Goal: Information Seeking & Learning: Learn about a topic

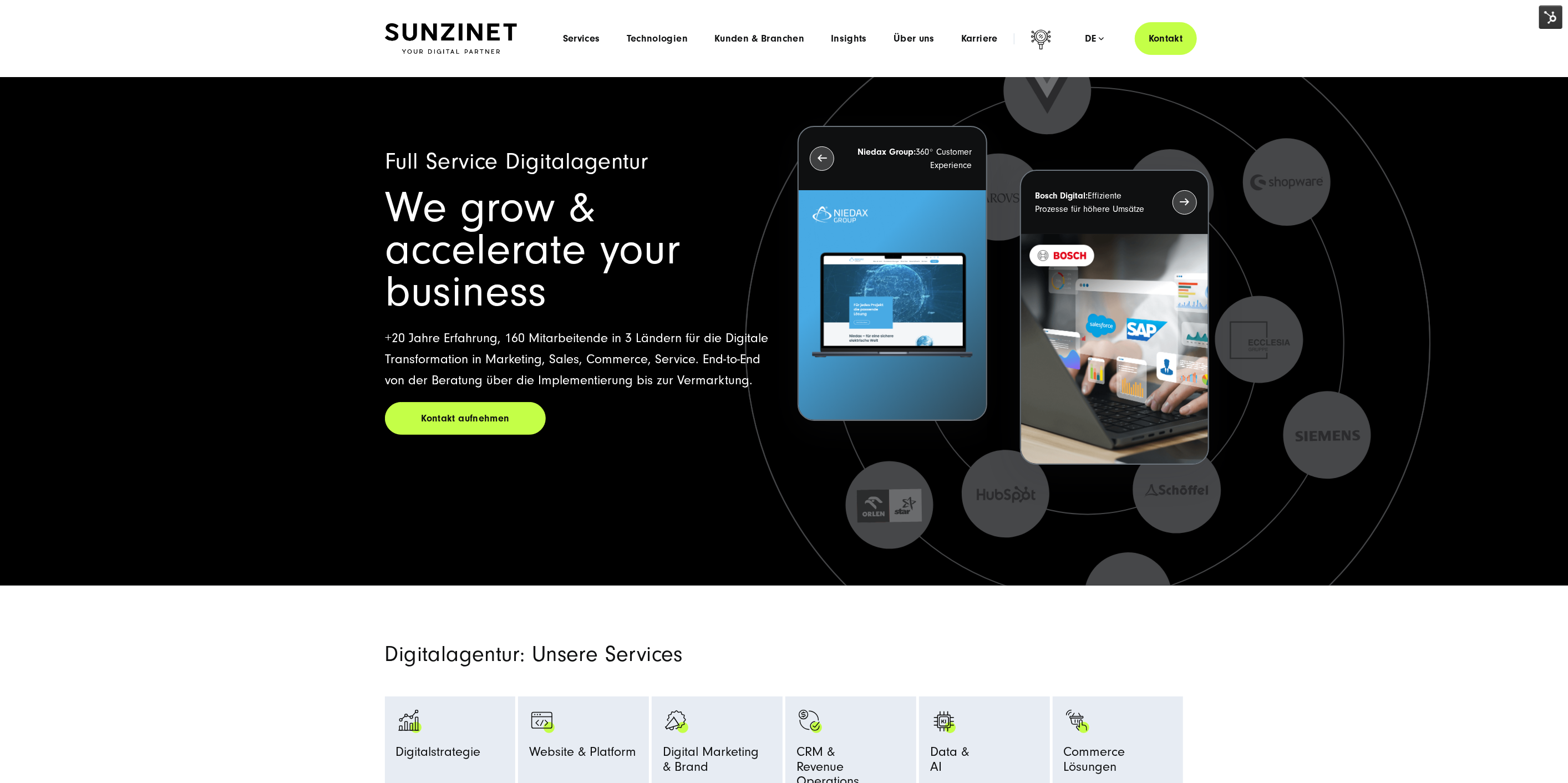
click at [591, 30] on div "Menu Services Menu Full Service Digitalagentur Wir lösen komplexe Herausforderu…" at bounding box center [874, 39] width 648 height 33
click at [591, 40] on span "Services" at bounding box center [582, 39] width 37 height 11
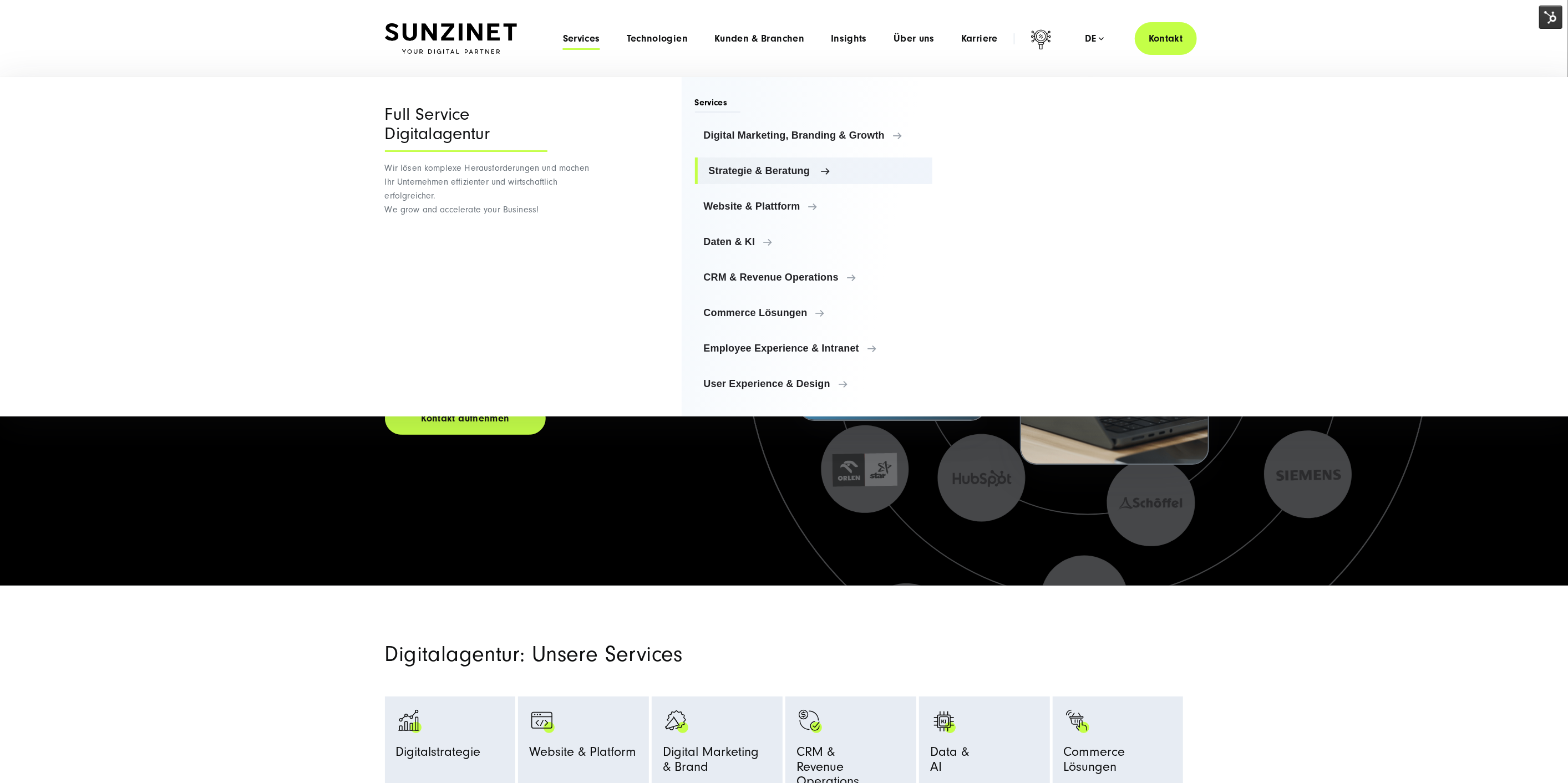
click at [764, 177] on link "Strategie & Beratung" at bounding box center [813, 170] width 238 height 26
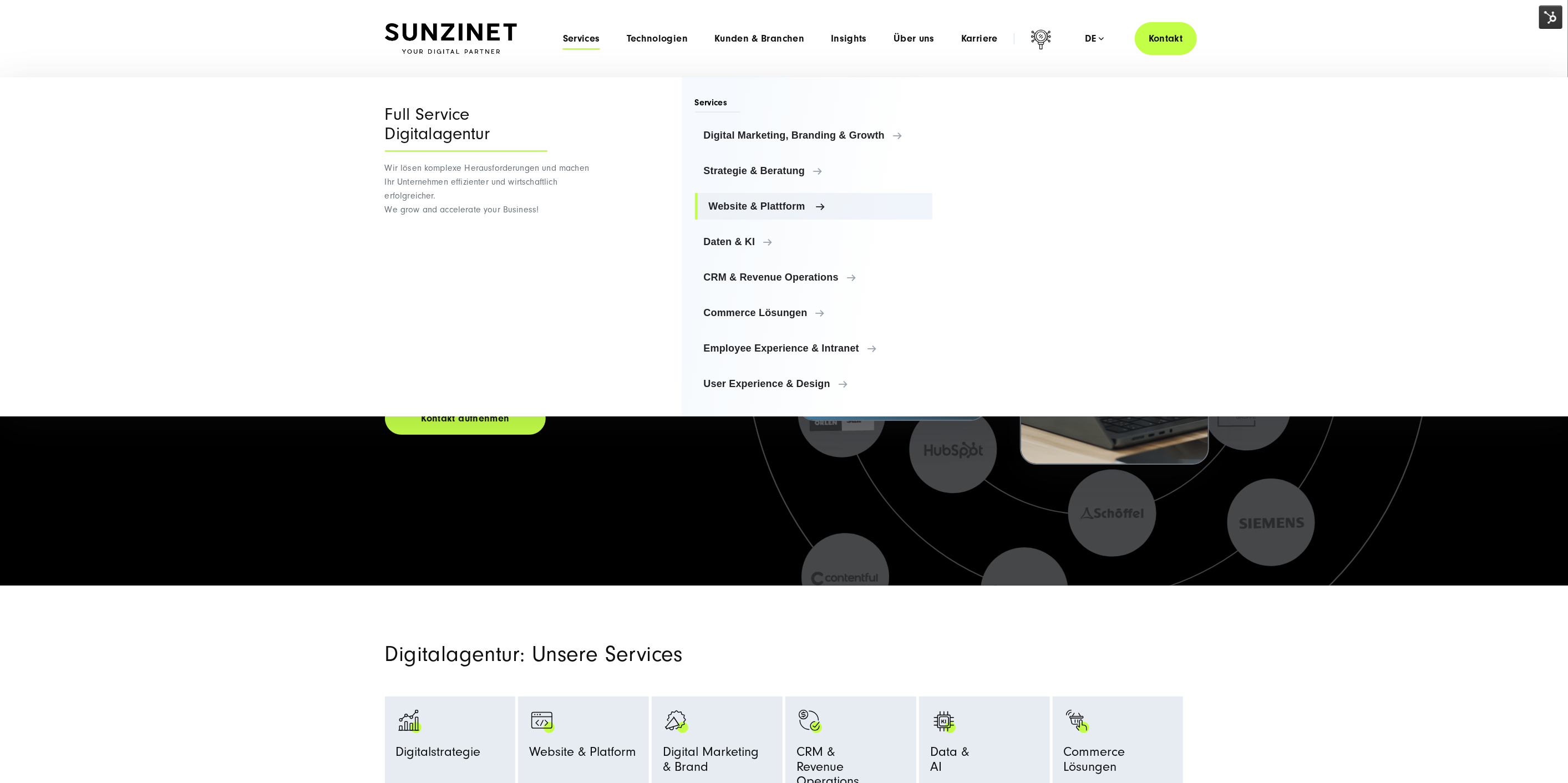
click at [749, 201] on span "Website & Plattform" at bounding box center [817, 206] width 215 height 11
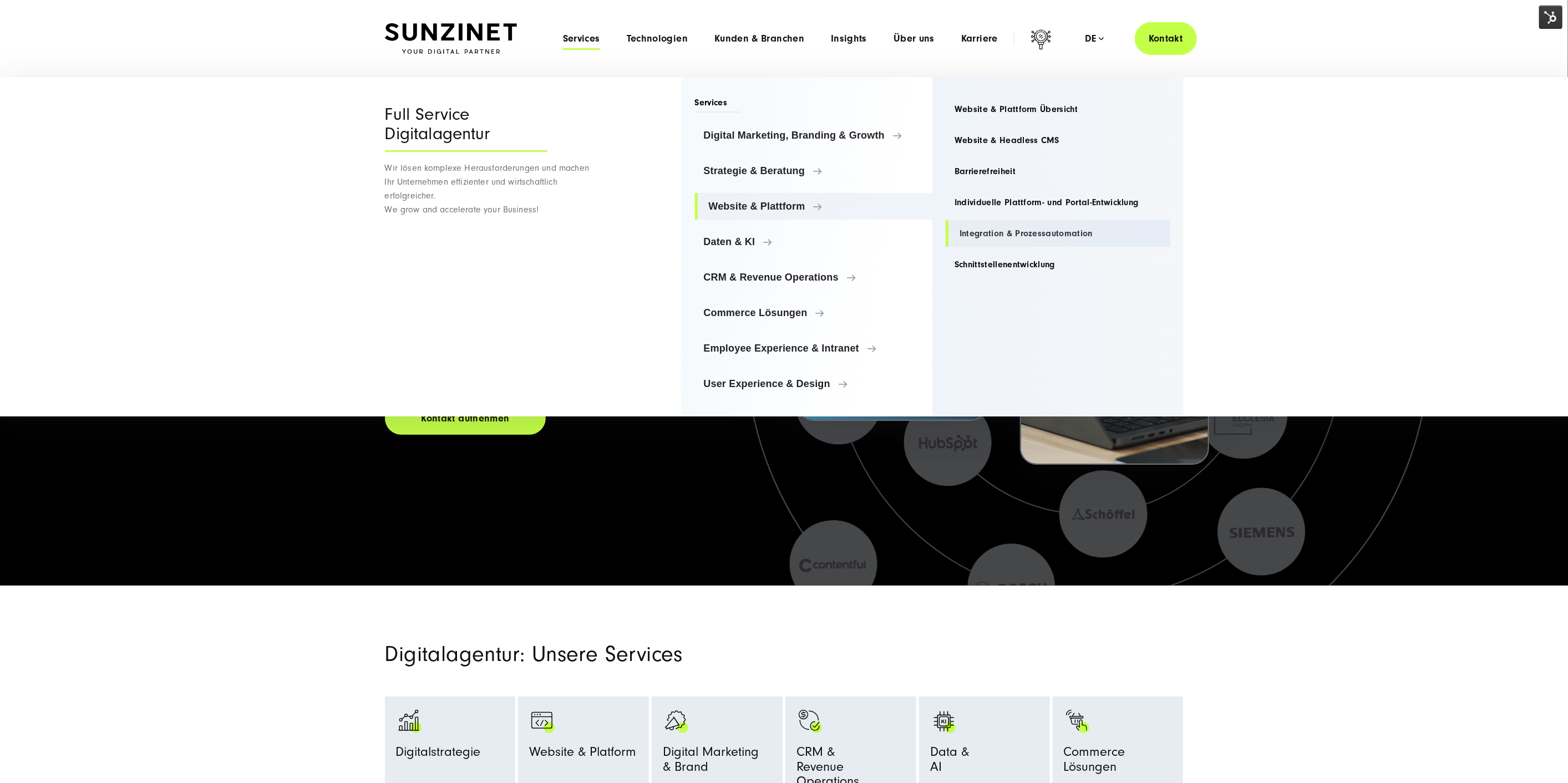
click at [1020, 228] on link "Integration & Prozessautomation" at bounding box center [1058, 233] width 225 height 26
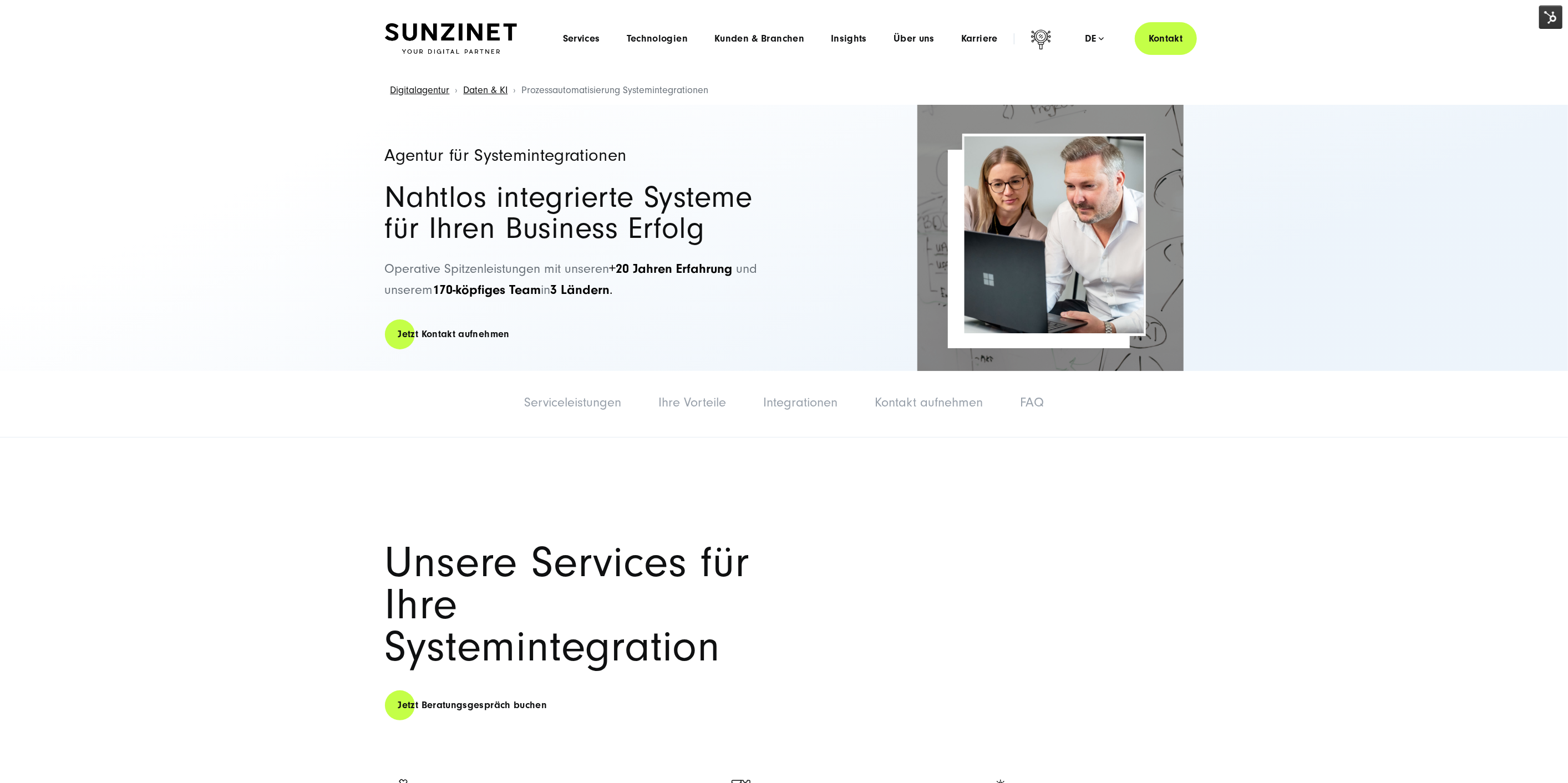
click at [1565, 16] on header "Smart Search AI Hier können Sie eine konkrete Frage zu unserer Agentur und unse…" at bounding box center [784, 39] width 1568 height 77
click at [1547, 20] on img at bounding box center [1551, 17] width 23 height 23
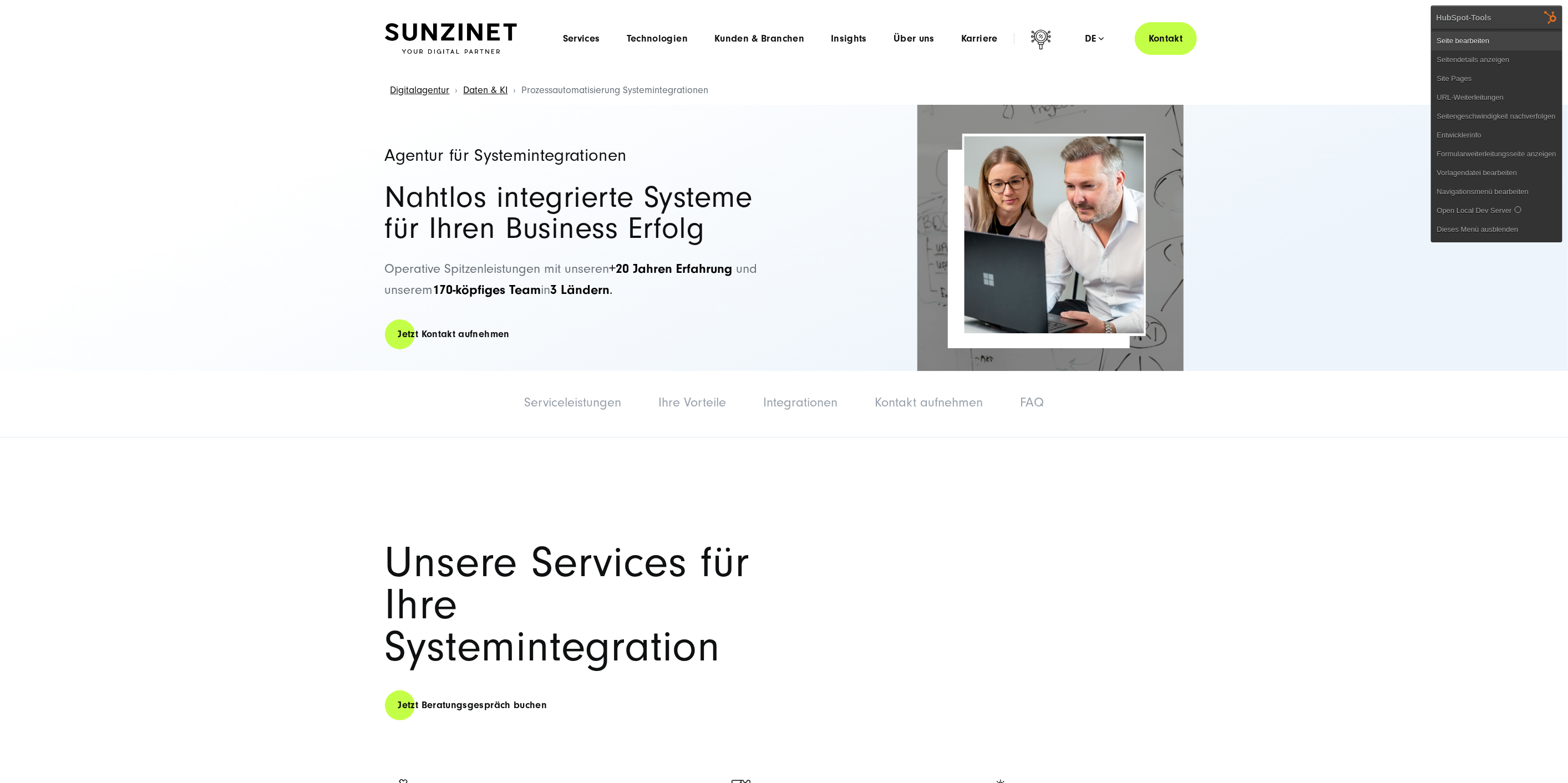
click at [1501, 38] on link "Seite bearbeiten" at bounding box center [1497, 41] width 130 height 19
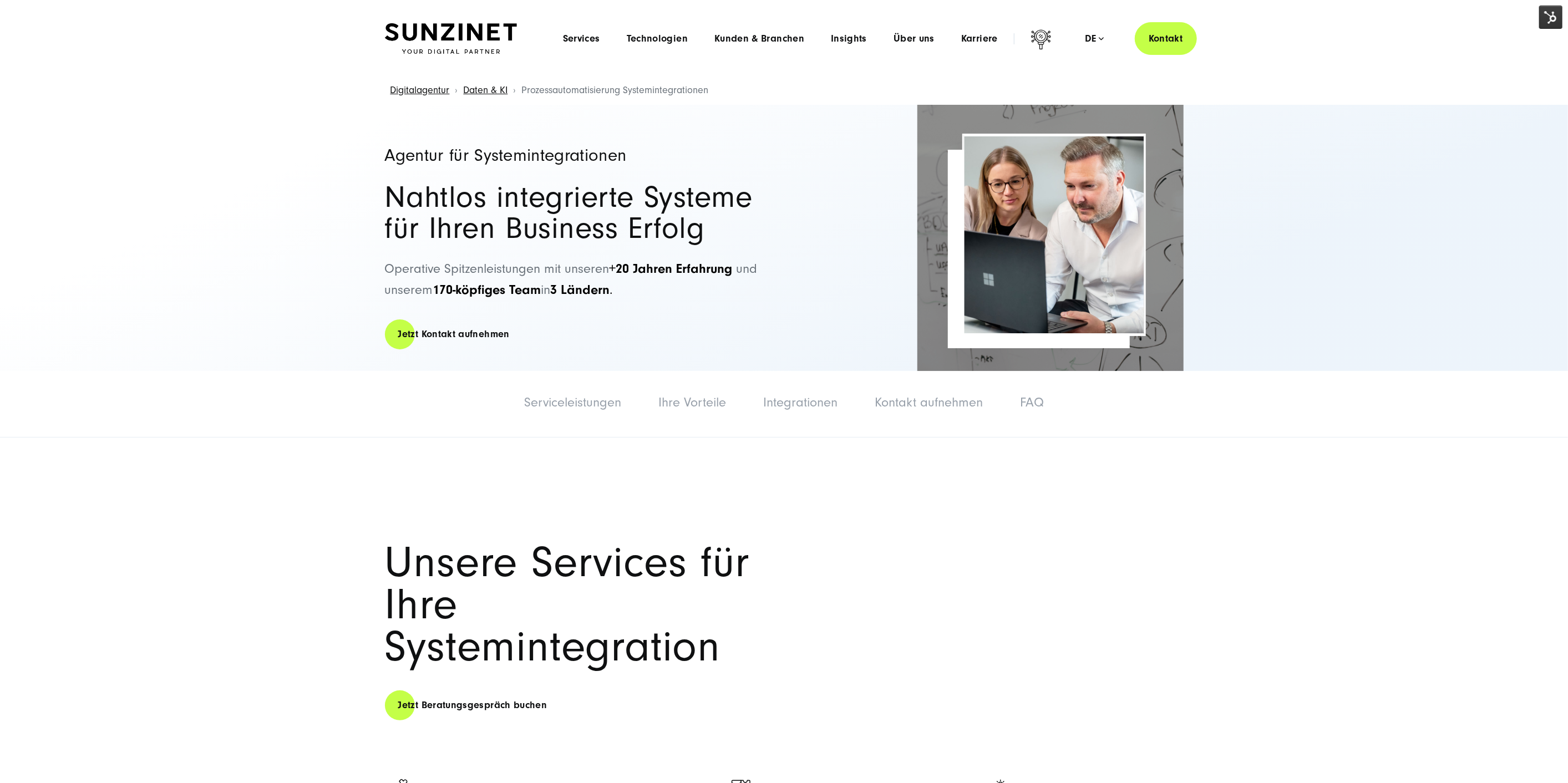
click at [586, 29] on div "Menu Services Menu Full Service Digitalagentur Wir lösen komplexe Herausforderu…" at bounding box center [874, 39] width 648 height 33
click at [586, 37] on span "Services" at bounding box center [582, 39] width 37 height 11
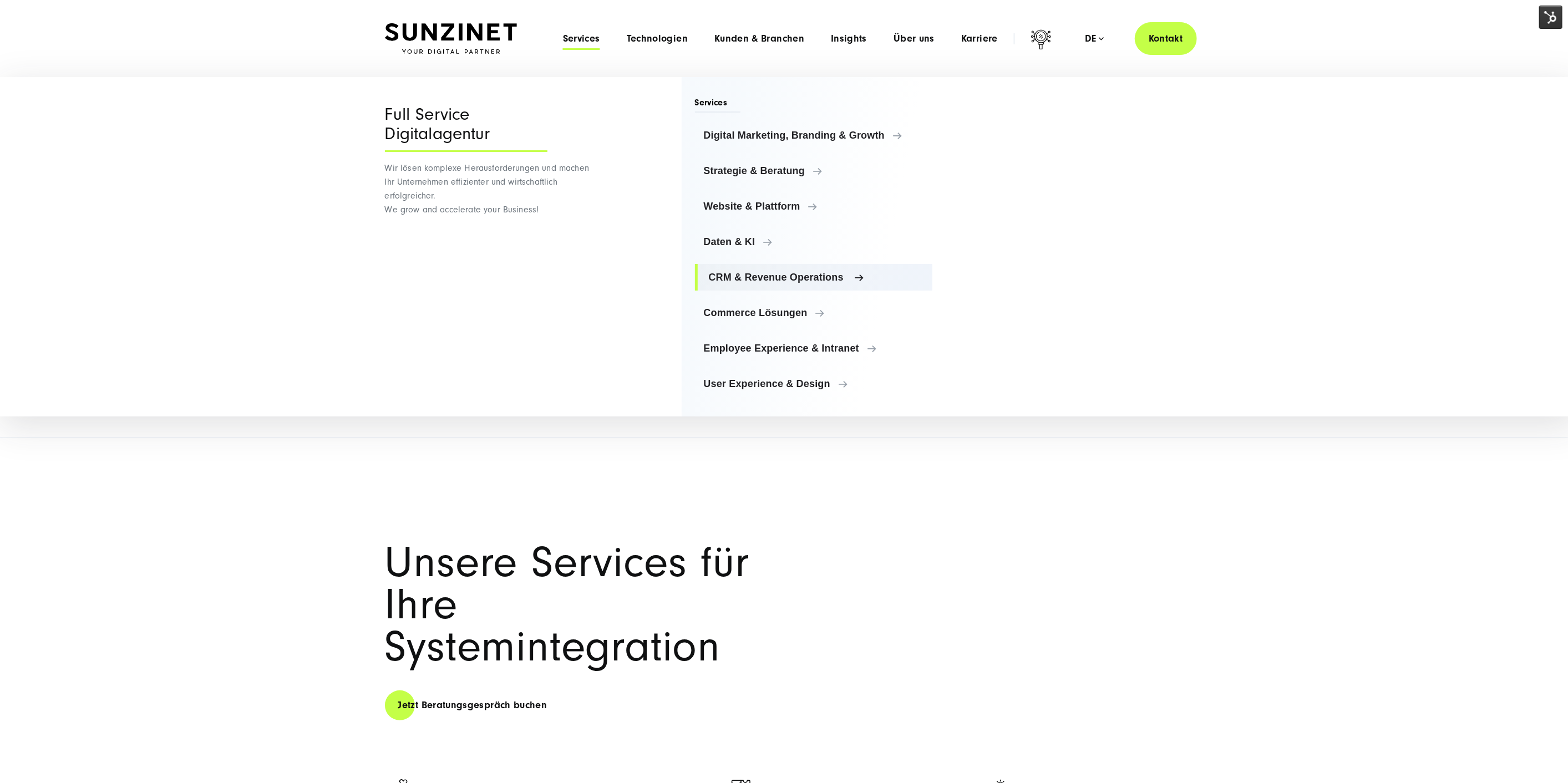
click at [779, 280] on span "CRM & Revenue Operations" at bounding box center [817, 277] width 215 height 11
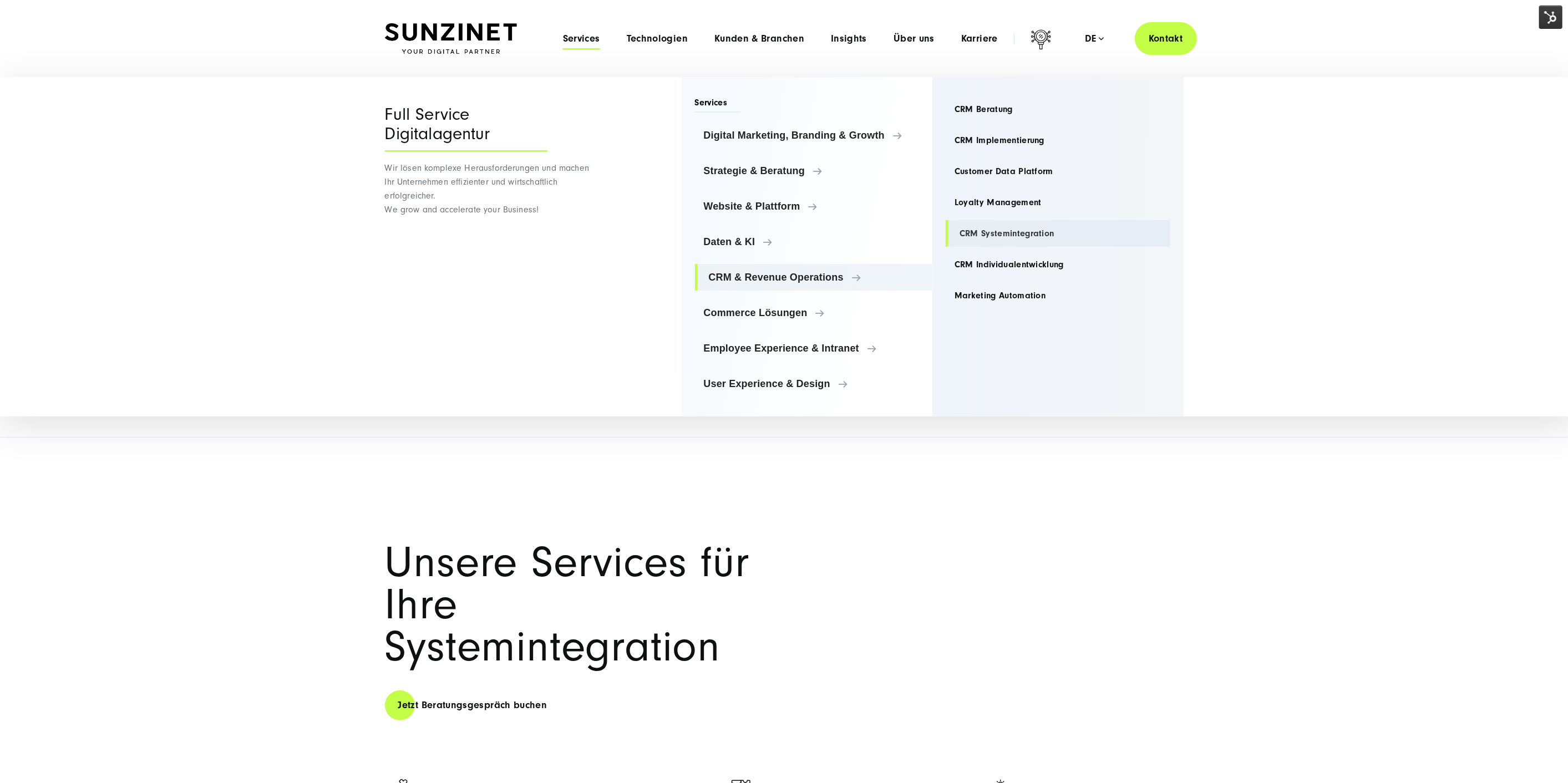
click at [993, 238] on link "CRM Systemintegration" at bounding box center [1058, 233] width 225 height 26
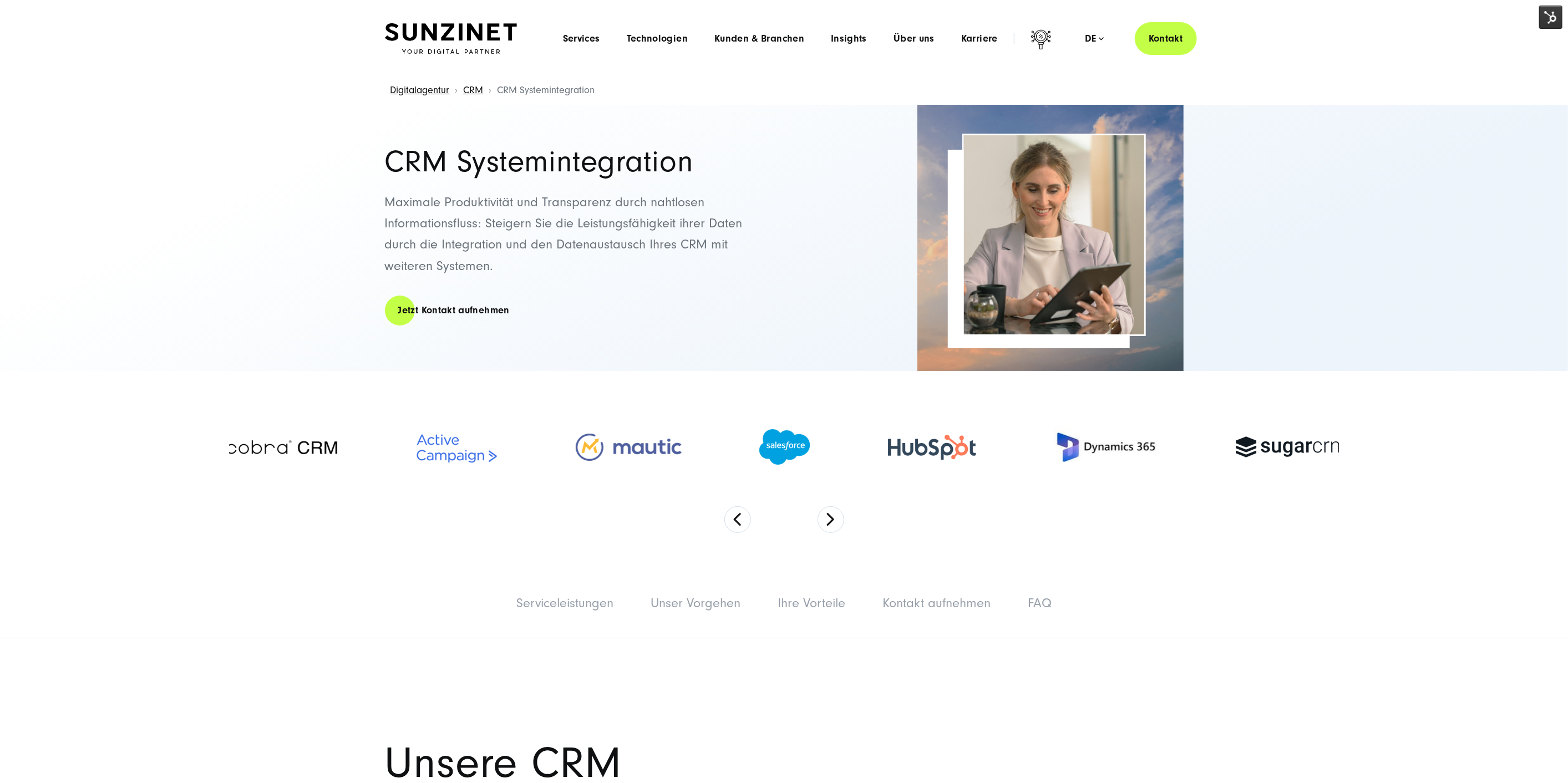
click at [1552, 22] on img at bounding box center [1551, 17] width 23 height 23
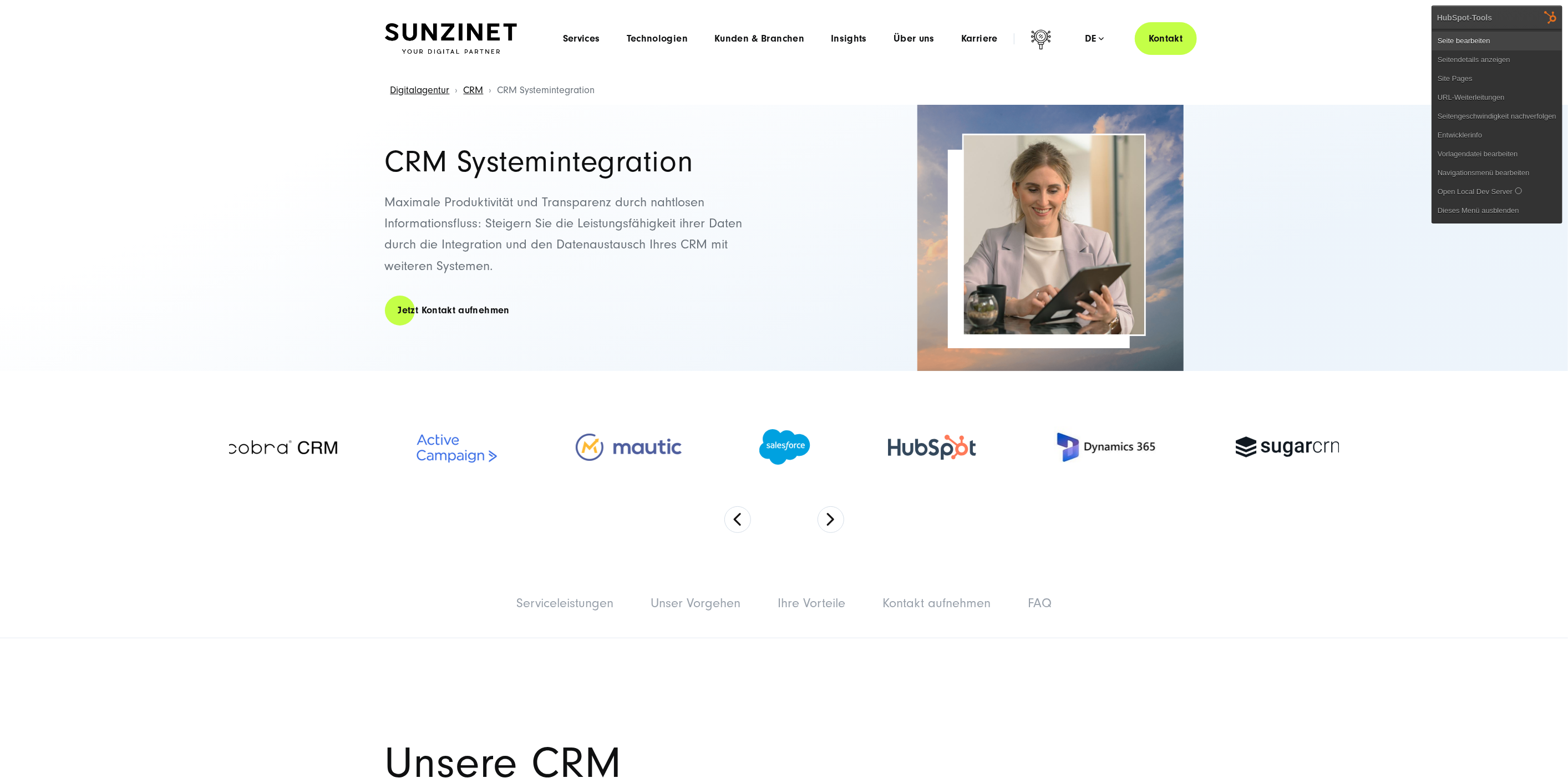
click at [1473, 41] on link "Seite bearbeiten" at bounding box center [1498, 41] width 130 height 19
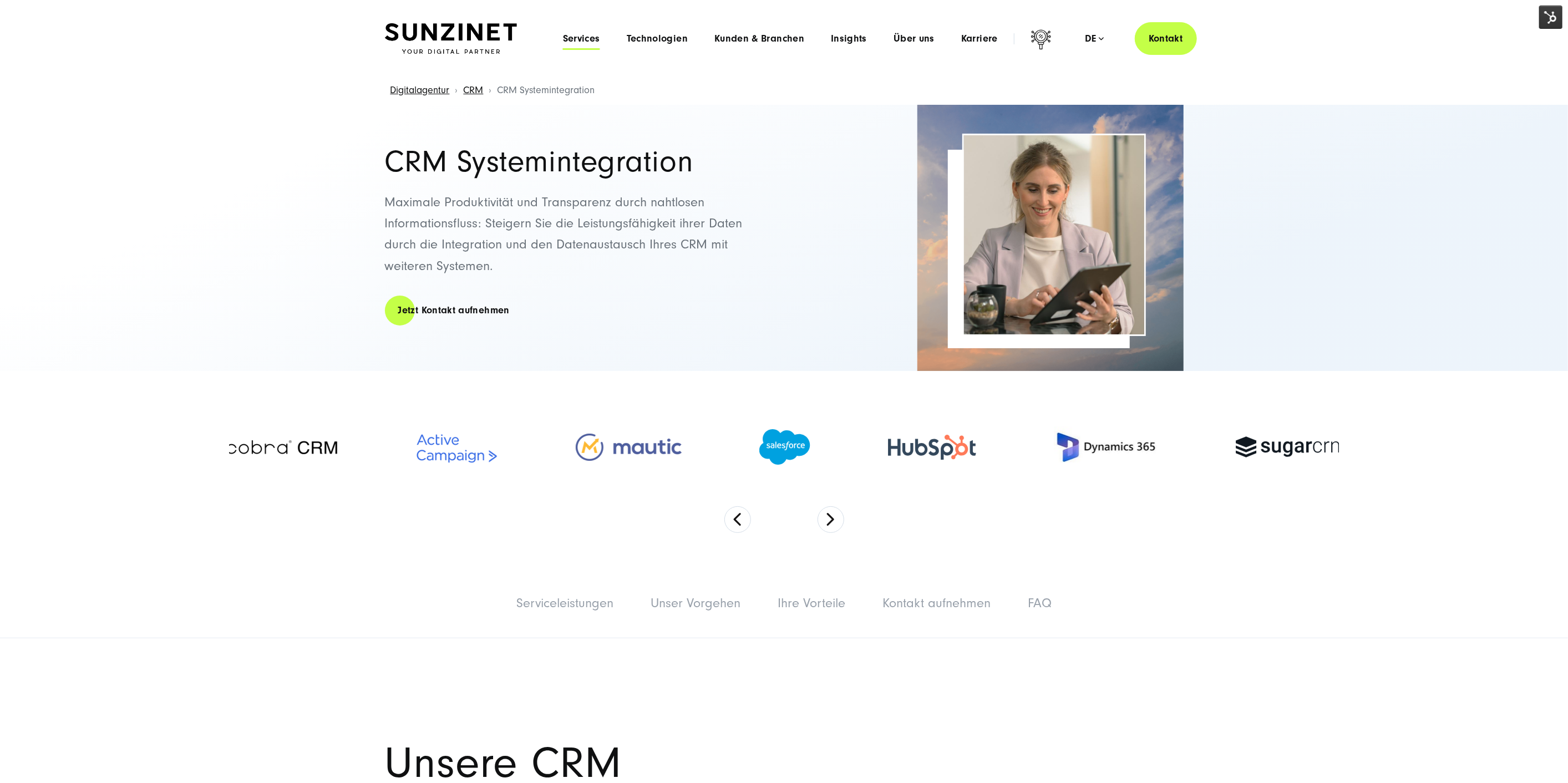
click at [591, 42] on span "Services" at bounding box center [582, 39] width 37 height 11
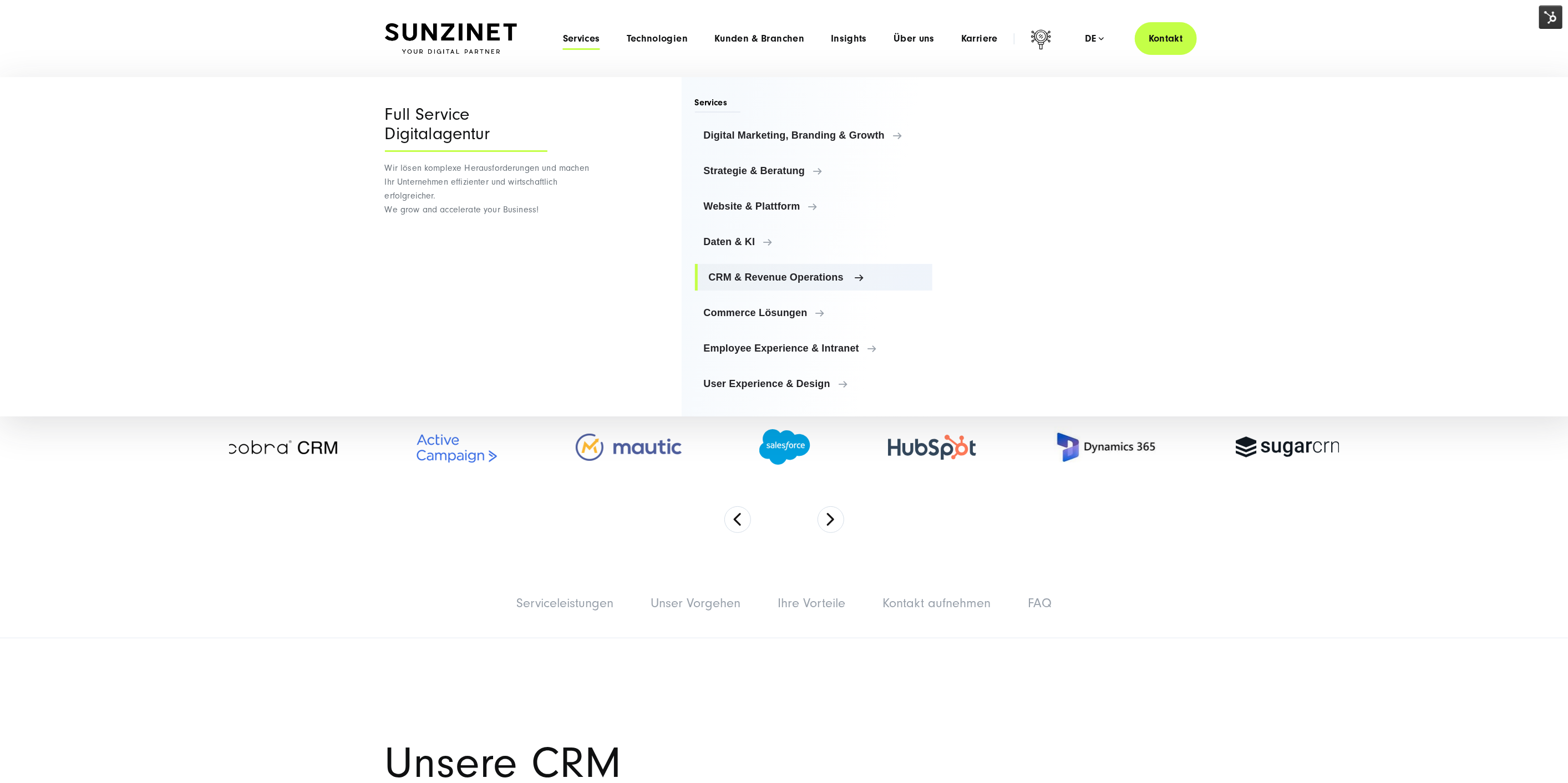
click at [785, 273] on span "CRM & Revenue Operations" at bounding box center [817, 277] width 215 height 11
click at [750, 236] on span "Daten & KI" at bounding box center [817, 242] width 215 height 11
click at [788, 309] on span "Commerce Lösungen" at bounding box center [817, 313] width 215 height 11
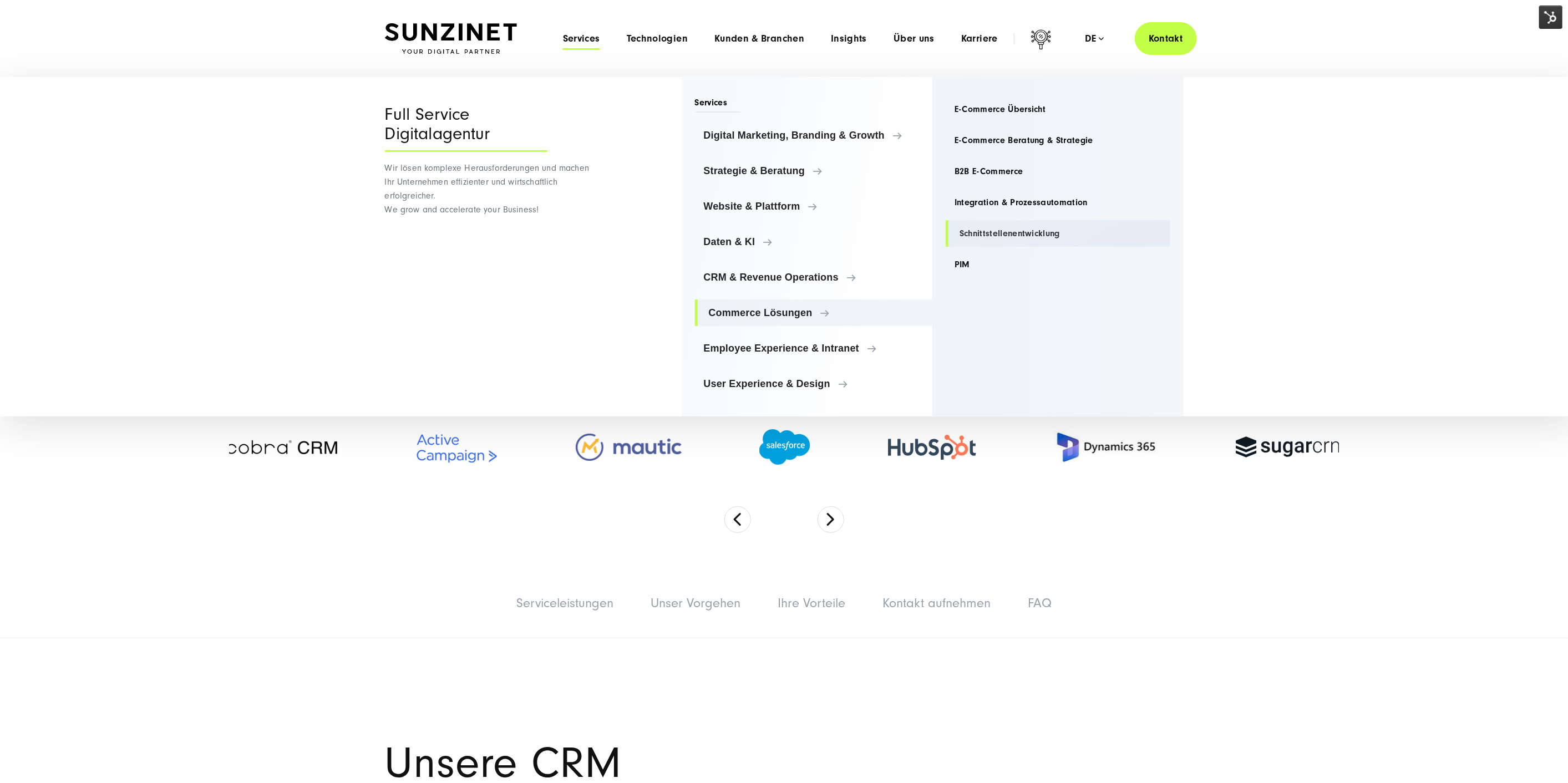
click at [1000, 234] on link "Schnittstellenentwicklung" at bounding box center [1058, 233] width 225 height 26
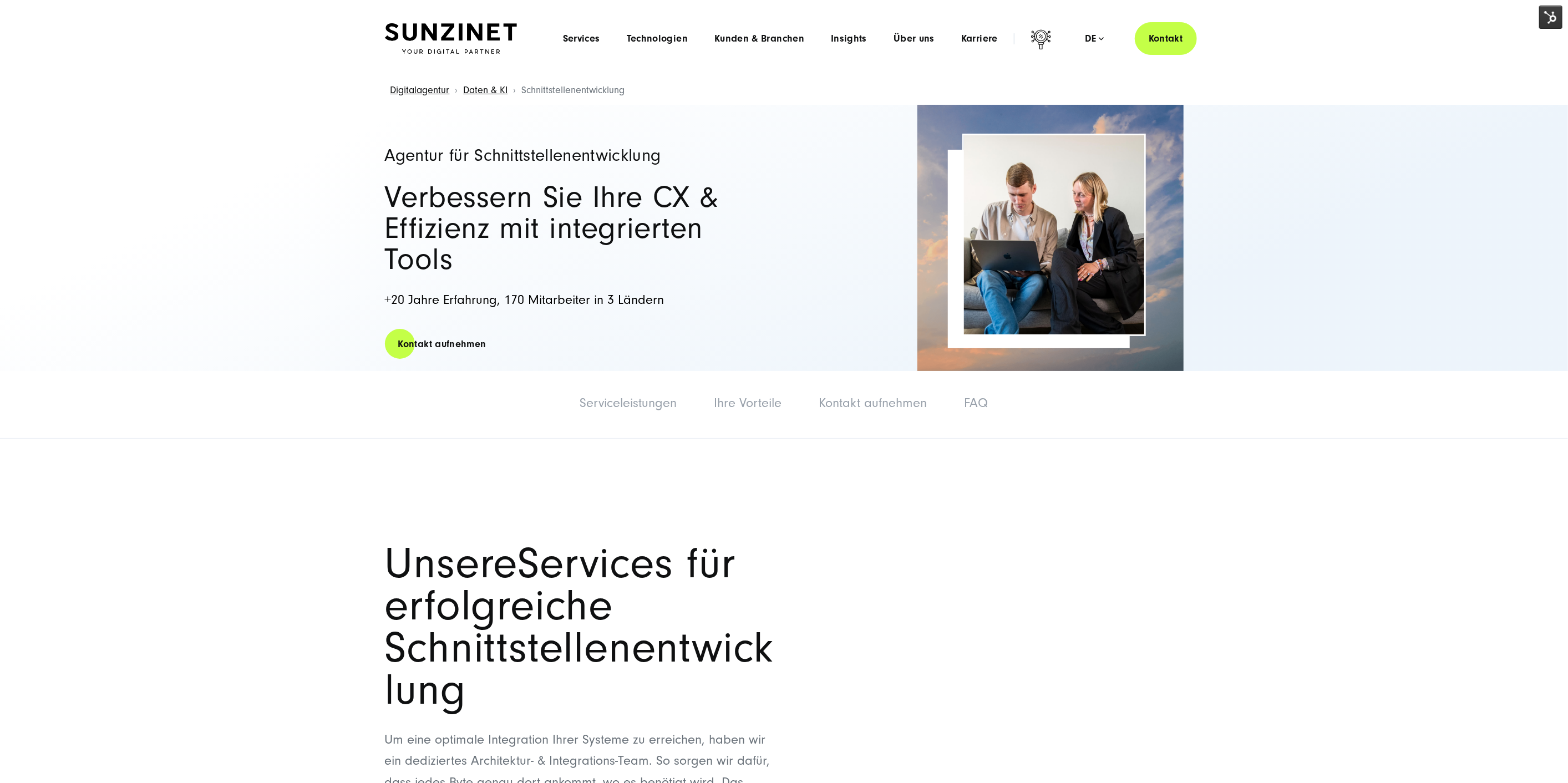
click at [1547, 15] on img at bounding box center [1551, 17] width 23 height 23
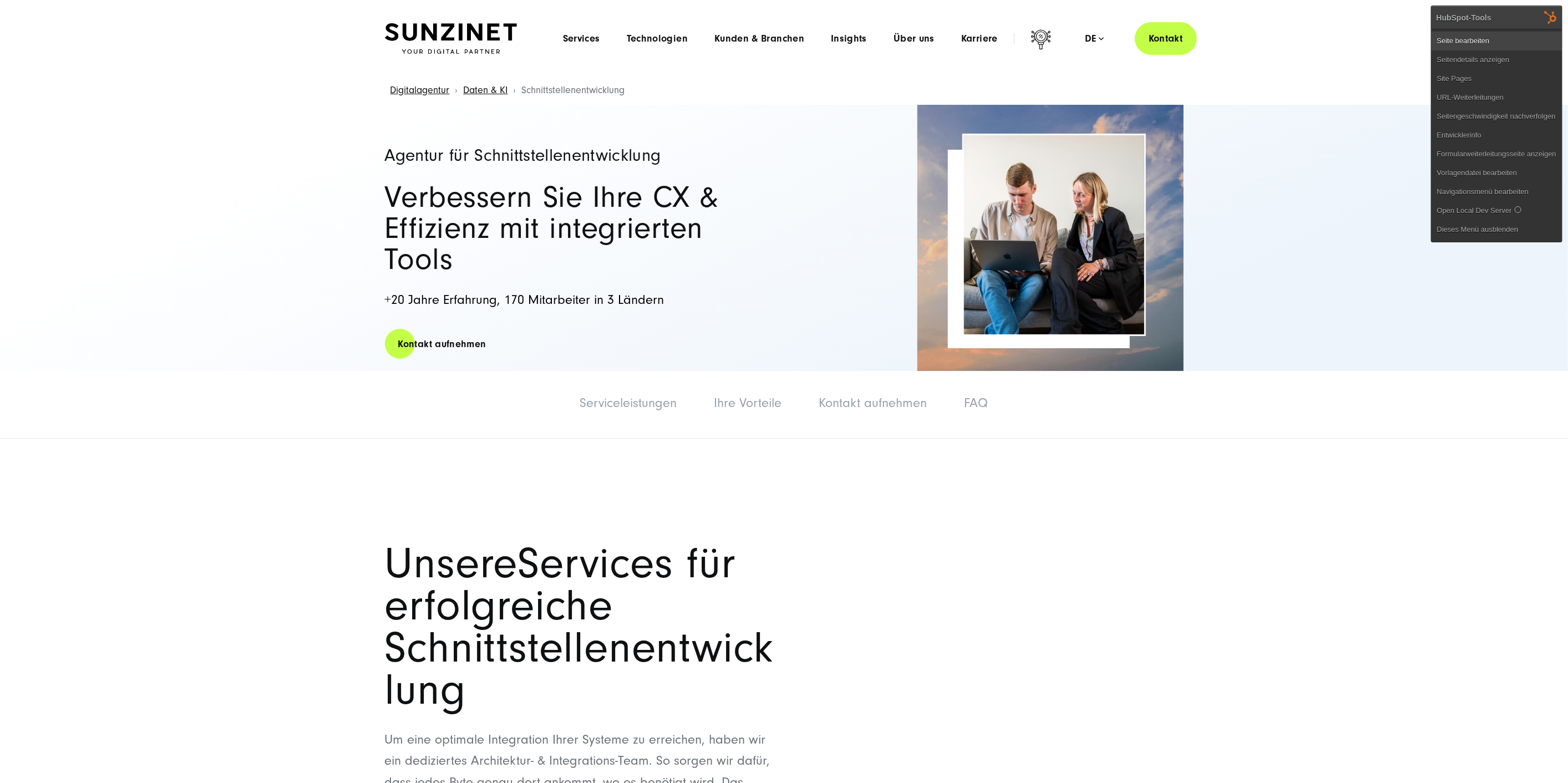
click at [1534, 41] on link "Seite bearbeiten" at bounding box center [1497, 41] width 130 height 19
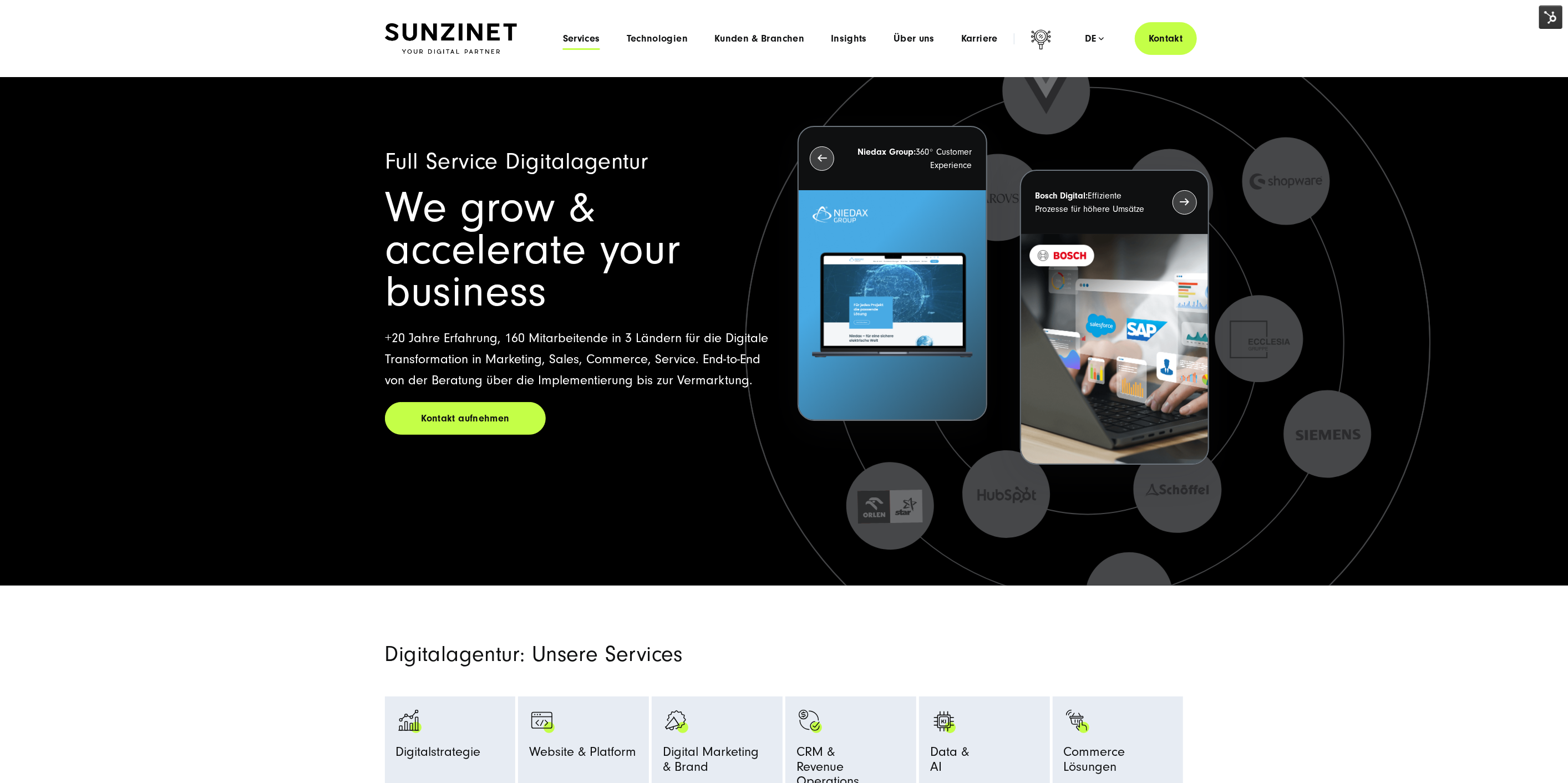
click at [593, 41] on span "Services" at bounding box center [582, 39] width 37 height 11
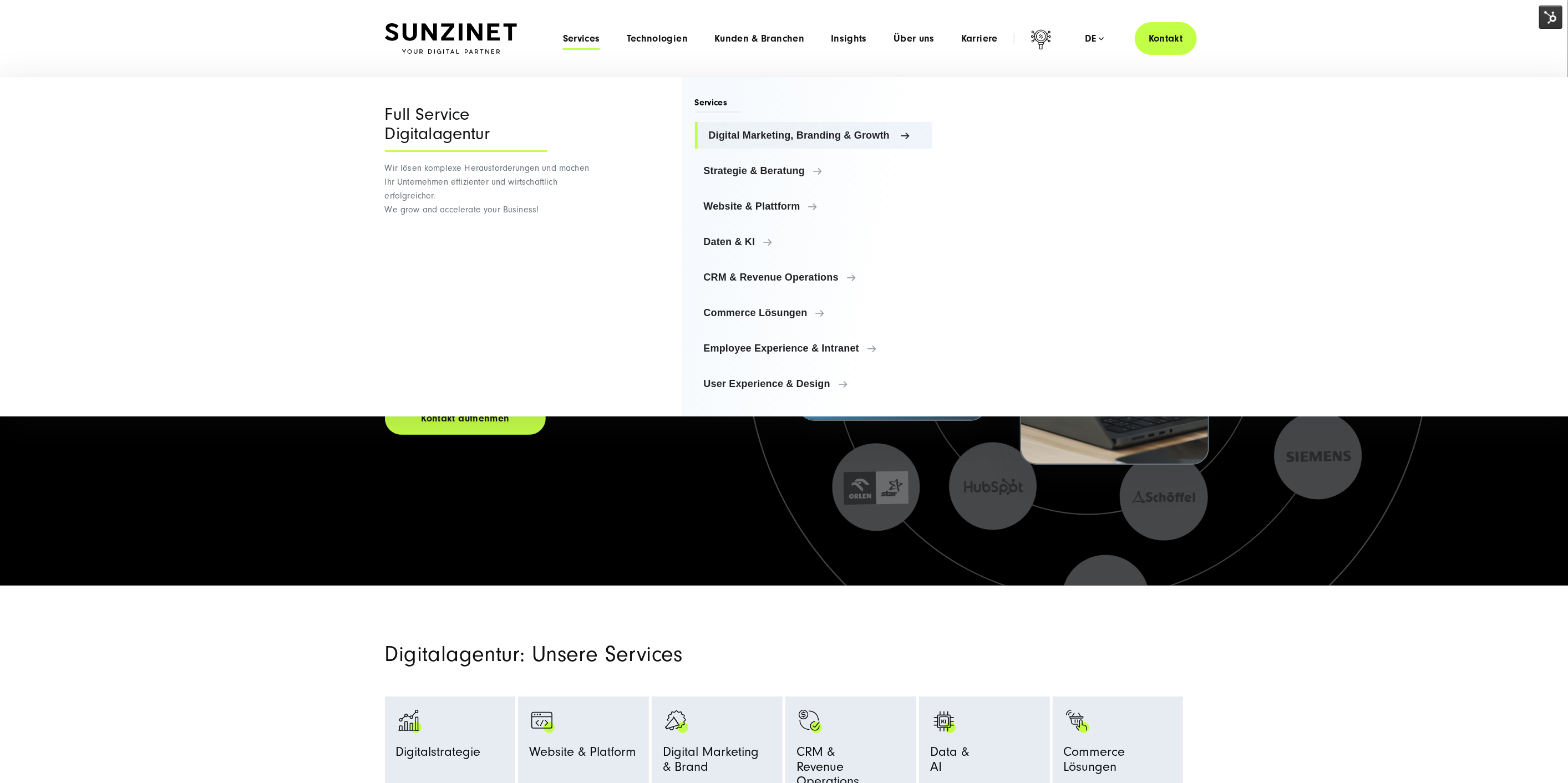
click at [722, 130] on span "Digital Marketing, Branding & Growth" at bounding box center [817, 136] width 215 height 11
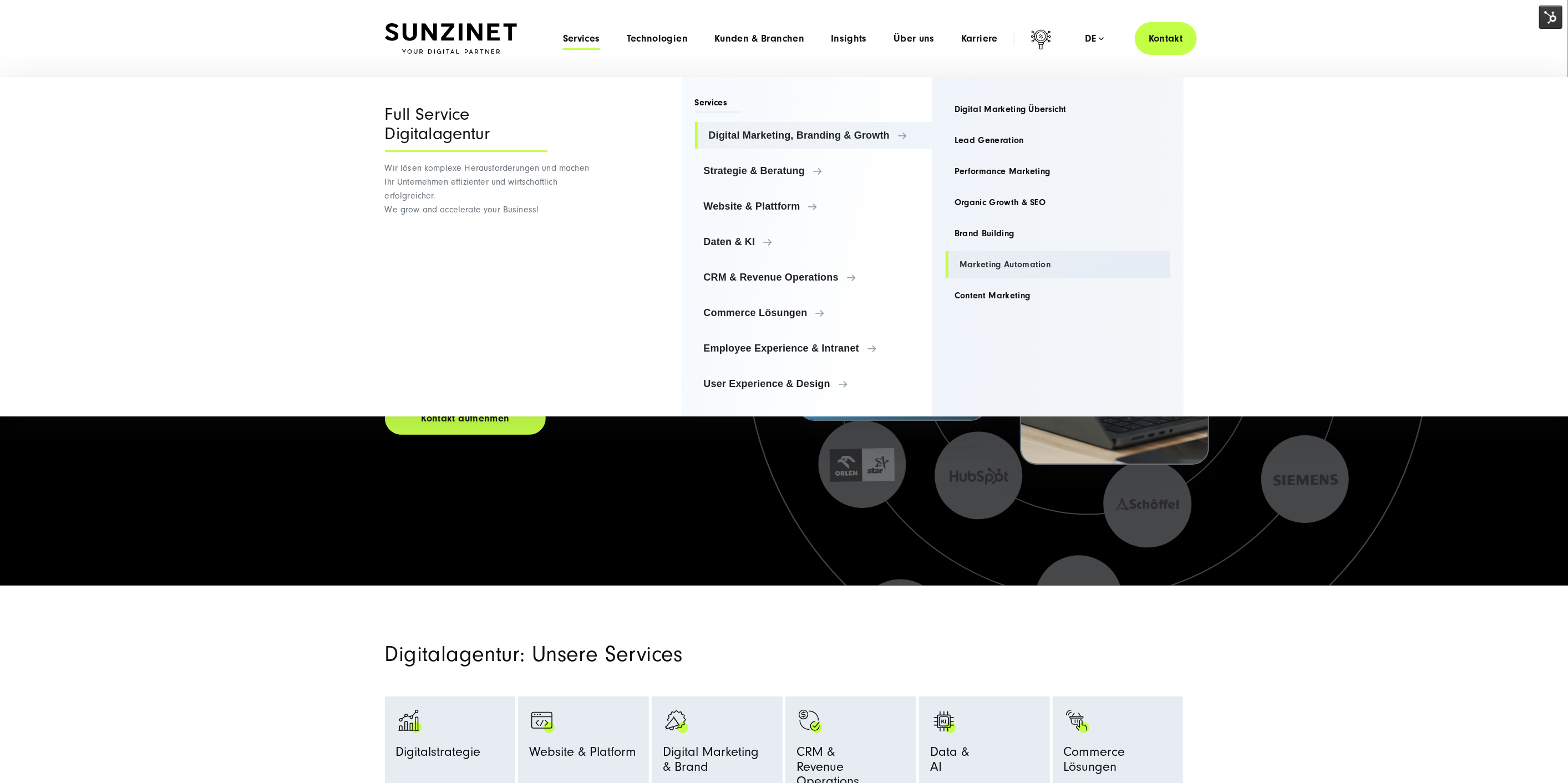
click at [998, 261] on link "Marketing Automation" at bounding box center [1058, 264] width 225 height 26
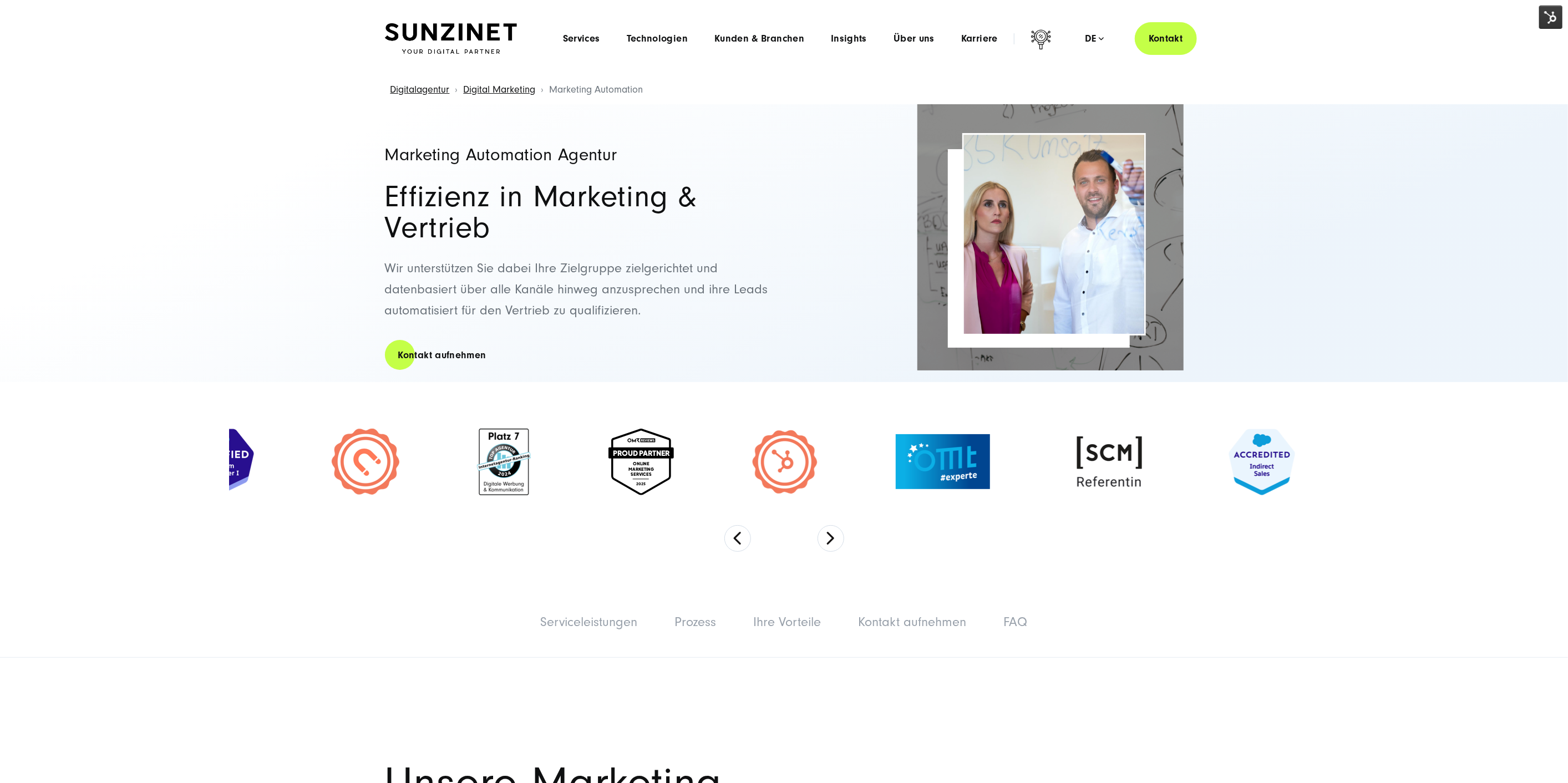
click at [1545, 9] on img at bounding box center [1551, 17] width 23 height 23
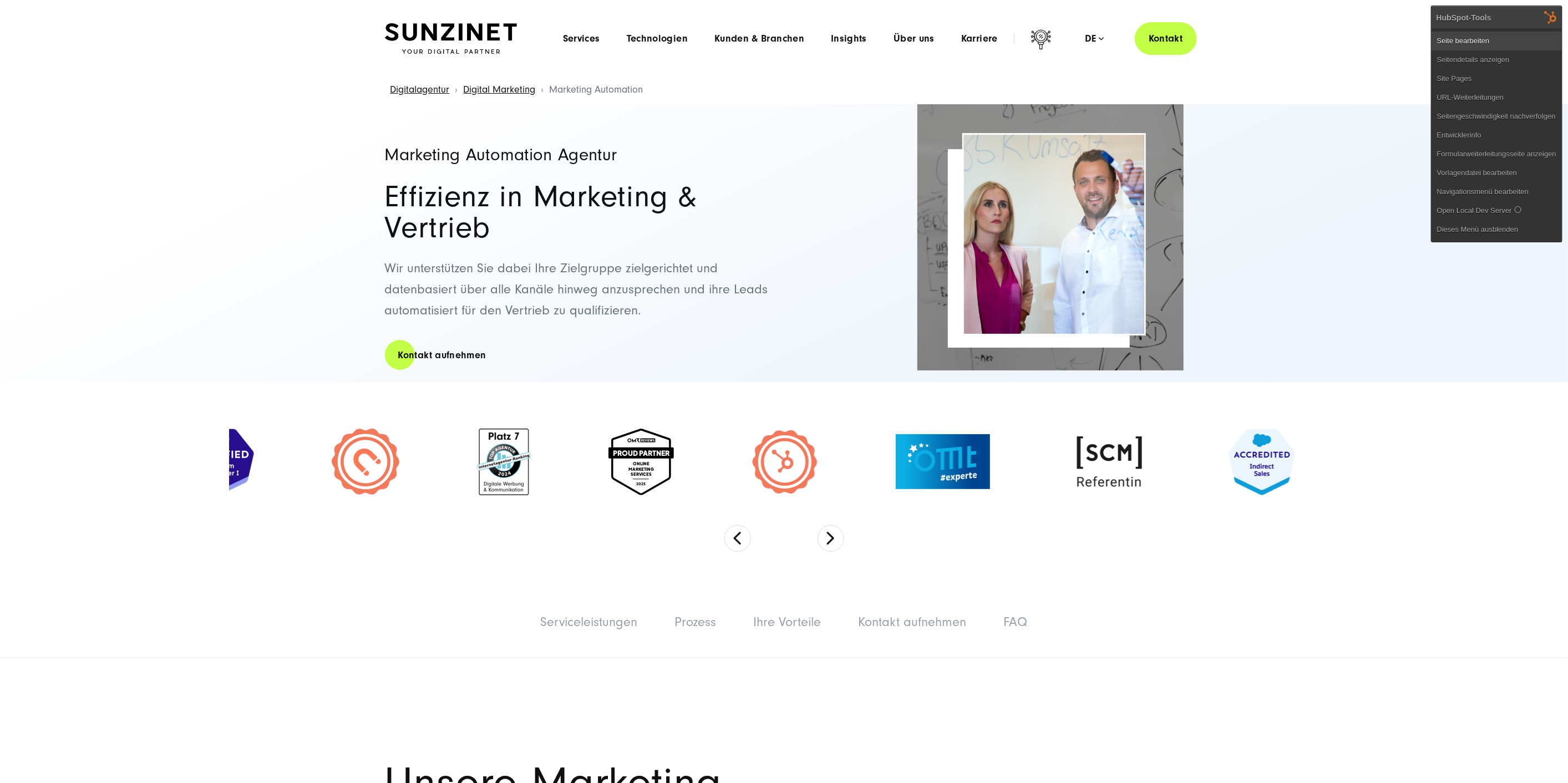
click at [1519, 33] on link "Seite bearbeiten" at bounding box center [1497, 41] width 130 height 19
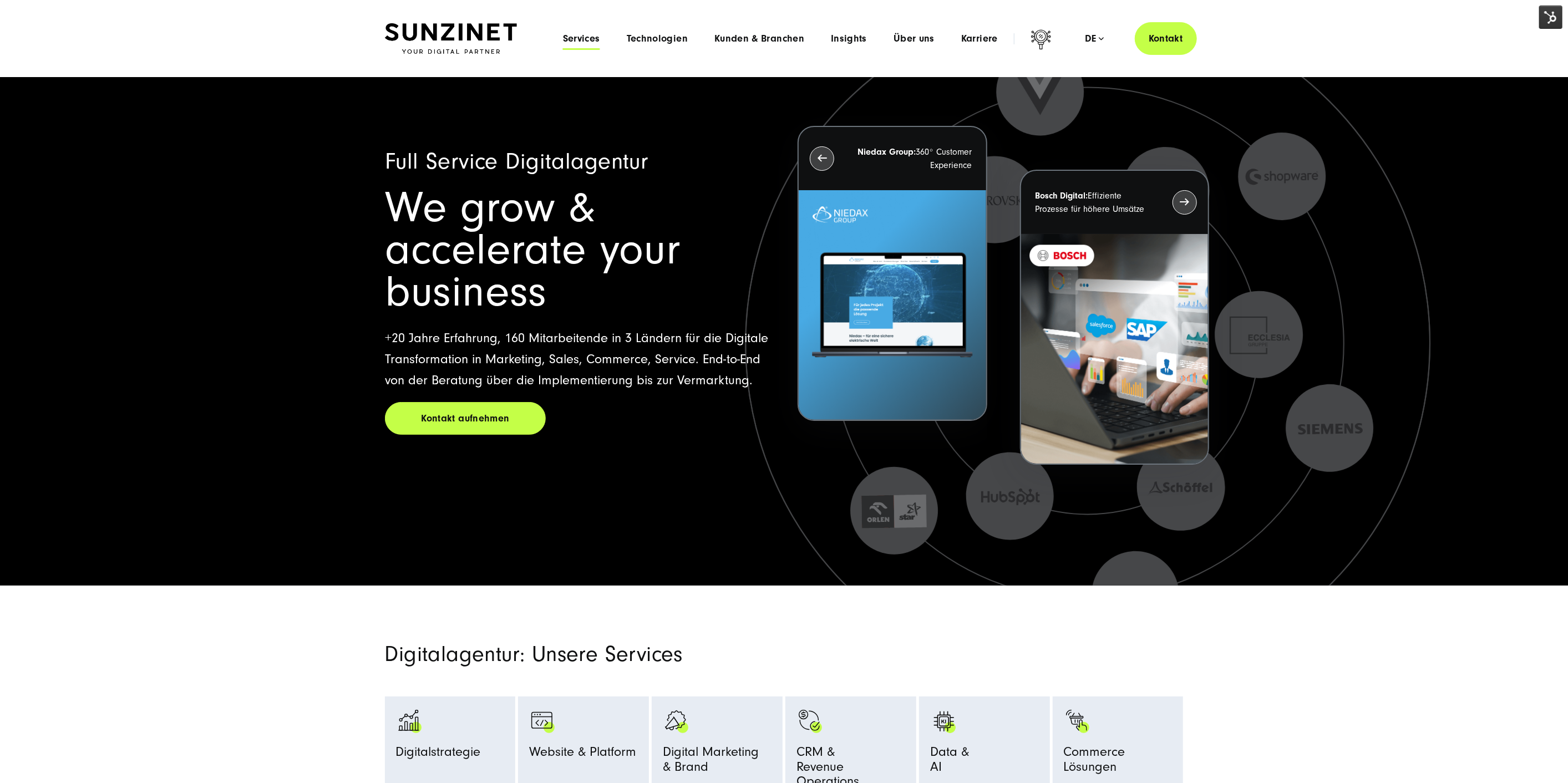
click at [593, 40] on span "Services" at bounding box center [582, 39] width 37 height 11
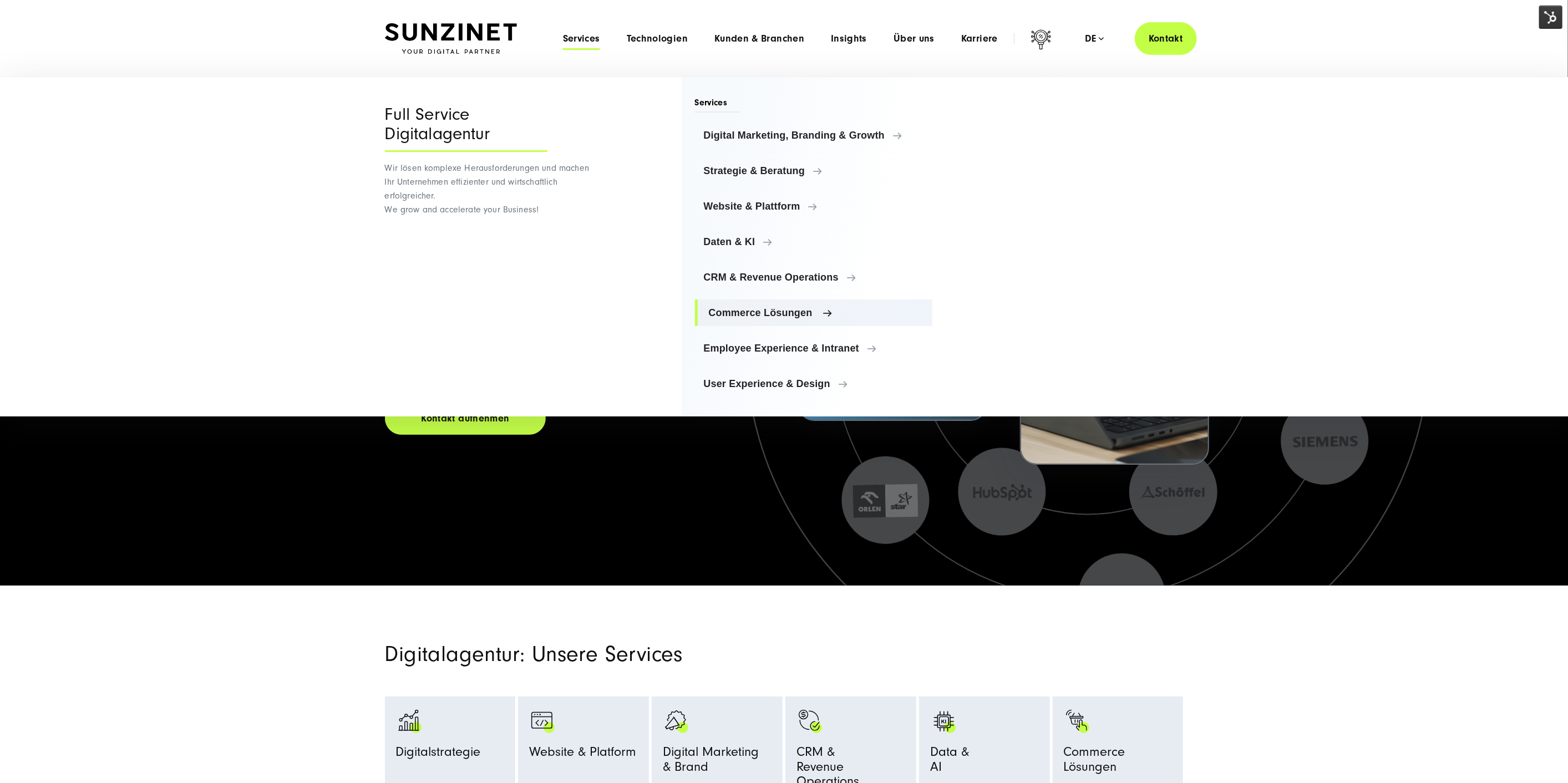
click at [760, 311] on span "Commerce Lösungen" at bounding box center [817, 313] width 215 height 11
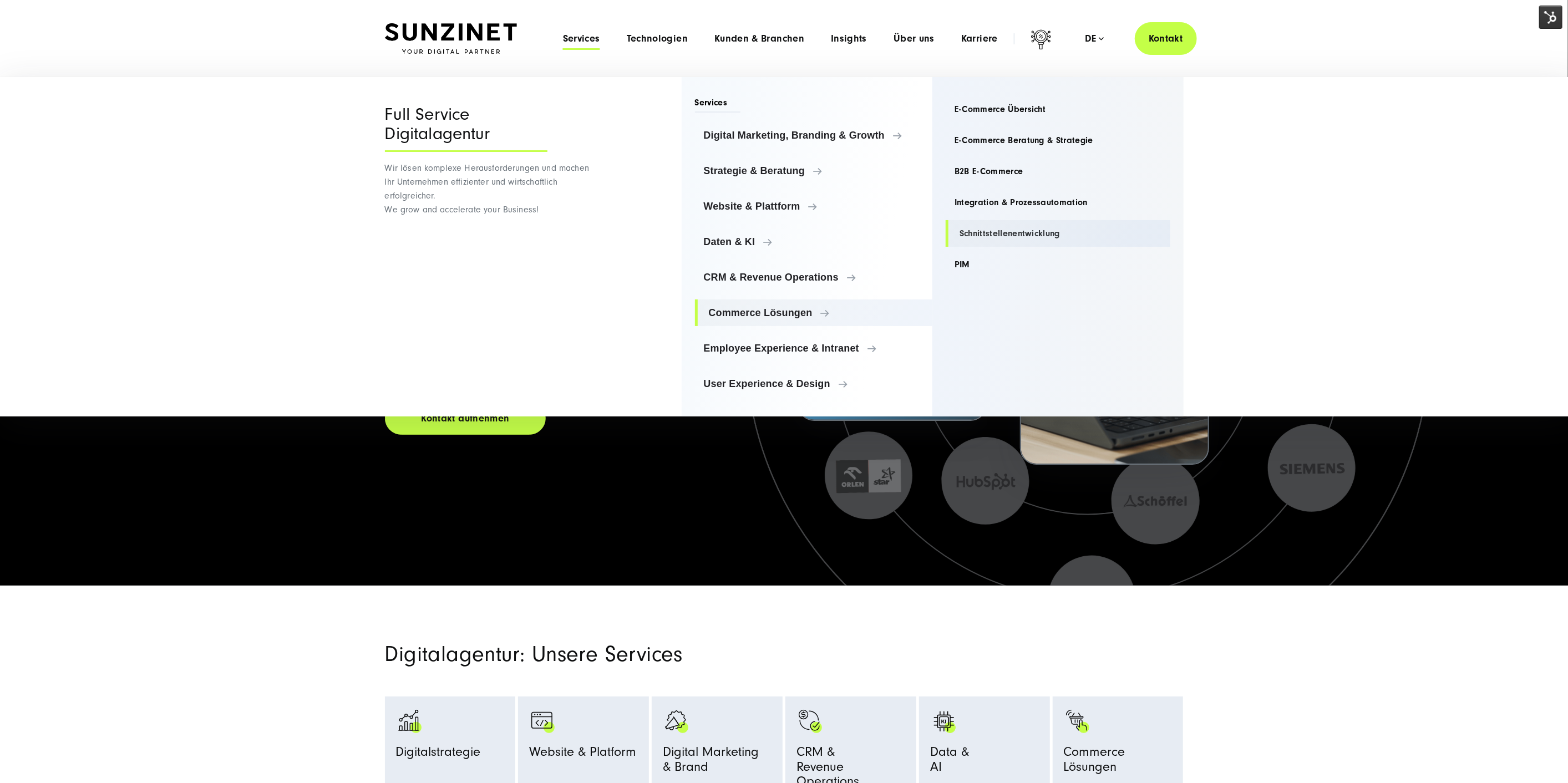
click at [1001, 237] on link "Schnittstellenentwicklung" at bounding box center [1058, 233] width 225 height 26
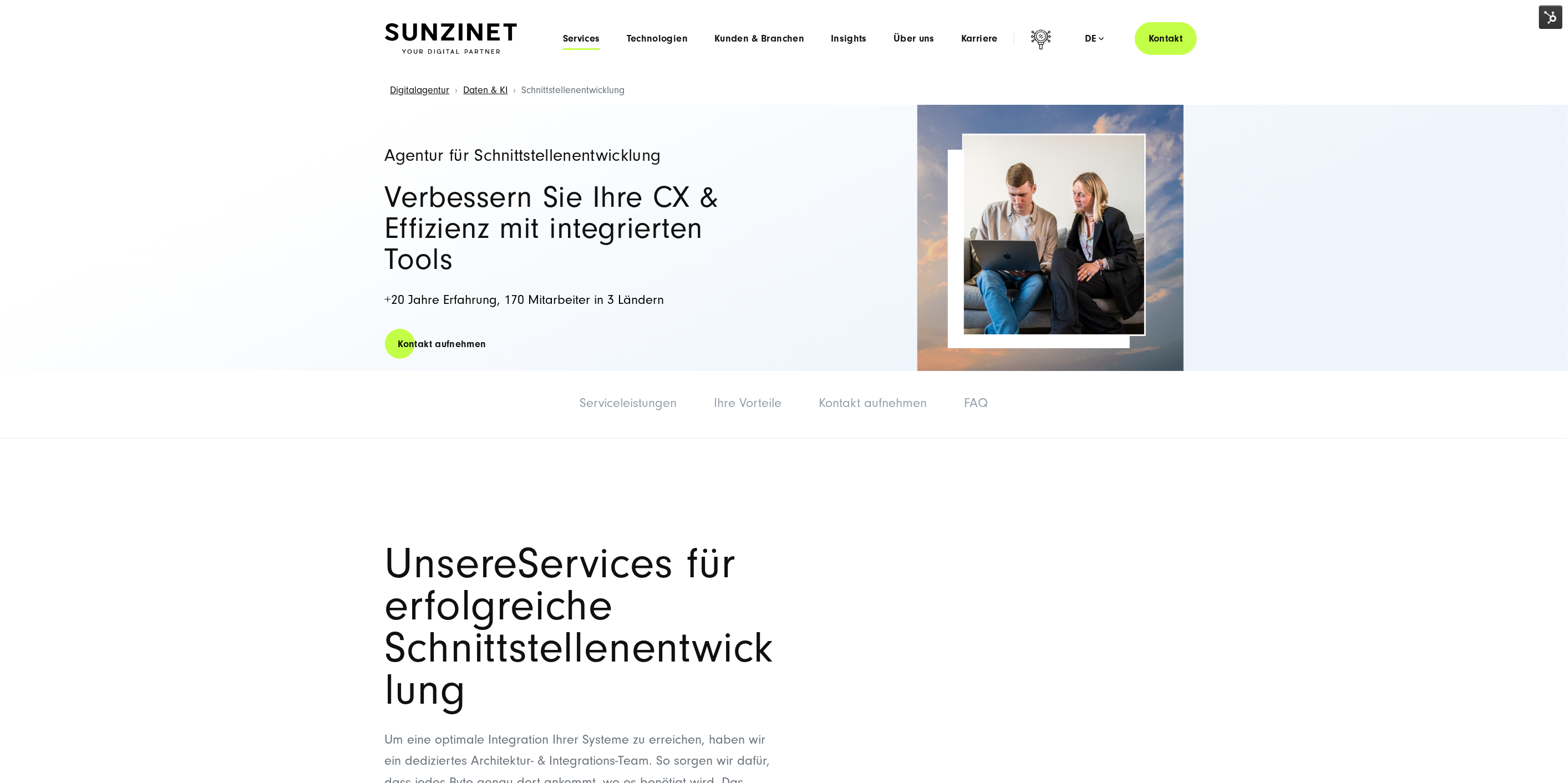
click at [586, 37] on span "Services" at bounding box center [582, 39] width 37 height 11
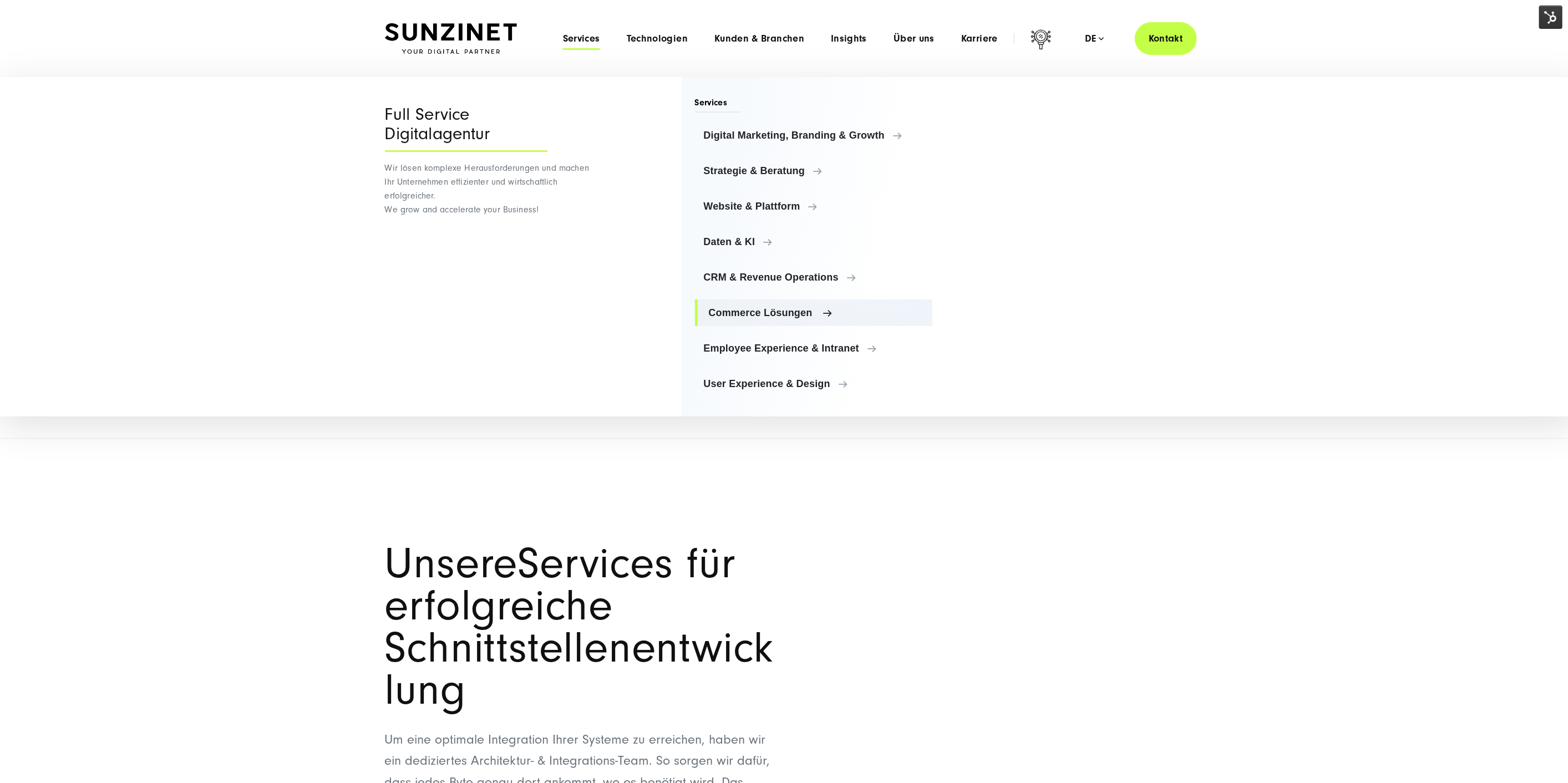
click at [767, 312] on span "Commerce Lösungen" at bounding box center [817, 313] width 215 height 11
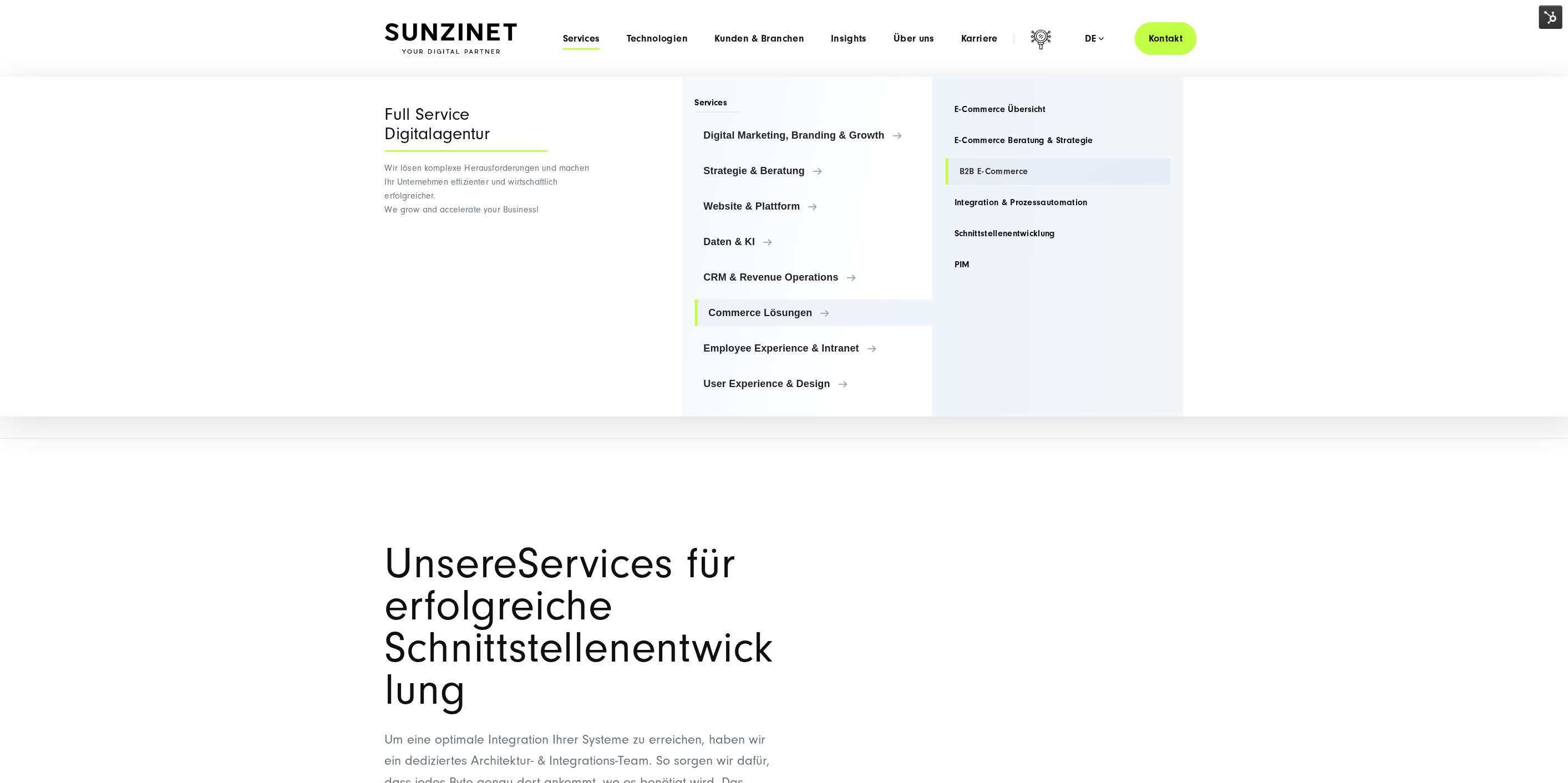
click at [989, 173] on link "B2B E-Commerce" at bounding box center [1058, 171] width 225 height 26
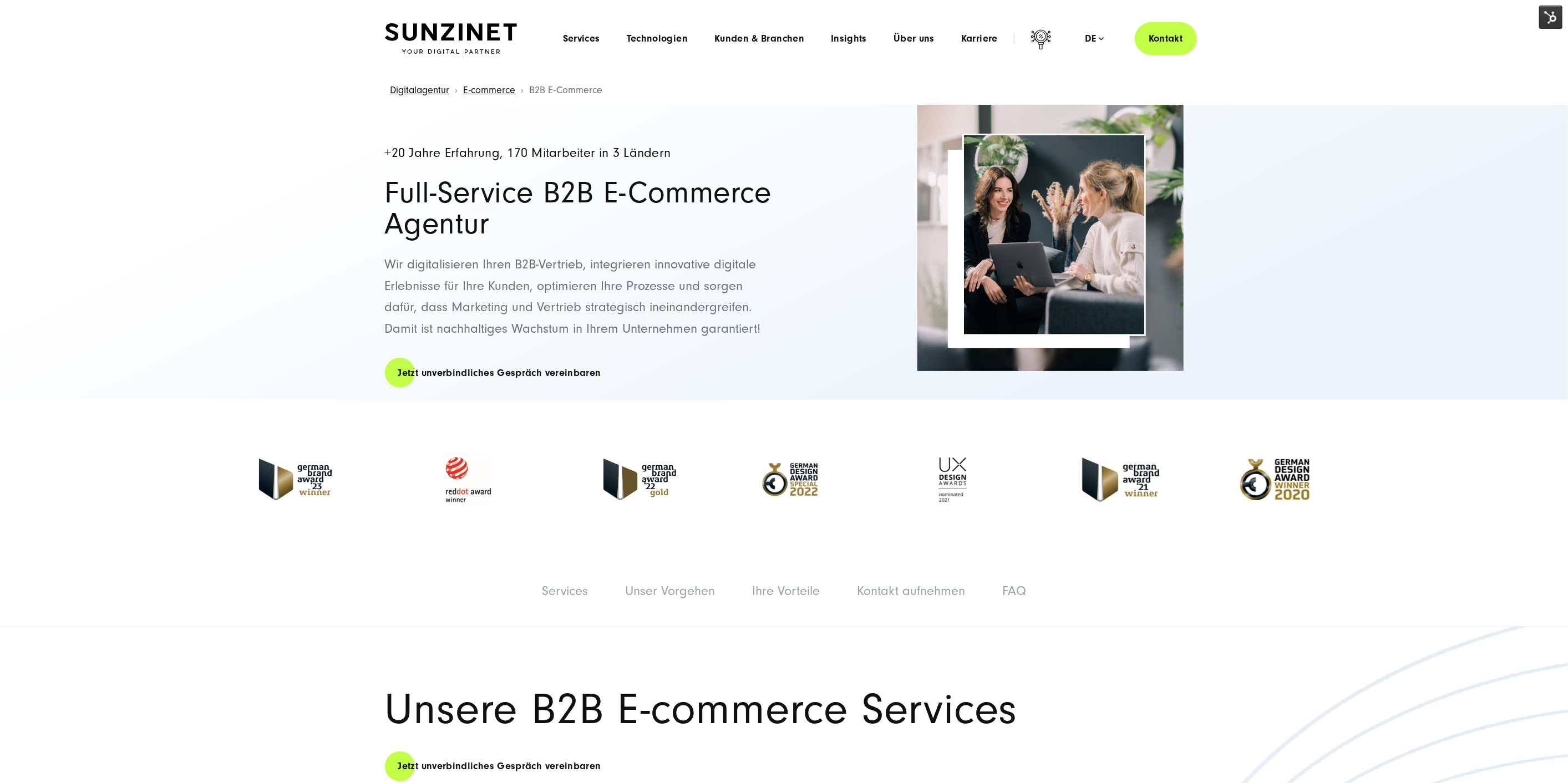
click at [1546, 14] on img at bounding box center [1551, 17] width 23 height 23
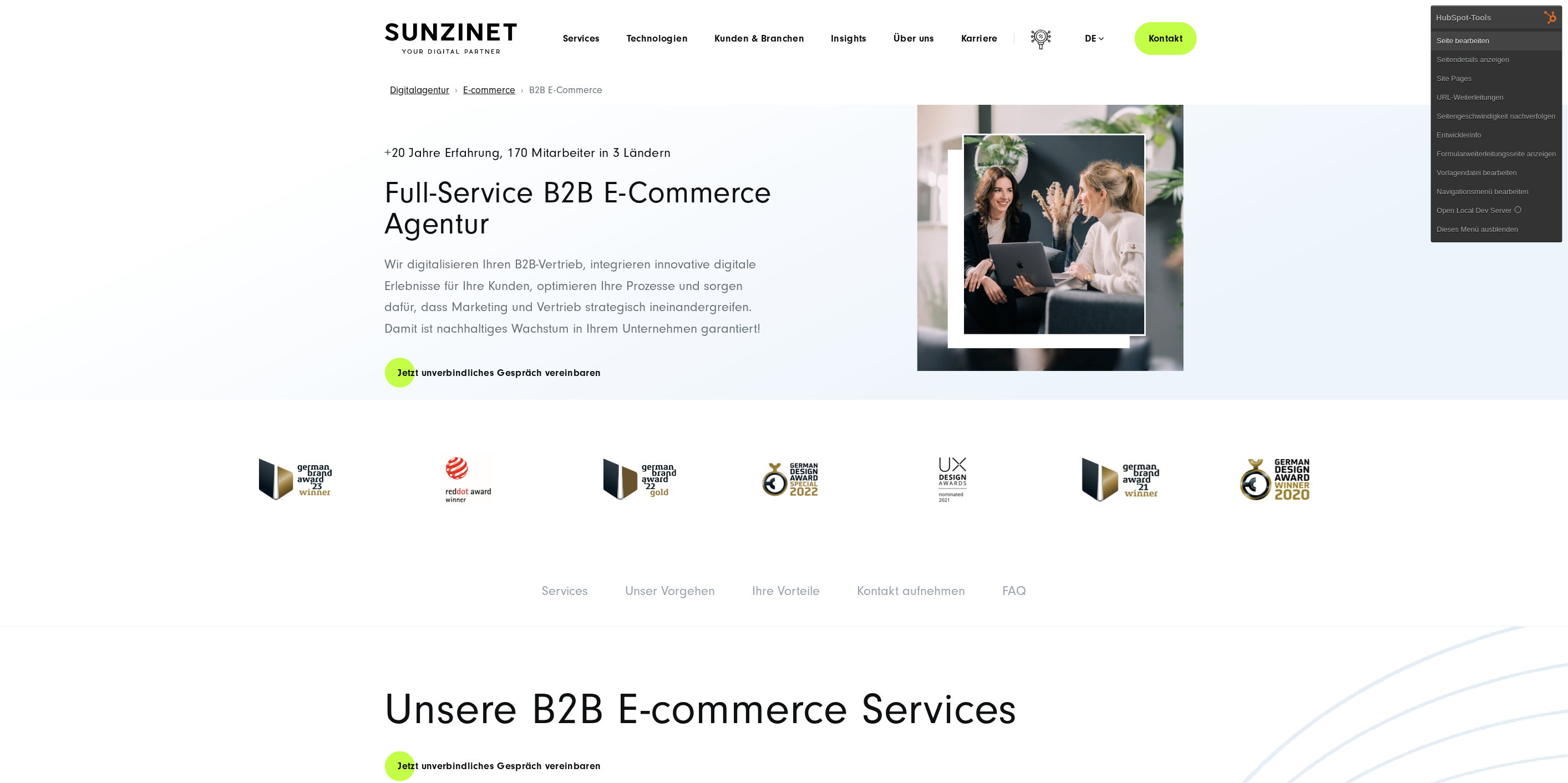
click at [1482, 39] on link "Seite bearbeiten" at bounding box center [1497, 41] width 130 height 19
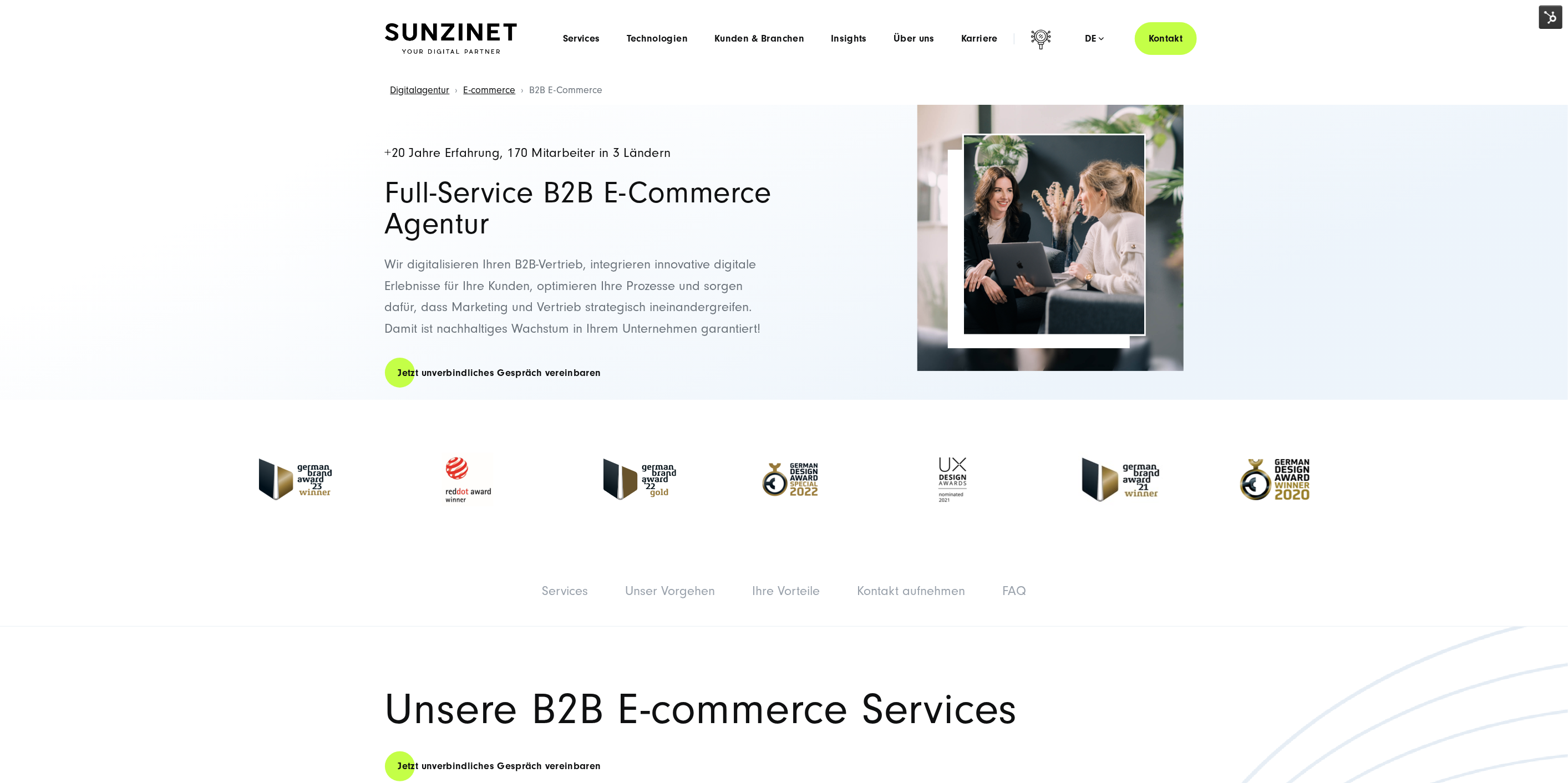
click at [1546, 16] on img at bounding box center [1551, 17] width 23 height 23
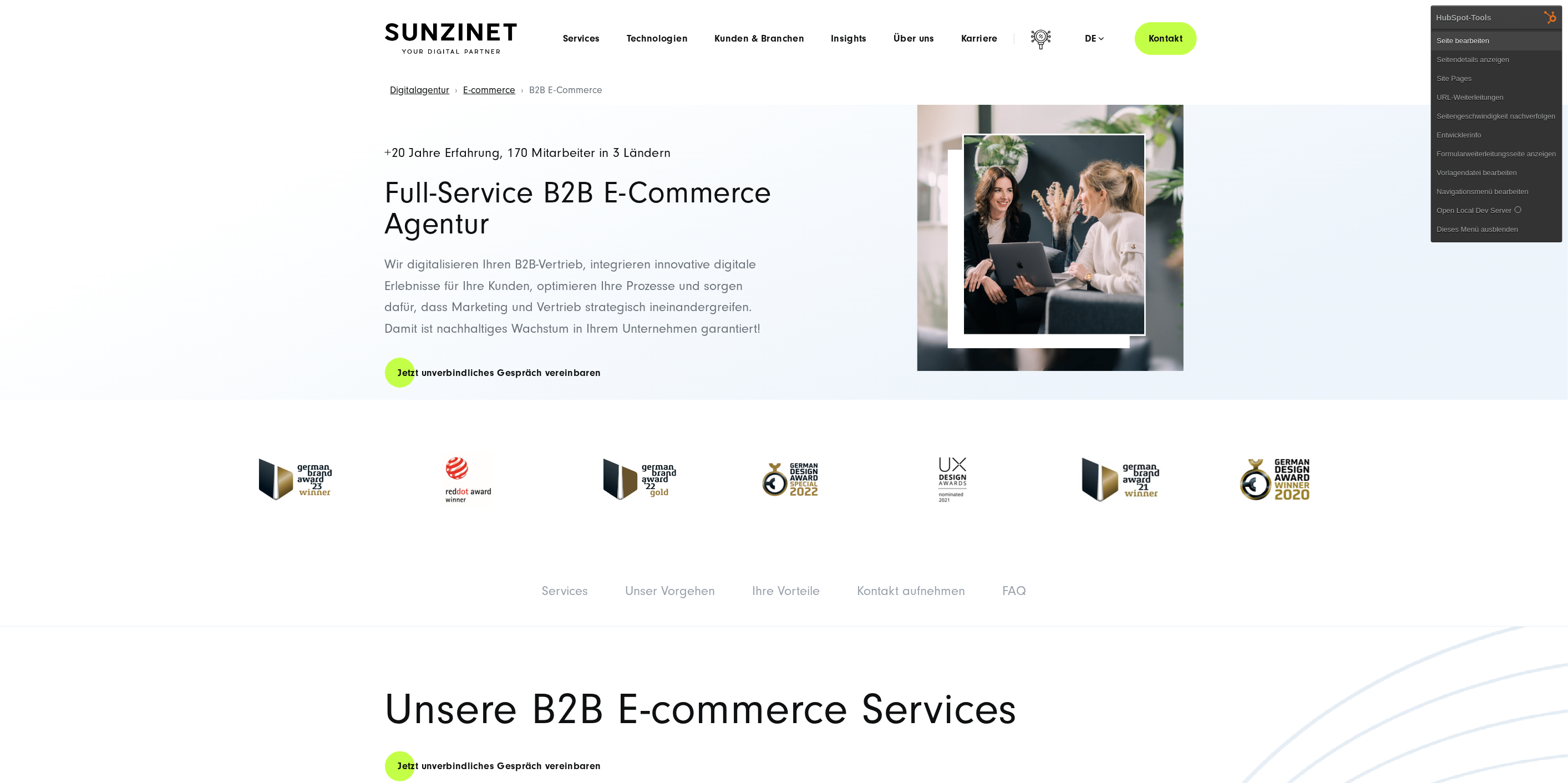
click at [1534, 33] on link "Seite bearbeiten" at bounding box center [1497, 41] width 130 height 19
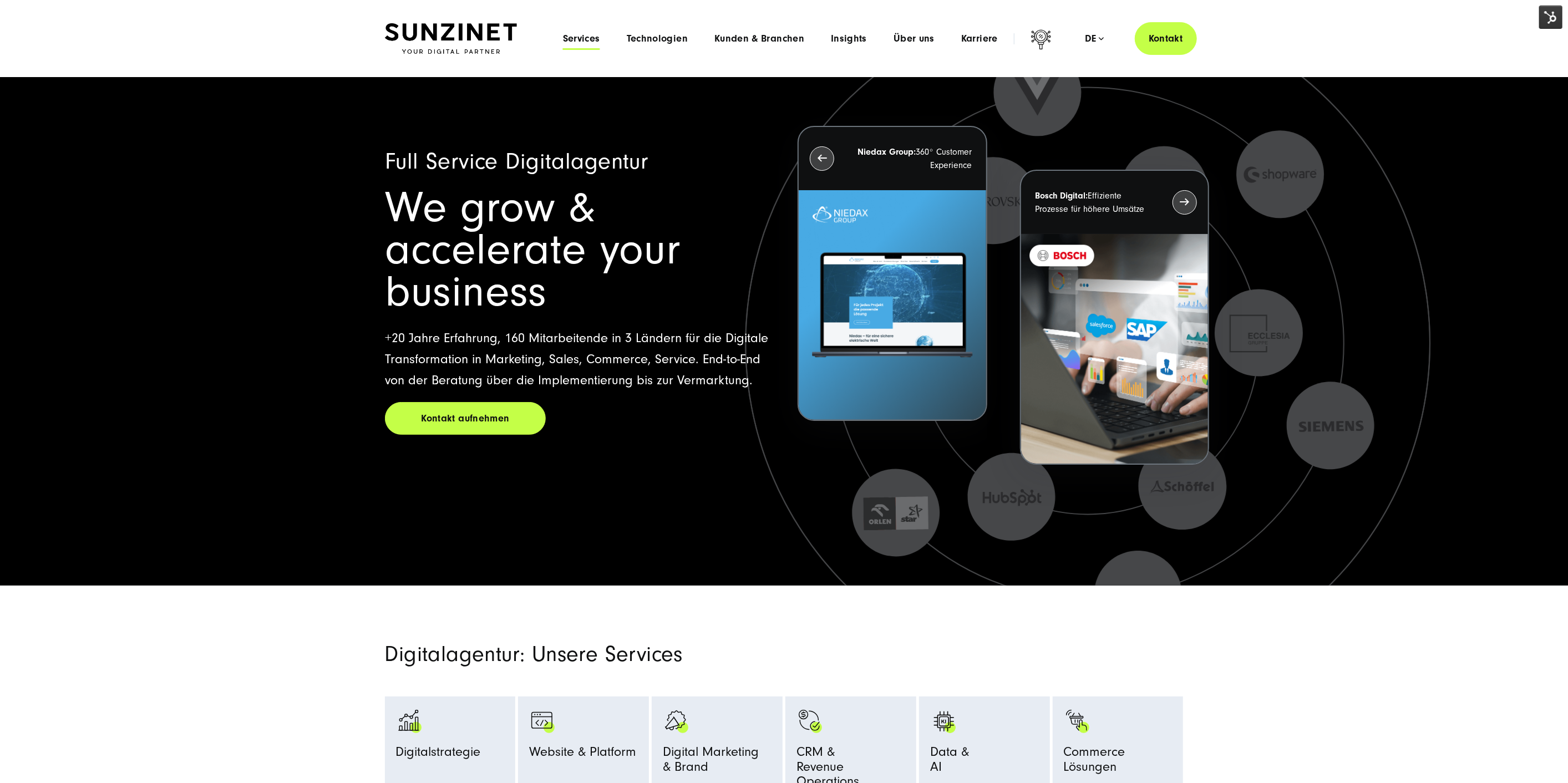
click at [591, 36] on span "Services" at bounding box center [582, 39] width 37 height 11
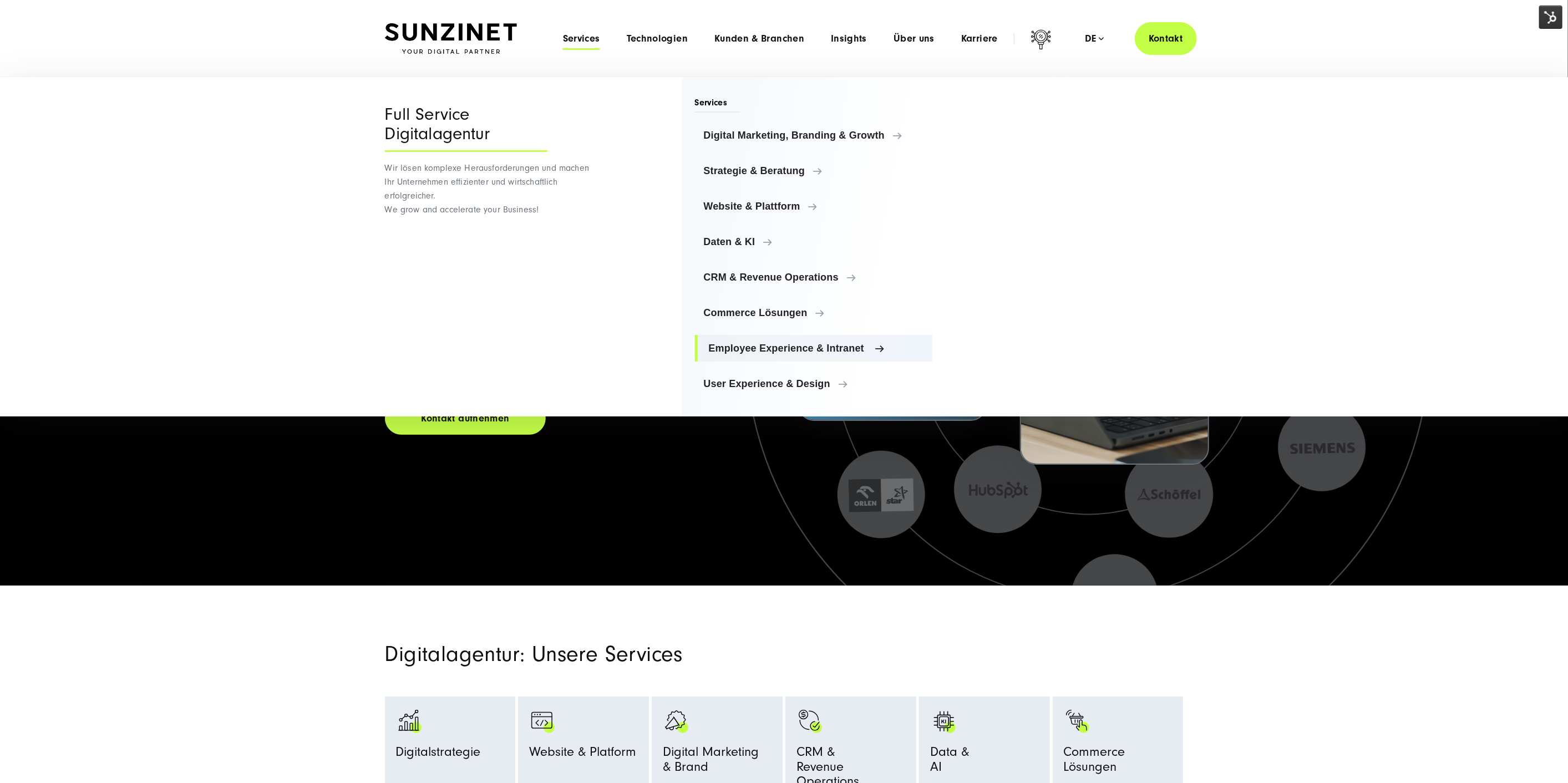
click at [786, 349] on span "Employee Experience & Intranet" at bounding box center [817, 349] width 215 height 11
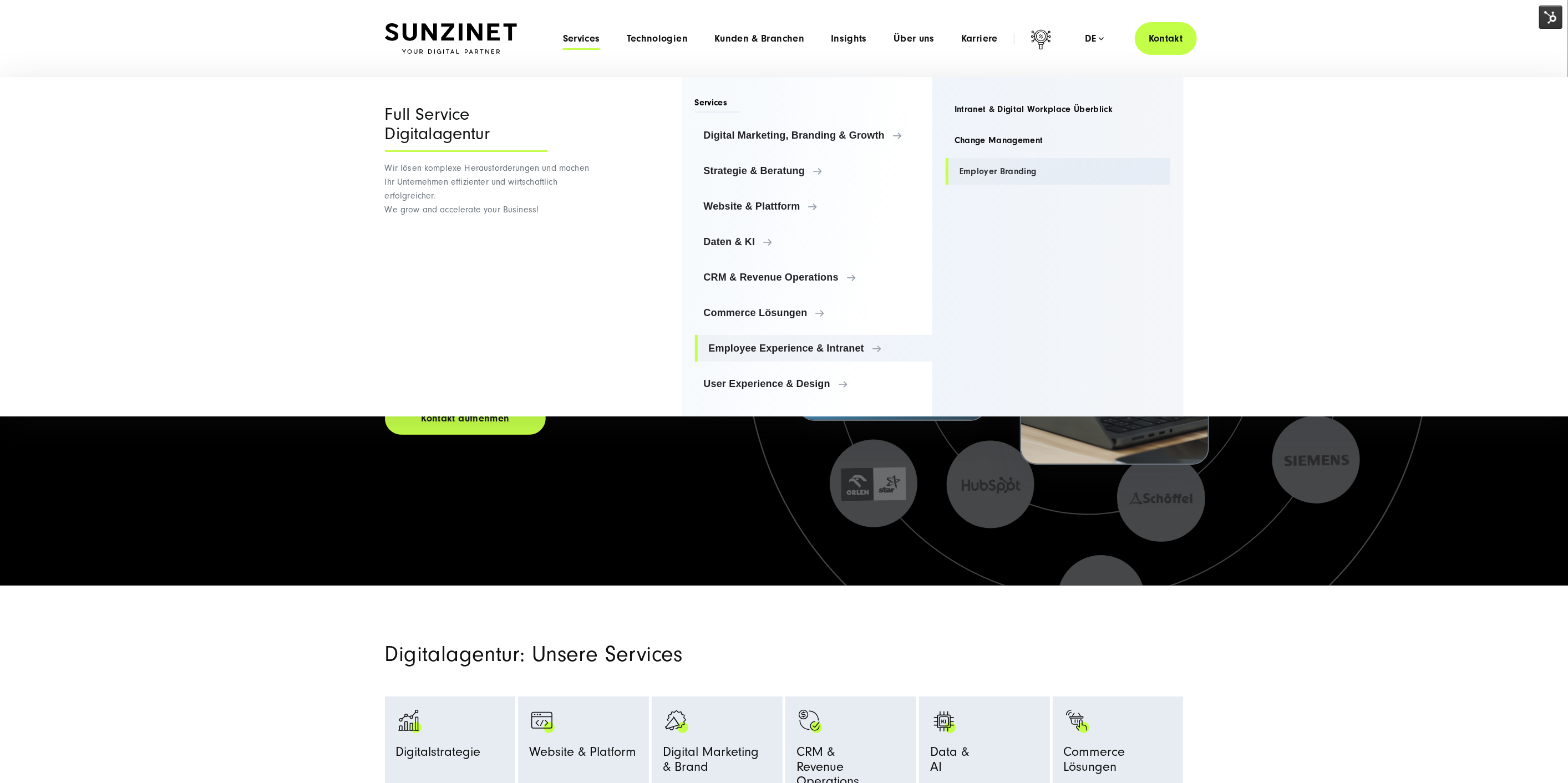
click at [1016, 170] on link "Employer Branding" at bounding box center [1058, 171] width 225 height 26
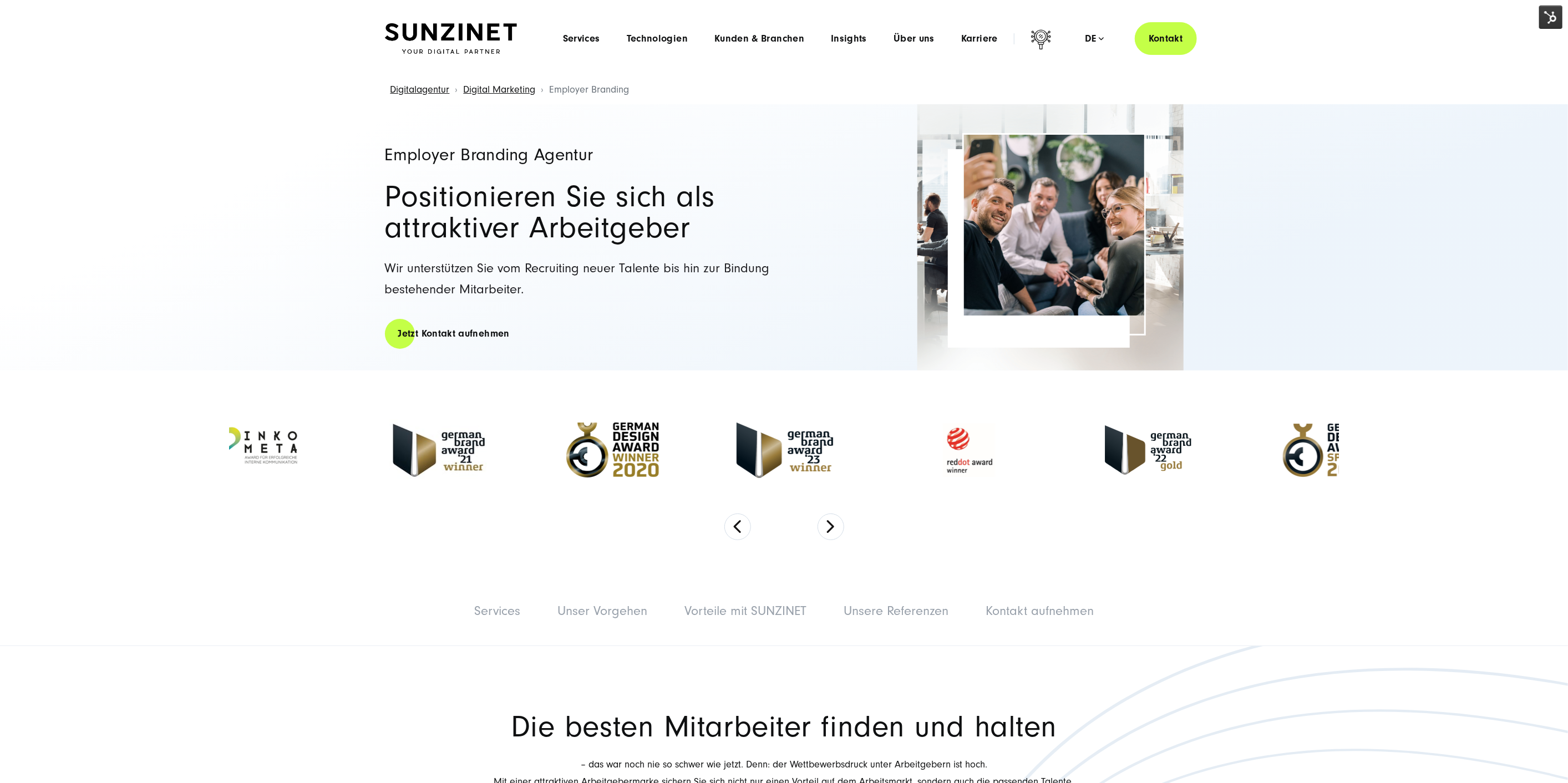
click at [1542, 20] on img at bounding box center [1551, 17] width 23 height 23
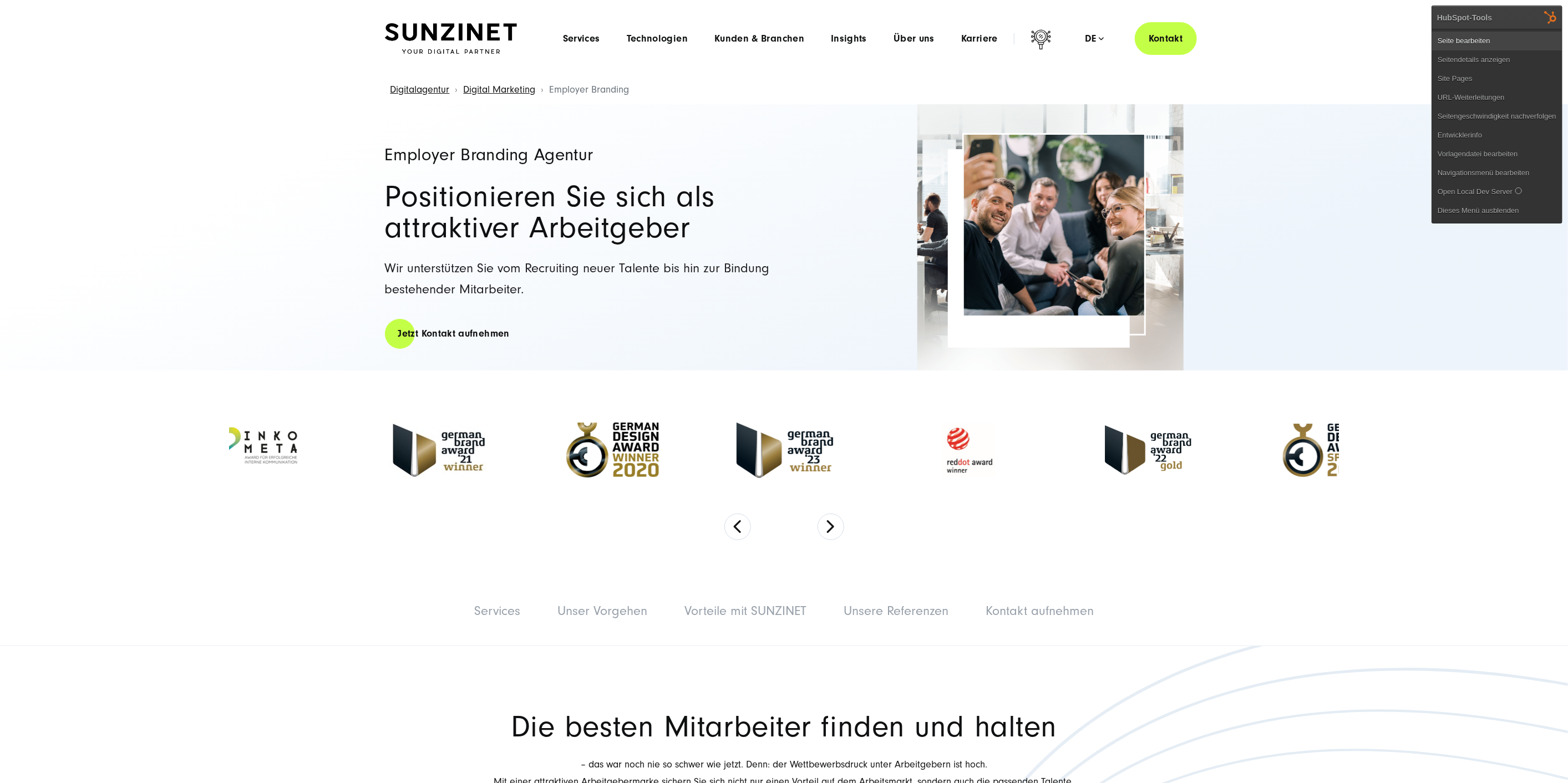
click at [1519, 33] on link "Seite bearbeiten" at bounding box center [1498, 41] width 130 height 19
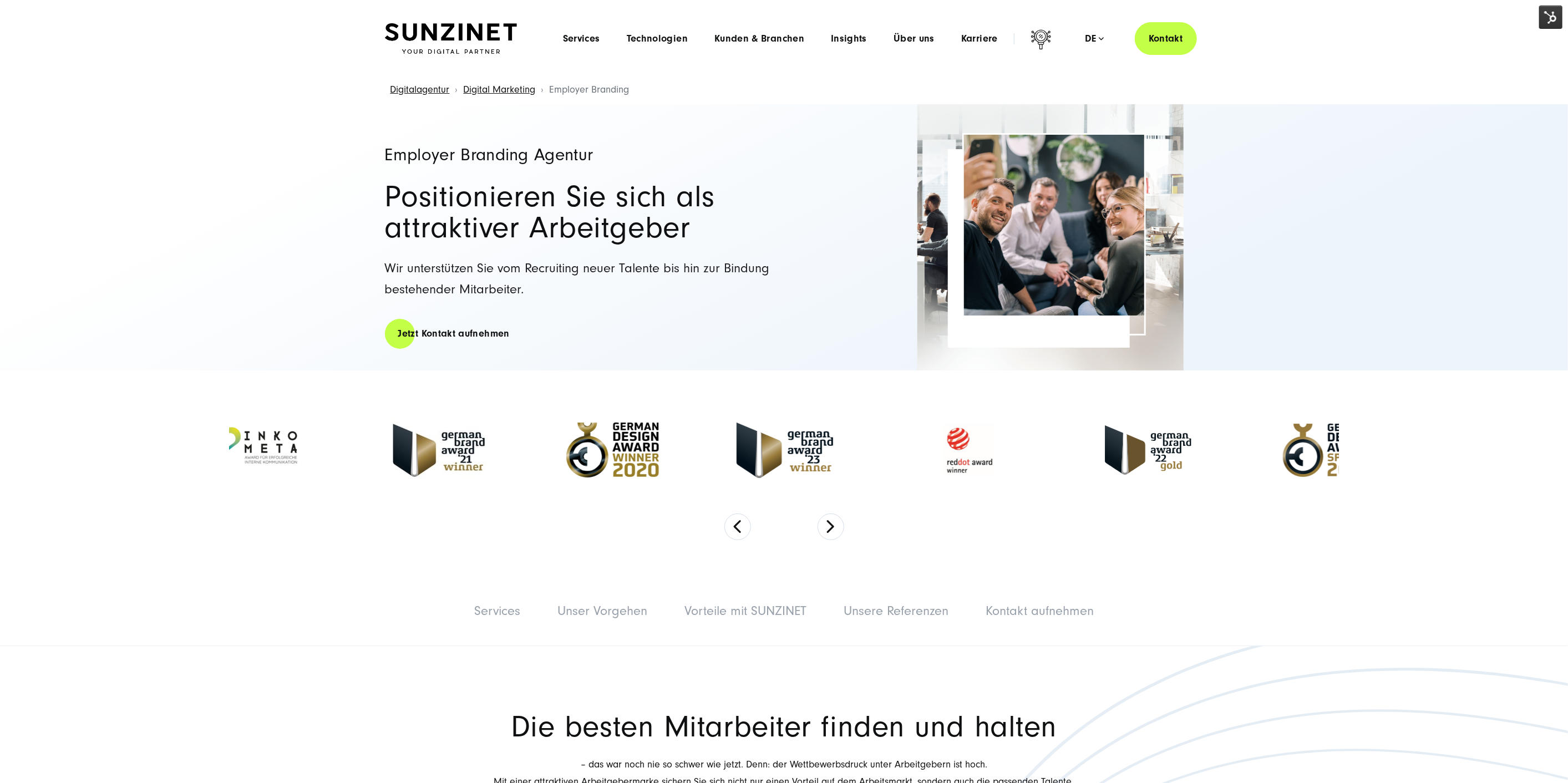
click at [589, 30] on div "Menu Services Menu Full Service Digitalagentur Wir lösen komplexe Herausforderu…" at bounding box center [874, 39] width 648 height 33
click at [587, 34] on span "Services" at bounding box center [582, 39] width 37 height 11
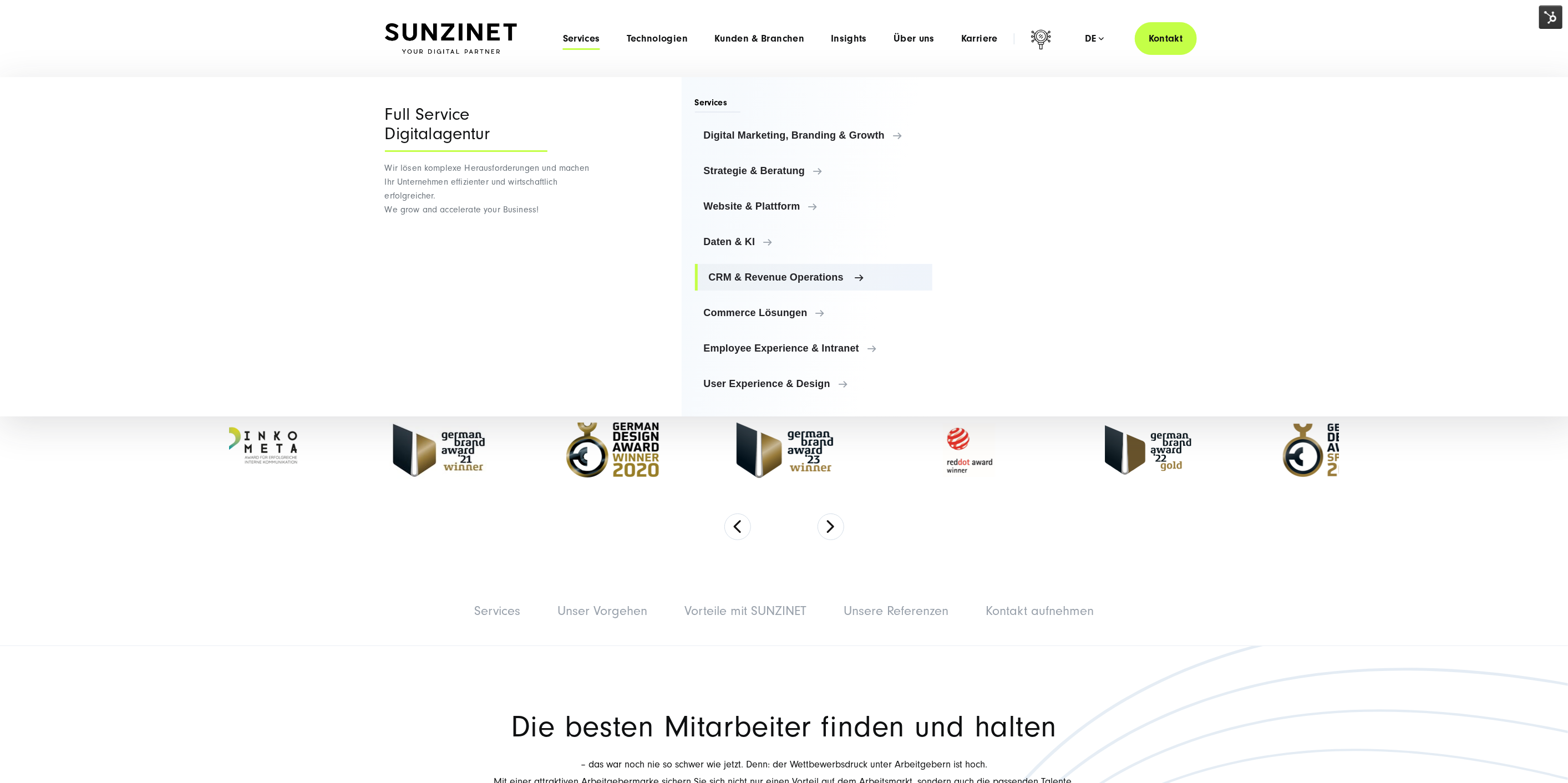
click at [762, 281] on span "CRM & Revenue Operations" at bounding box center [817, 277] width 215 height 11
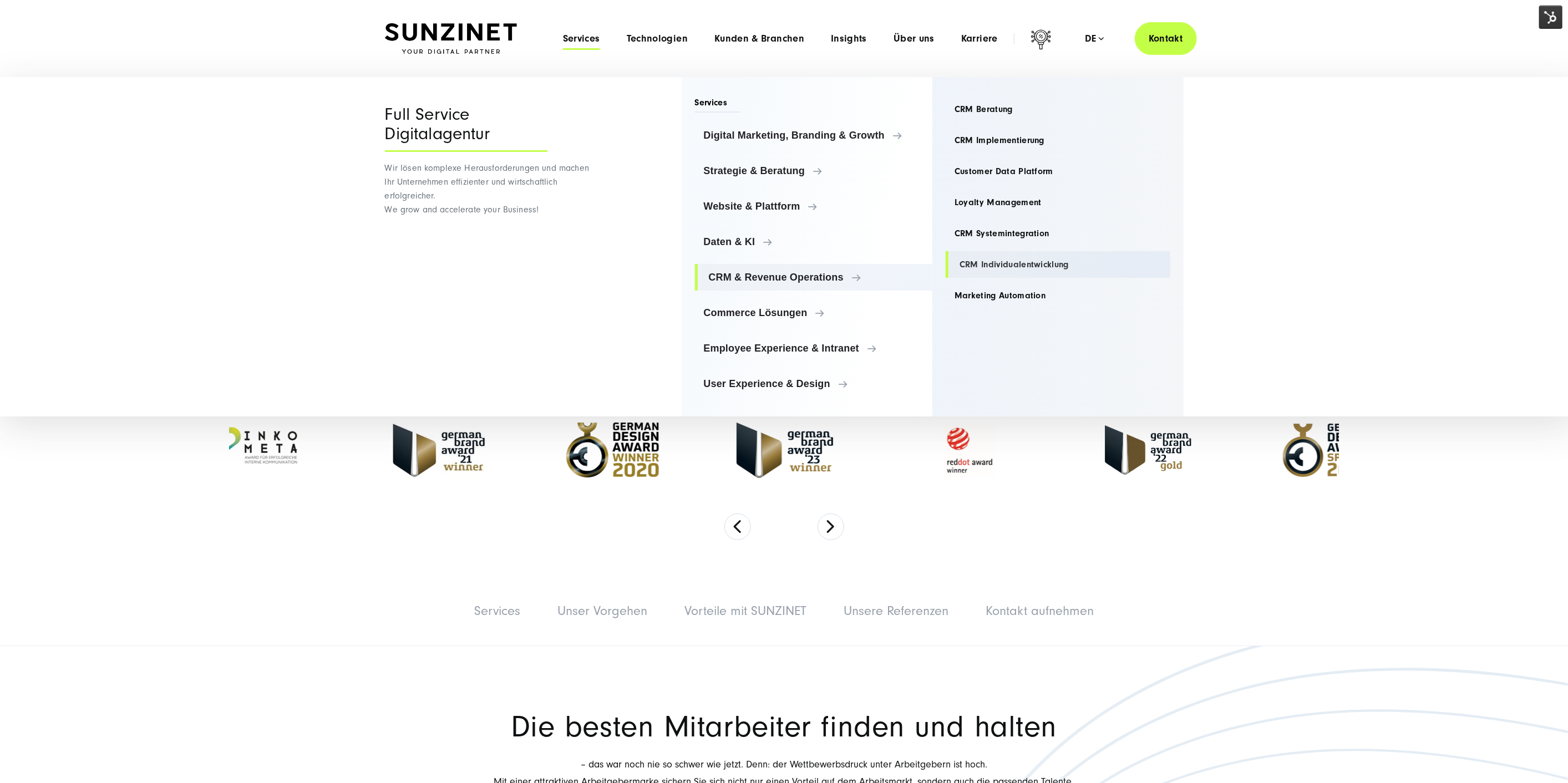
click at [1009, 261] on link "CRM Individualentwicklung" at bounding box center [1058, 264] width 225 height 26
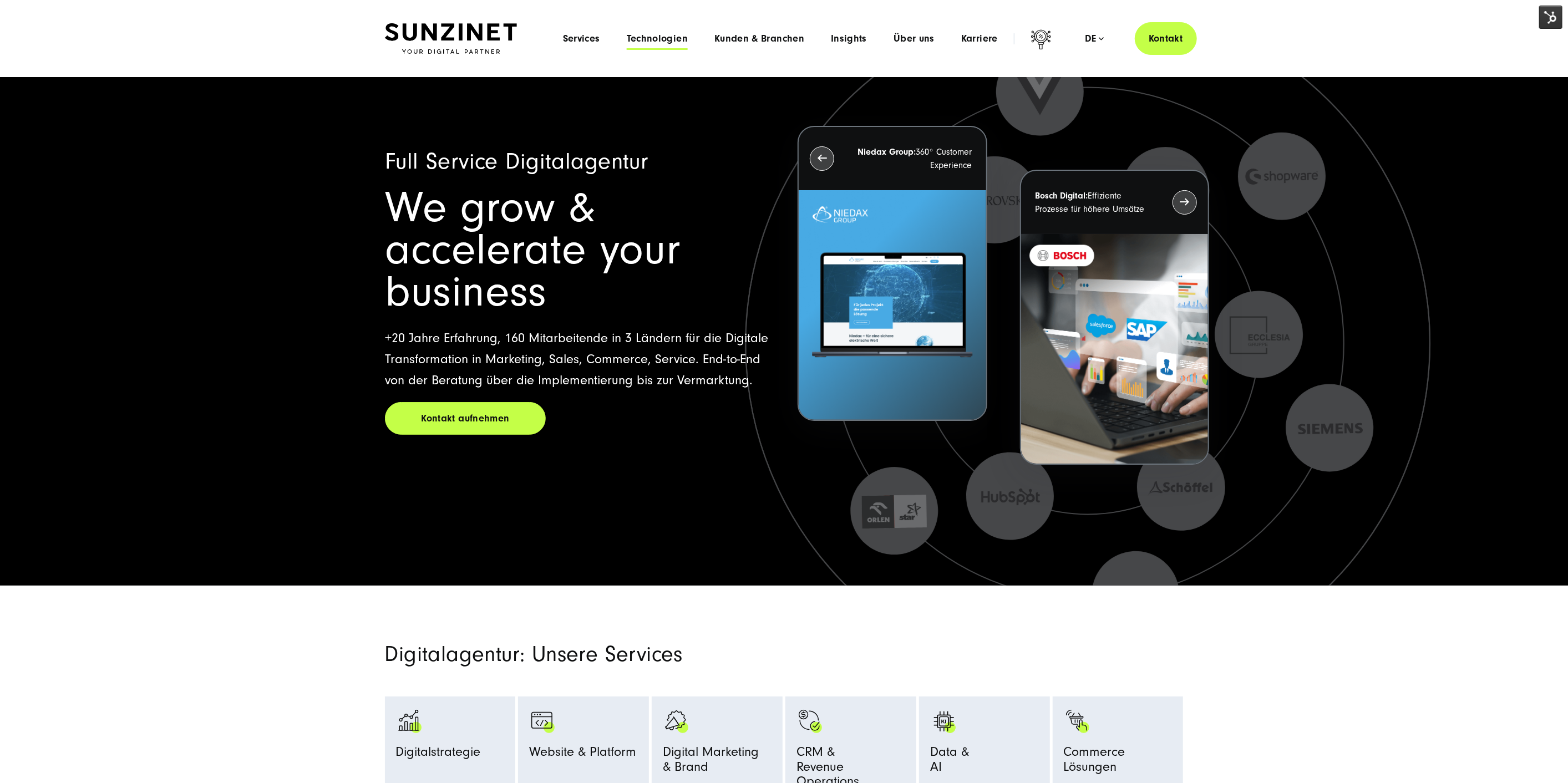
click at [685, 36] on span "Technologien" at bounding box center [657, 39] width 61 height 11
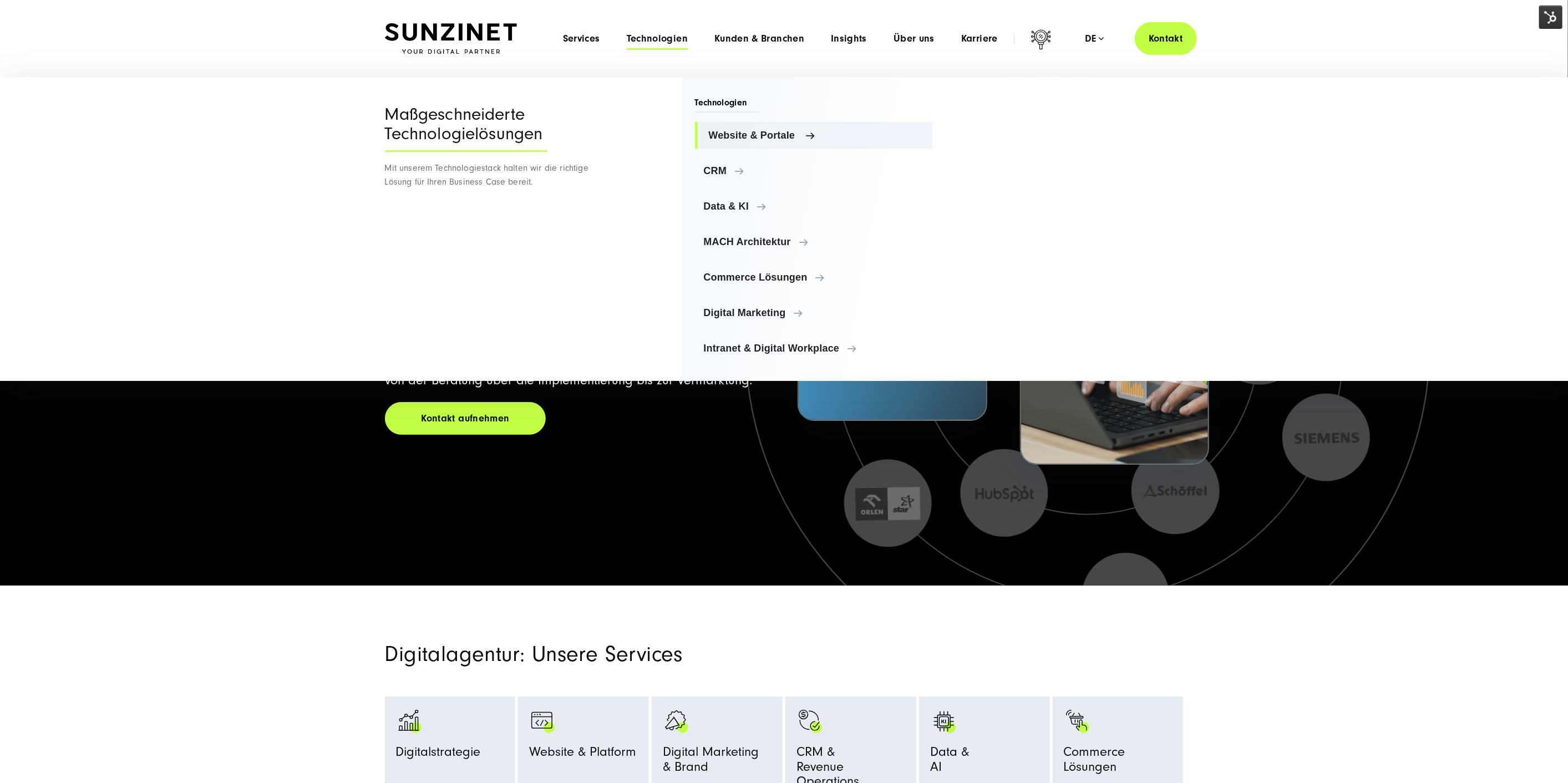
click at [779, 128] on link "Website & Portale" at bounding box center [813, 136] width 238 height 26
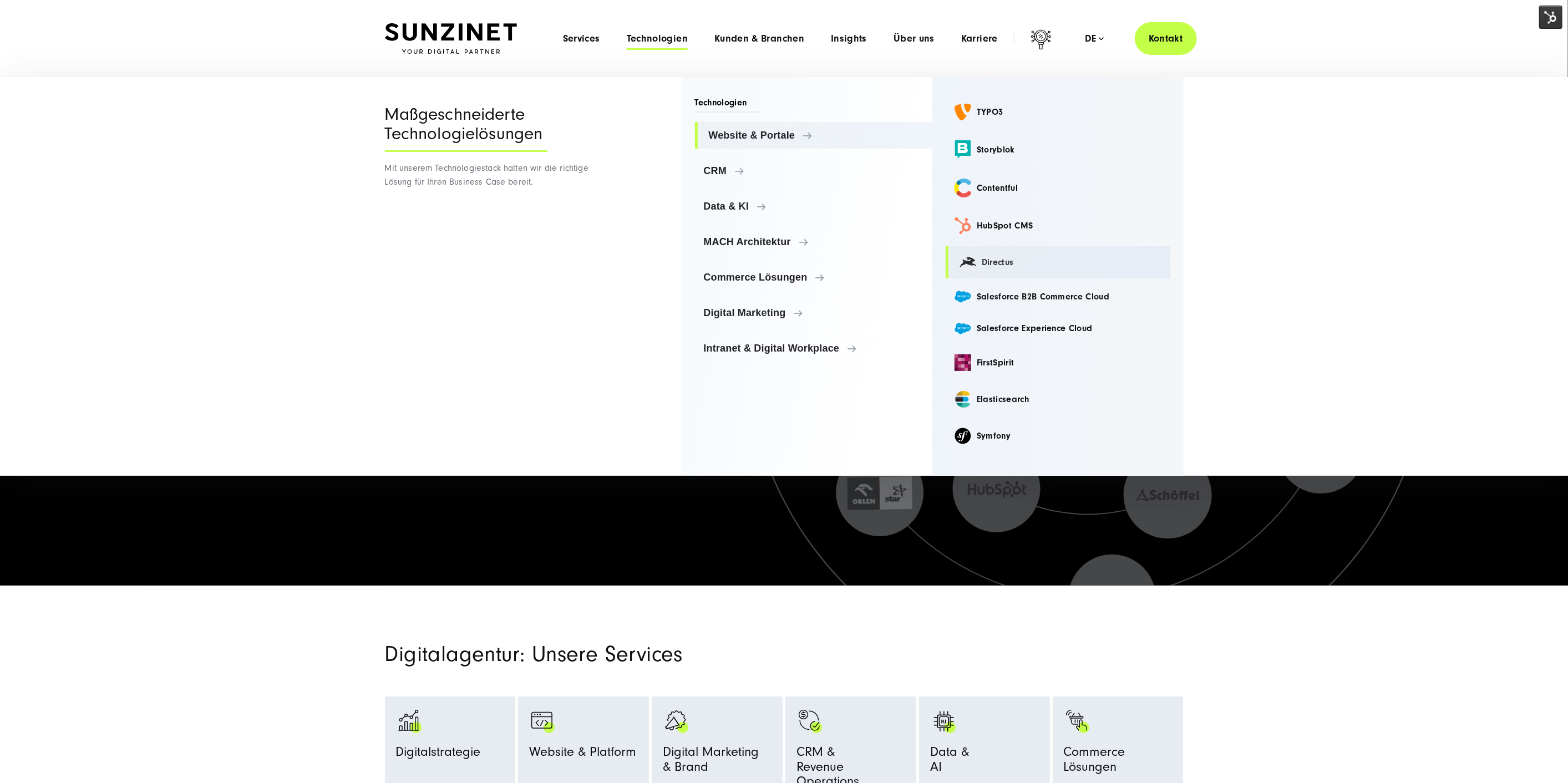
click at [989, 259] on link "Directus" at bounding box center [1058, 263] width 225 height 33
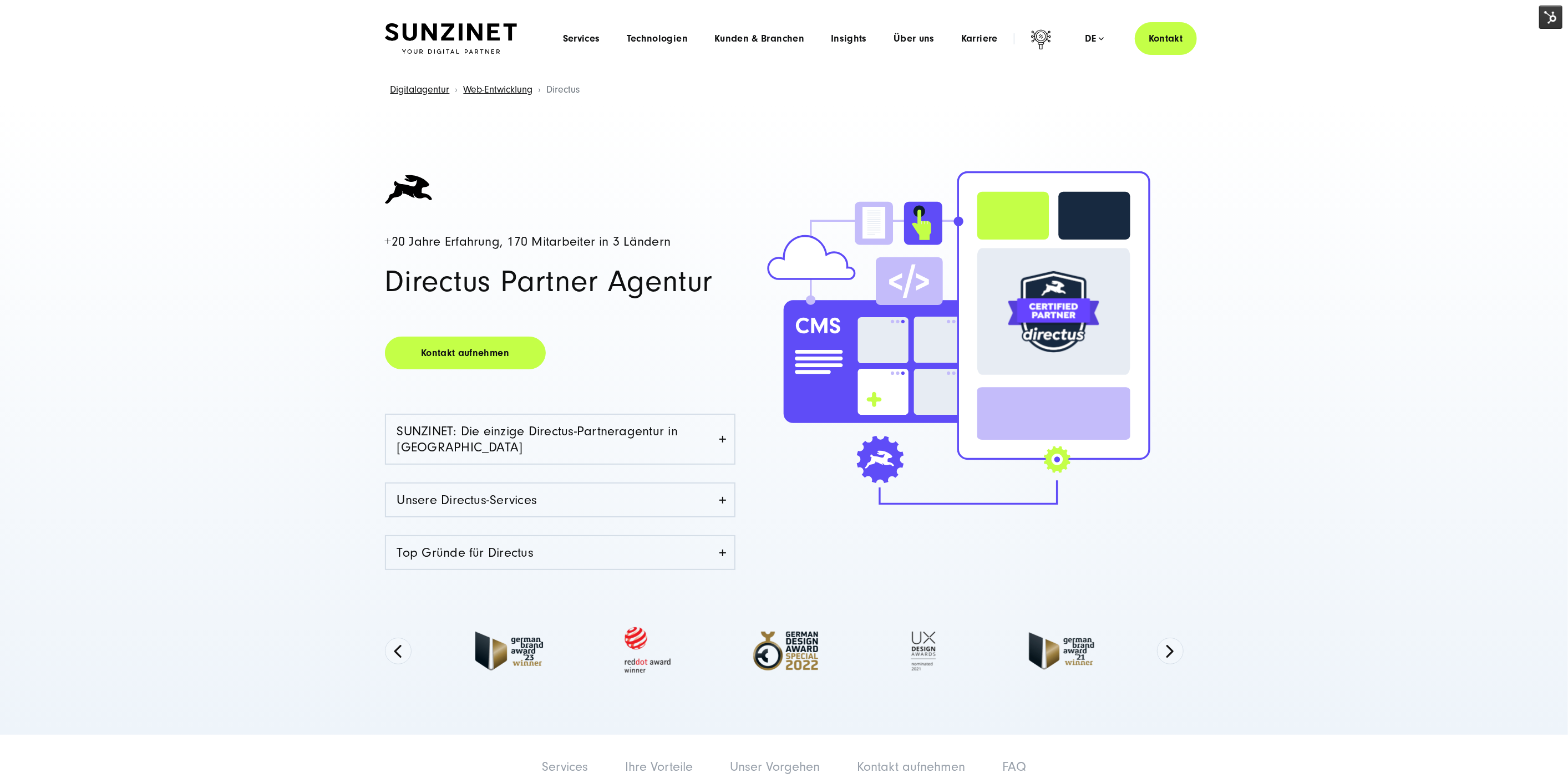
click at [1559, 19] on img at bounding box center [1551, 17] width 23 height 23
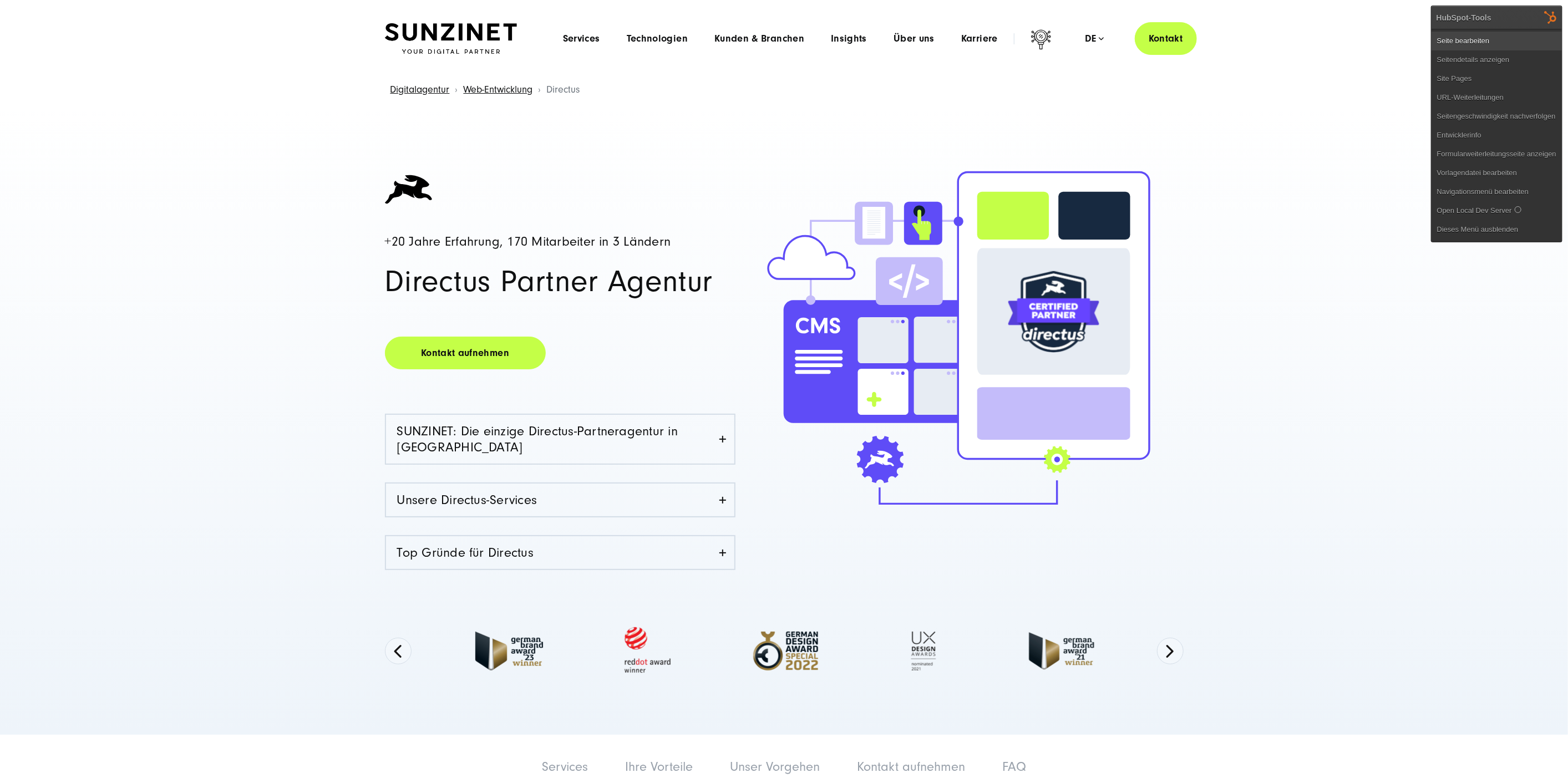
click at [1500, 37] on link "Seite bearbeiten" at bounding box center [1497, 41] width 130 height 19
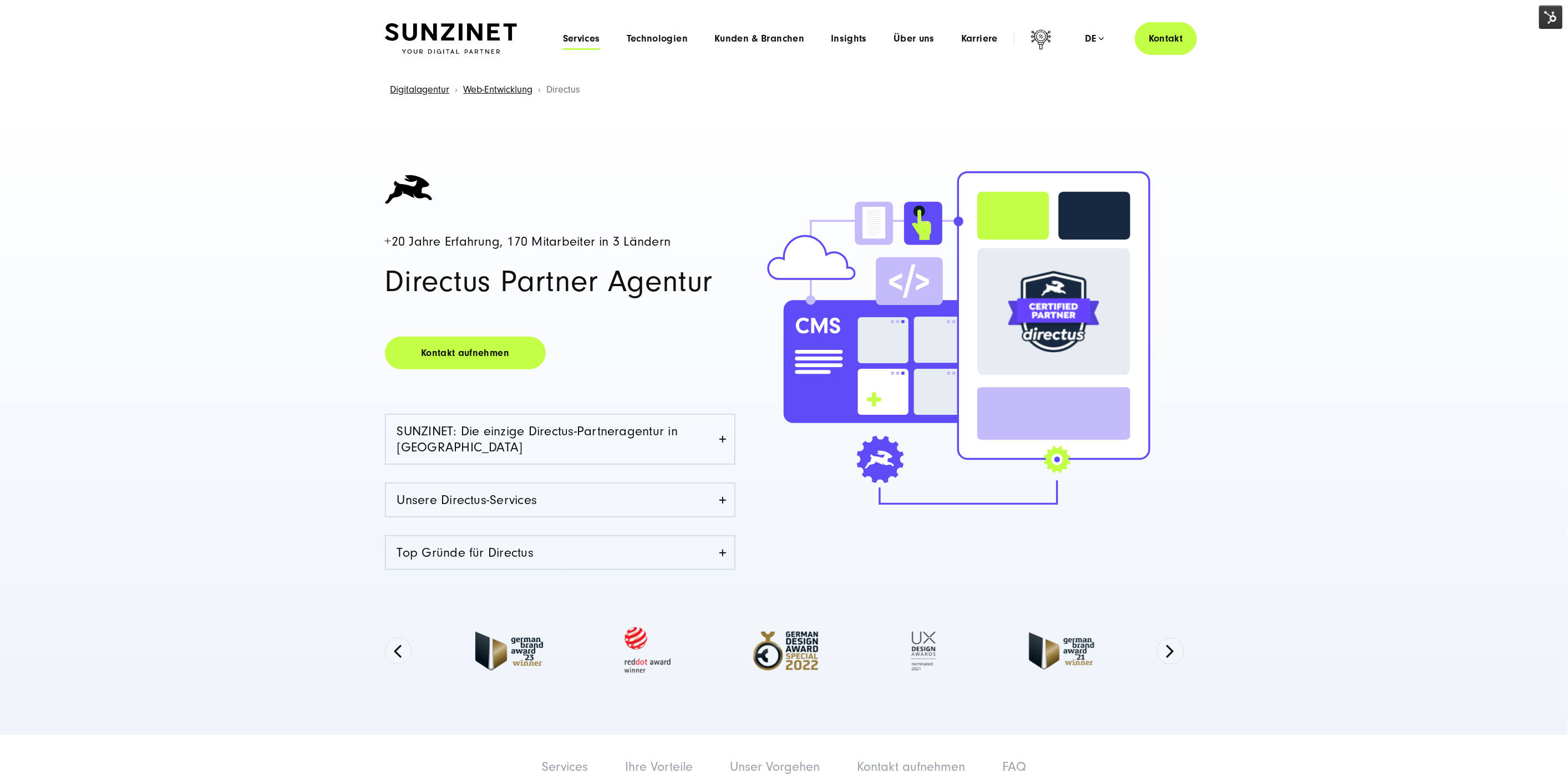
click at [578, 34] on span "Services" at bounding box center [582, 39] width 37 height 11
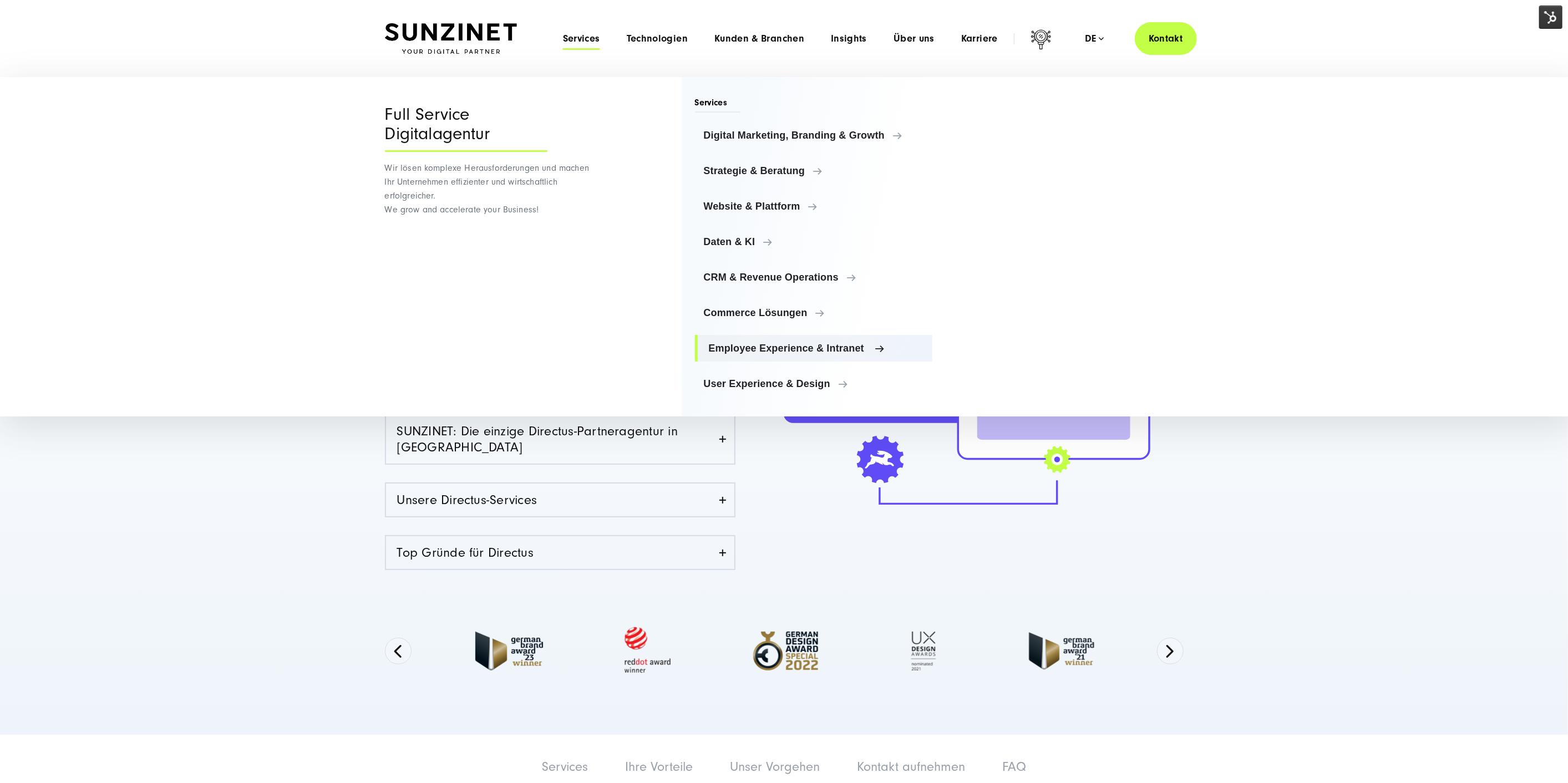
click at [840, 347] on span "Employee Experience & Intranet" at bounding box center [817, 349] width 215 height 11
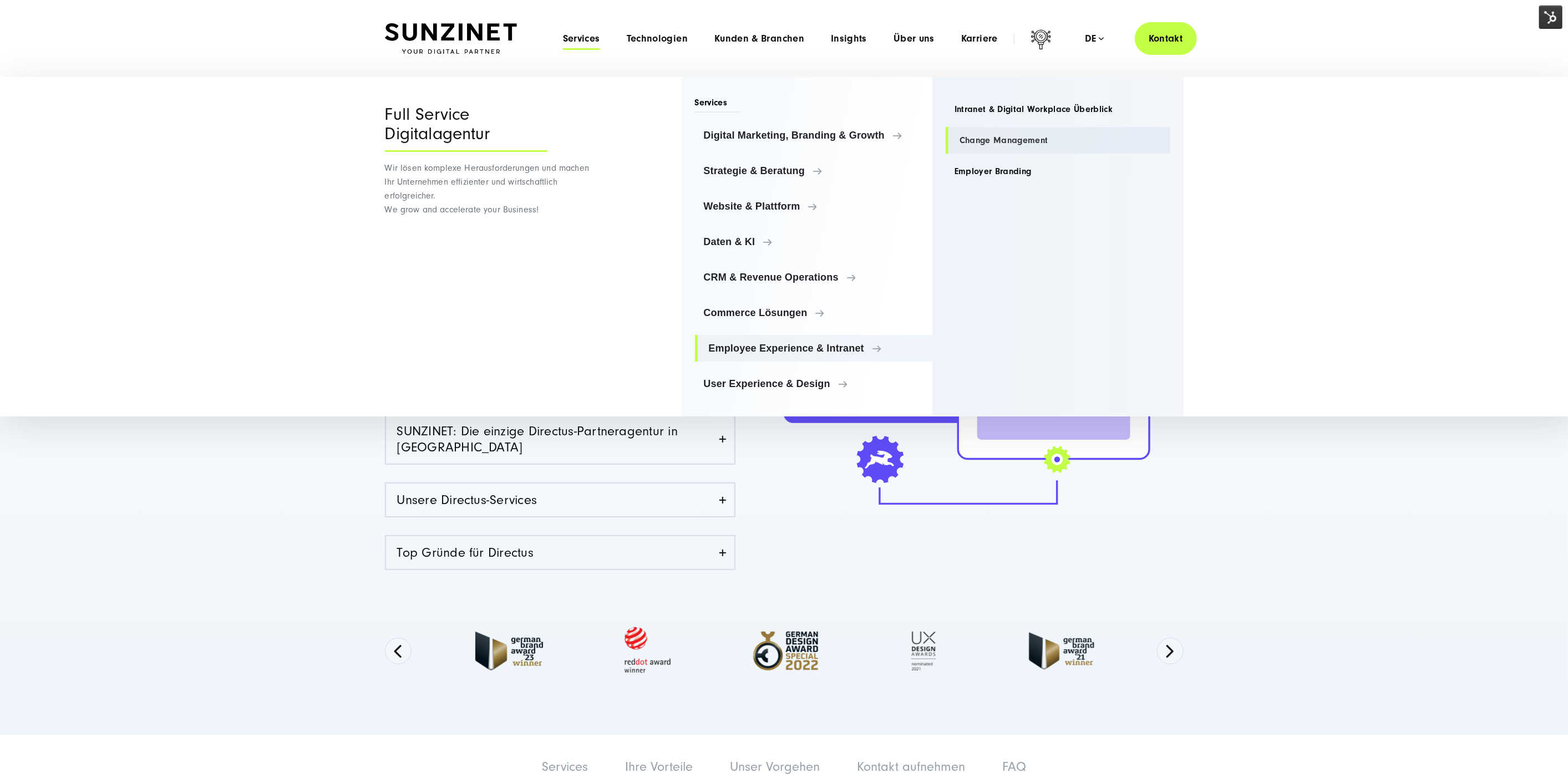
click at [1006, 143] on link "Change Management" at bounding box center [1058, 140] width 225 height 26
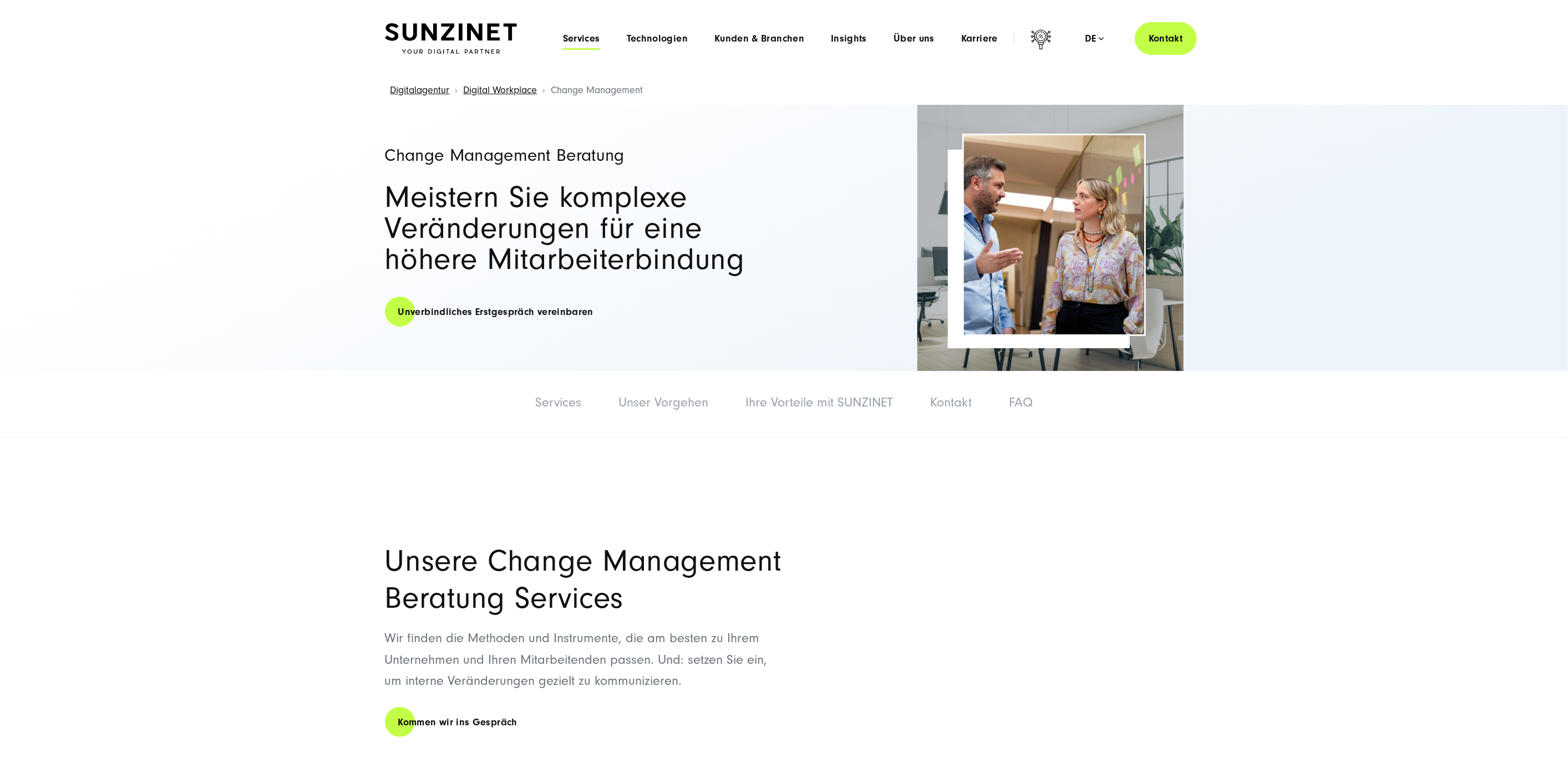
click at [583, 33] on span "Services" at bounding box center [582, 39] width 37 height 11
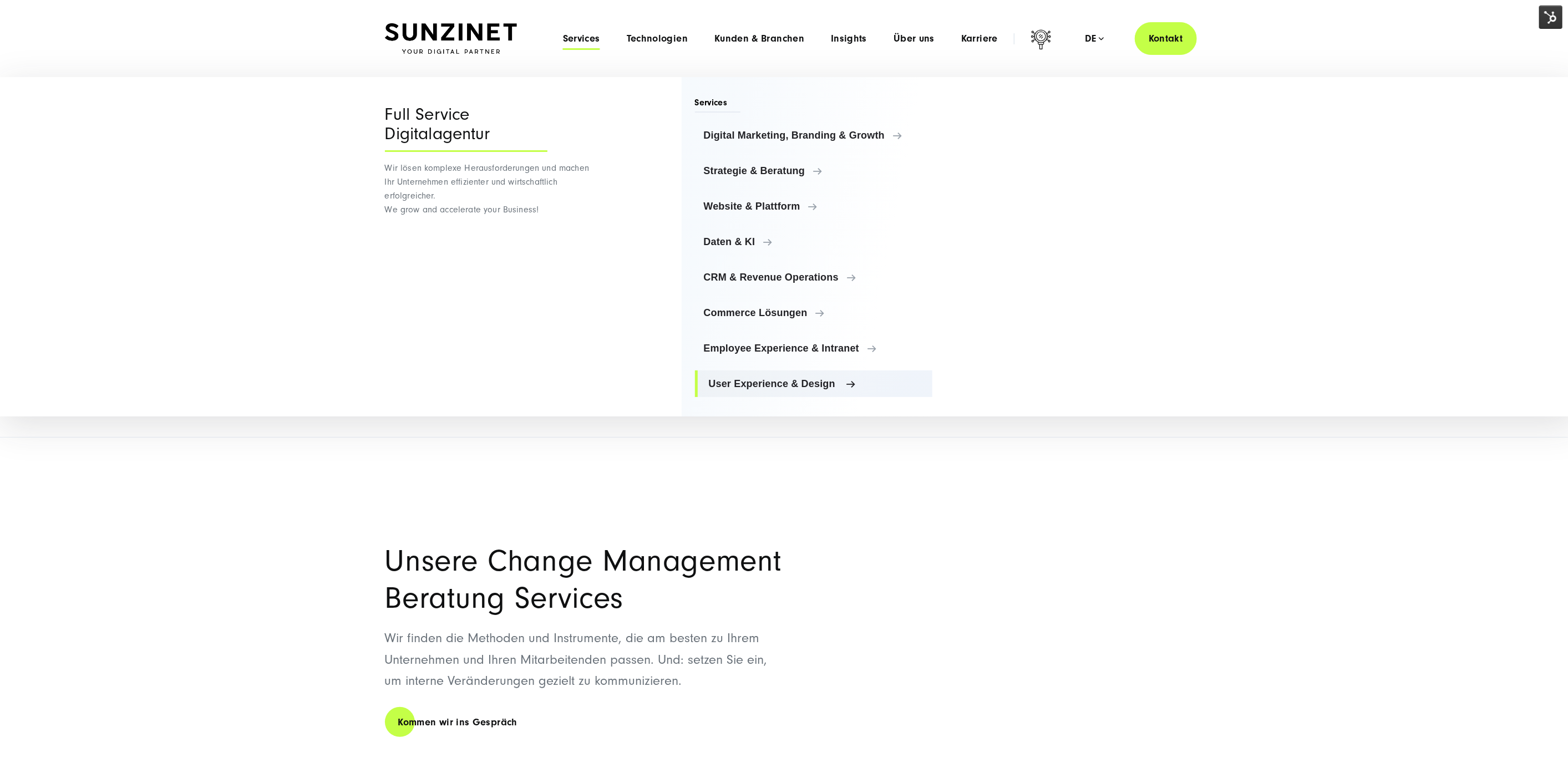
click at [762, 382] on span "User Experience & Design" at bounding box center [817, 383] width 215 height 11
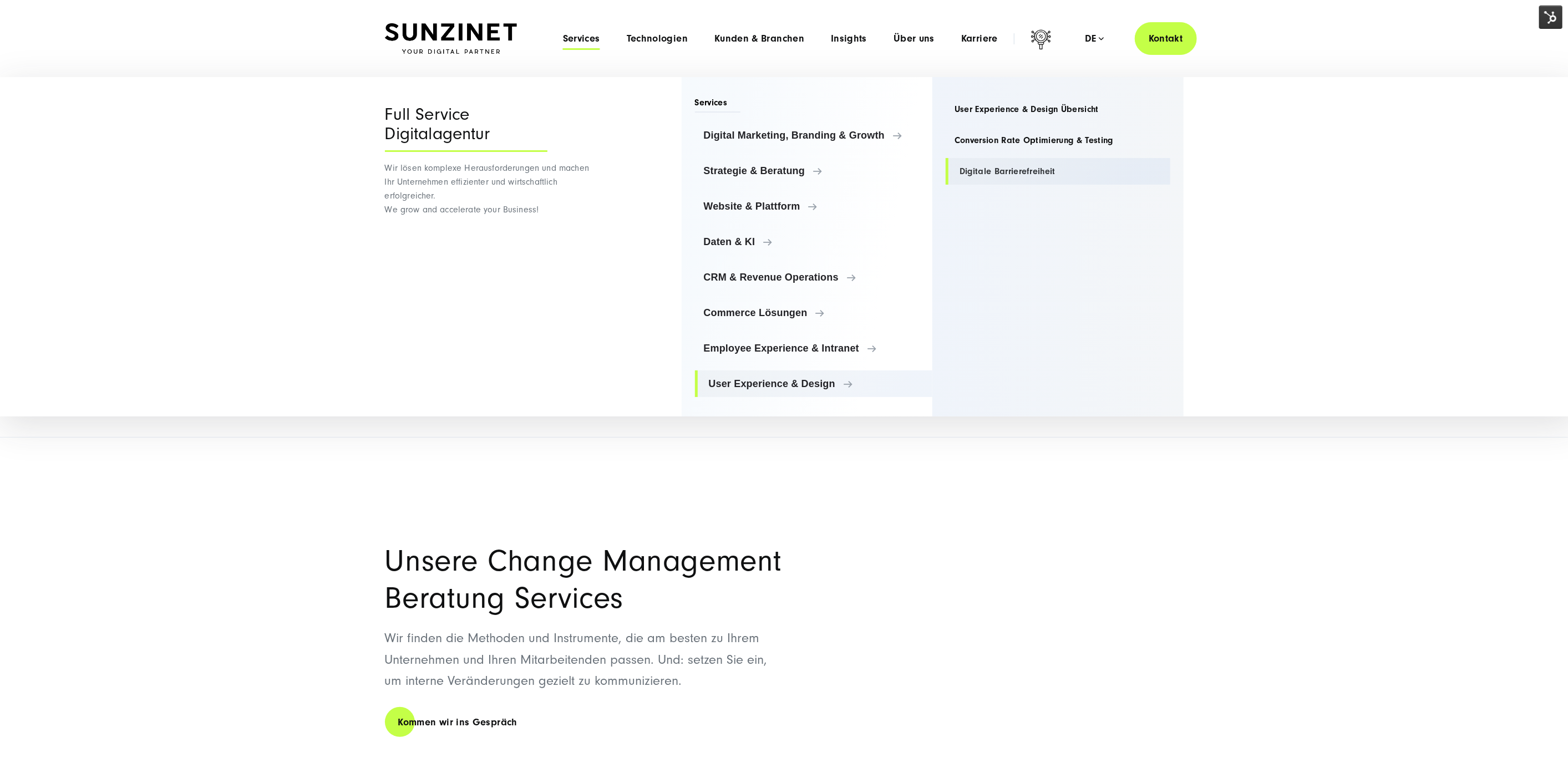
click at [1030, 171] on link "Digitale Barrierefreiheit" at bounding box center [1058, 171] width 225 height 26
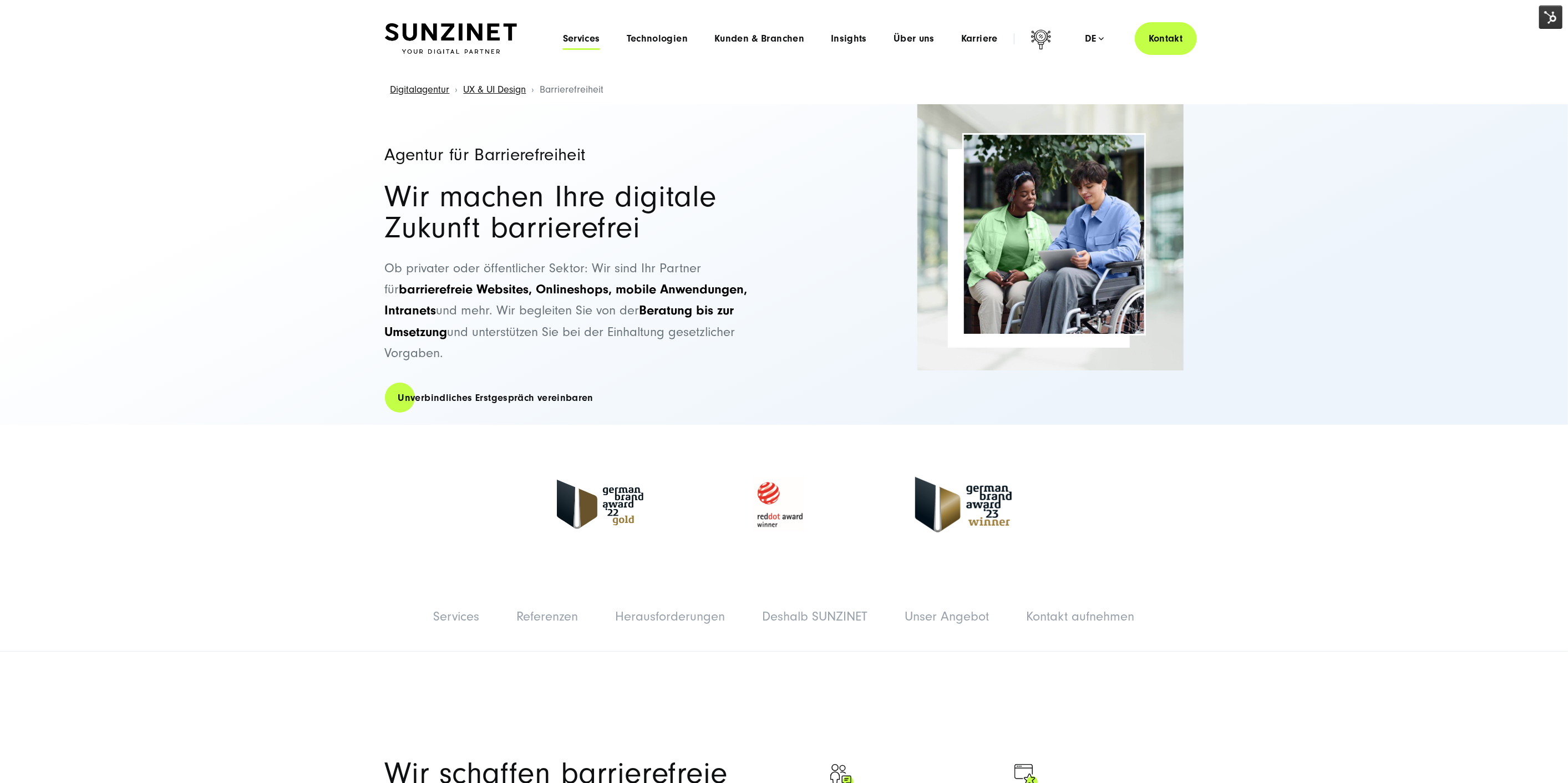
click at [590, 36] on span "Services" at bounding box center [582, 39] width 37 height 11
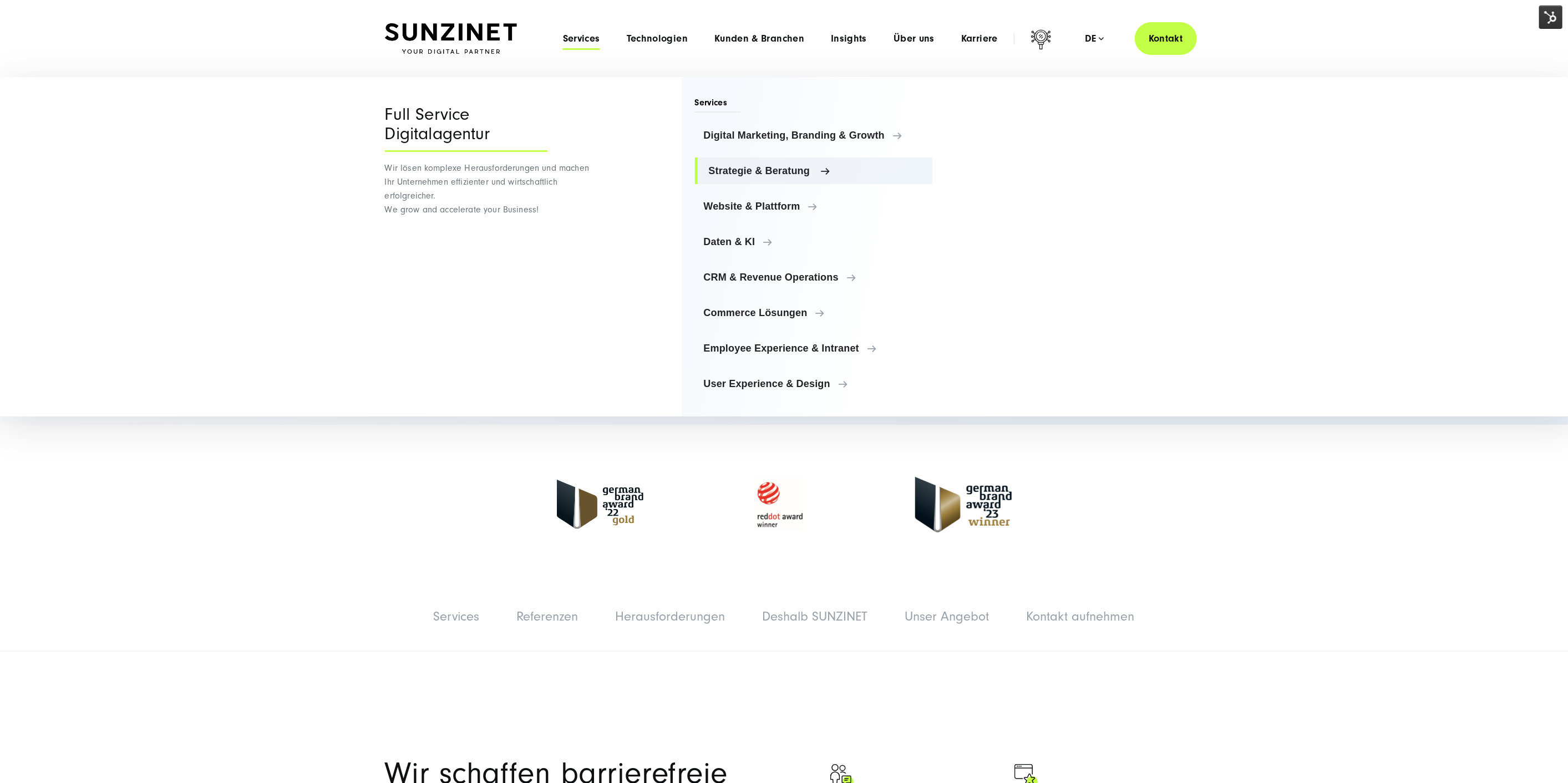
click at [743, 168] on span "Strategie & Beratung" at bounding box center [817, 170] width 215 height 11
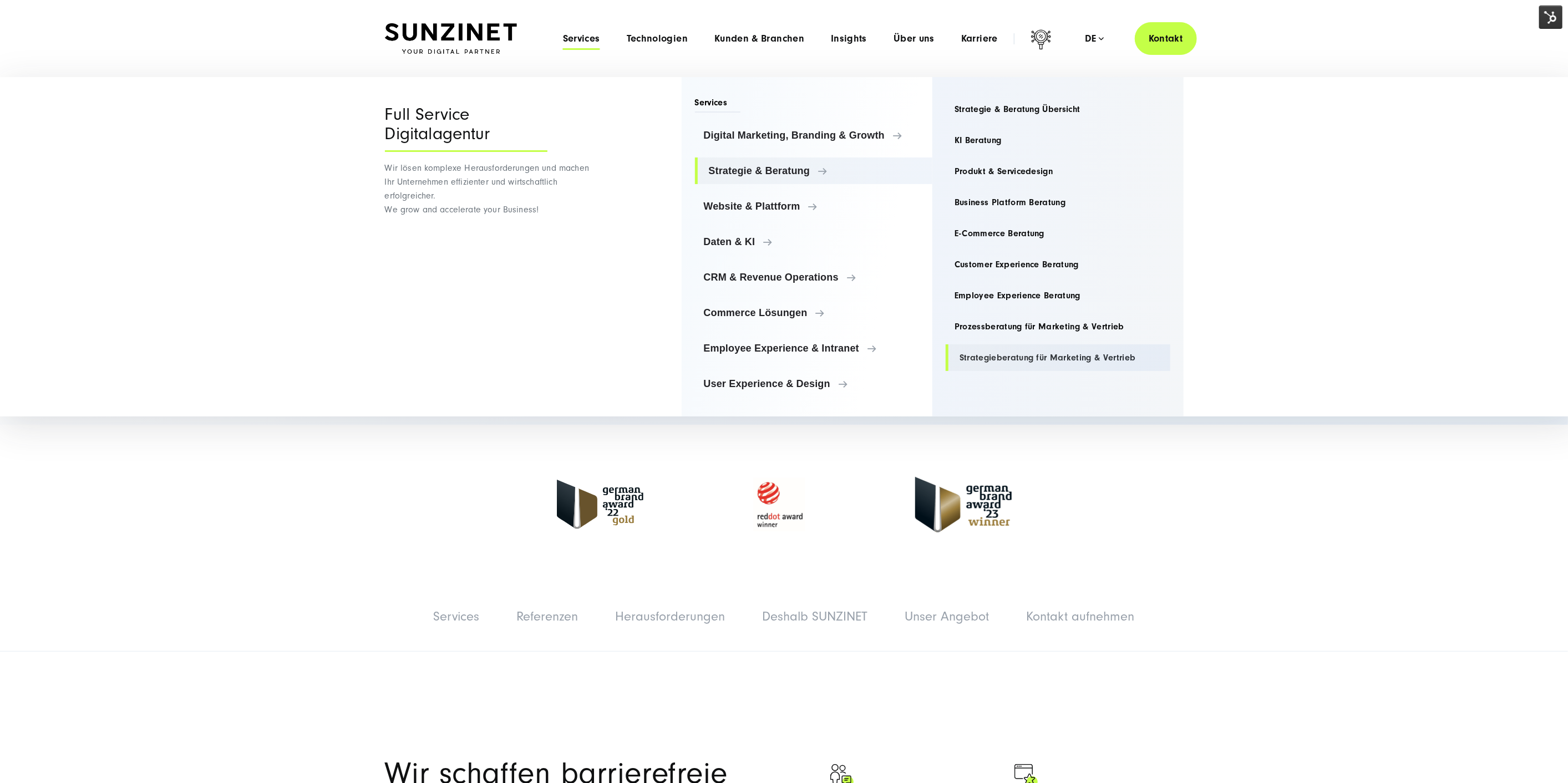
click at [1021, 365] on link "Strategieberatung für Marketing & Vertrieb" at bounding box center [1058, 358] width 225 height 26
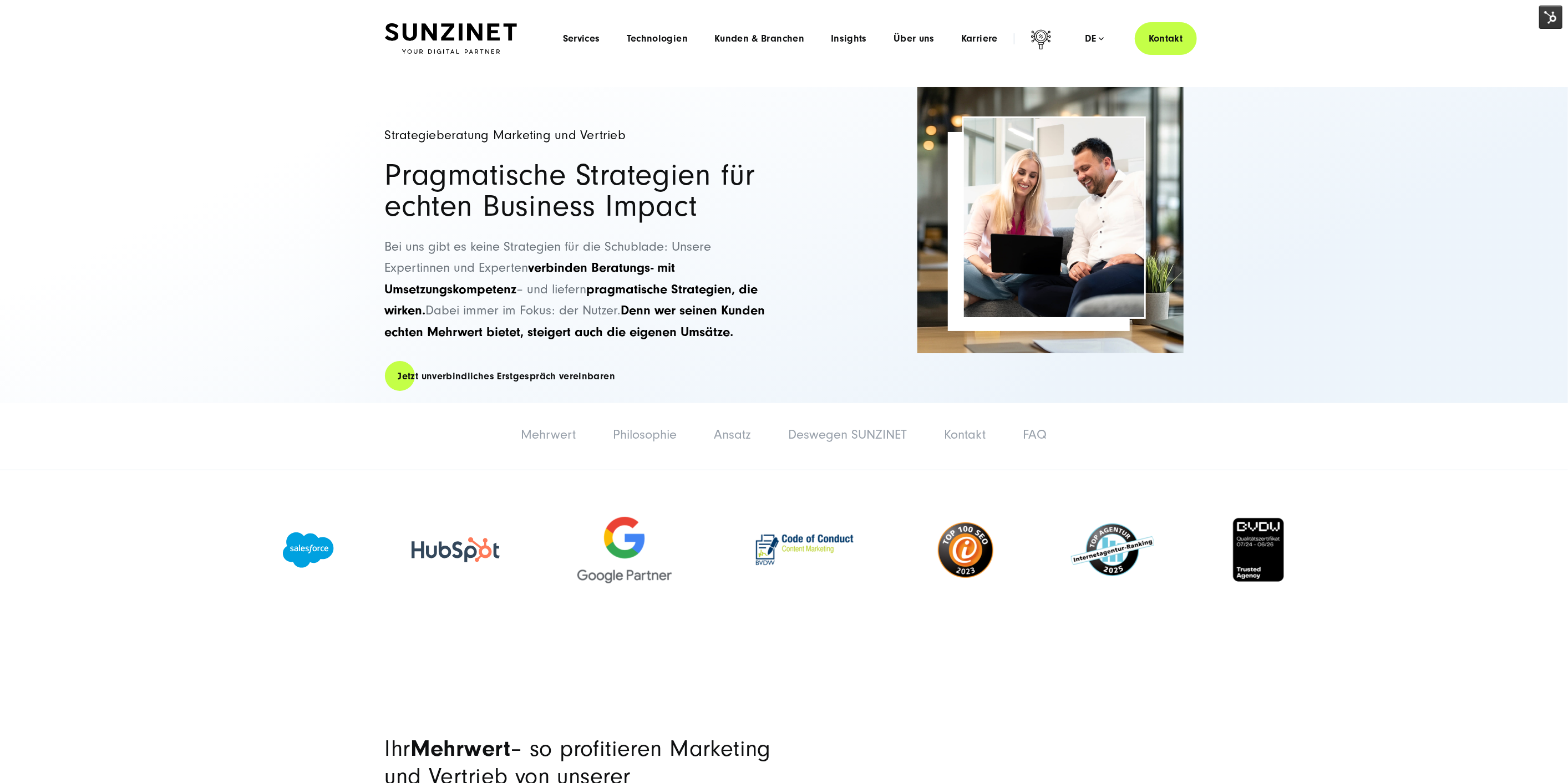
click at [1544, 19] on img at bounding box center [1551, 17] width 23 height 23
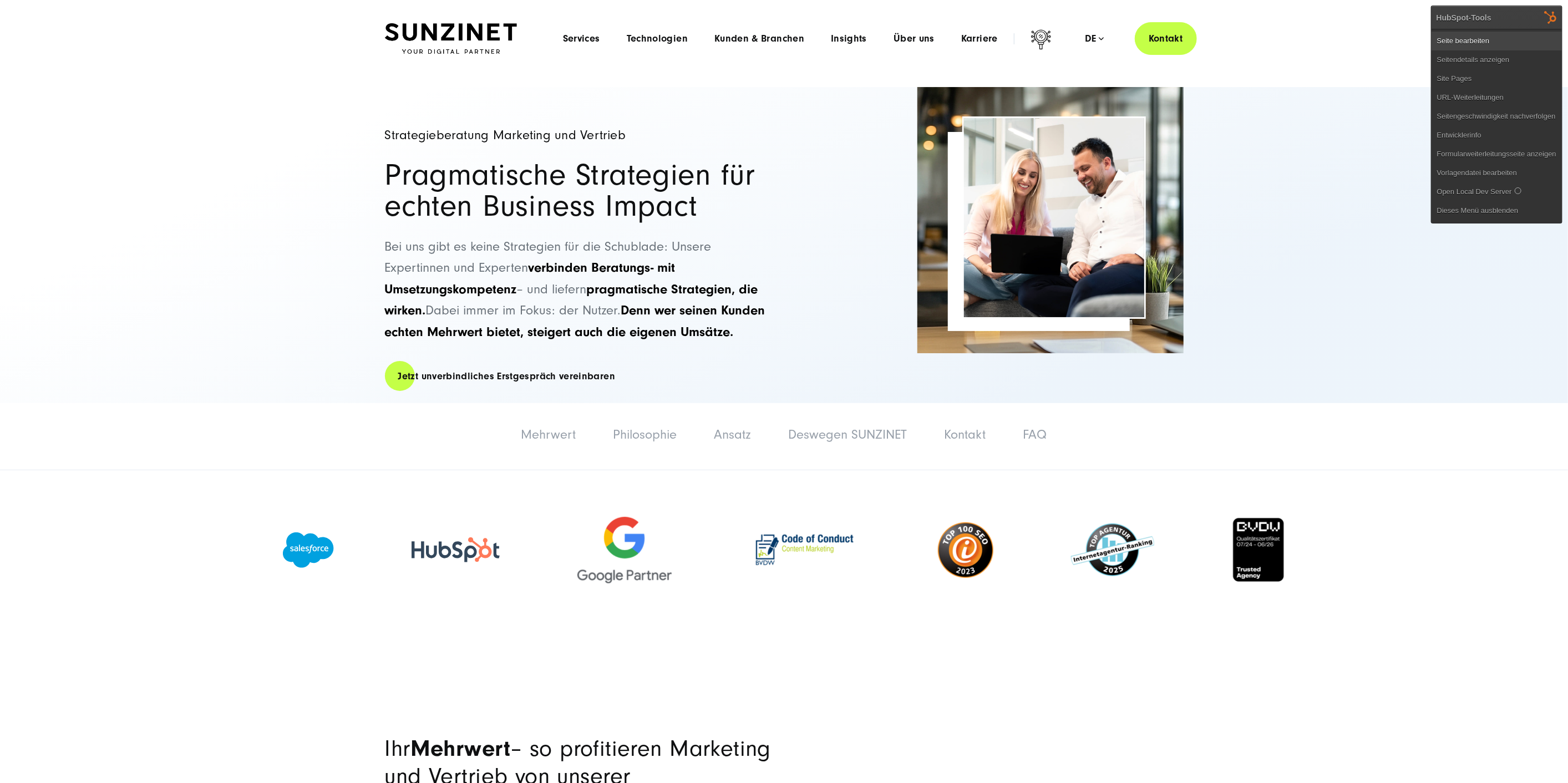
click at [1529, 40] on link "Seite bearbeiten" at bounding box center [1497, 41] width 130 height 19
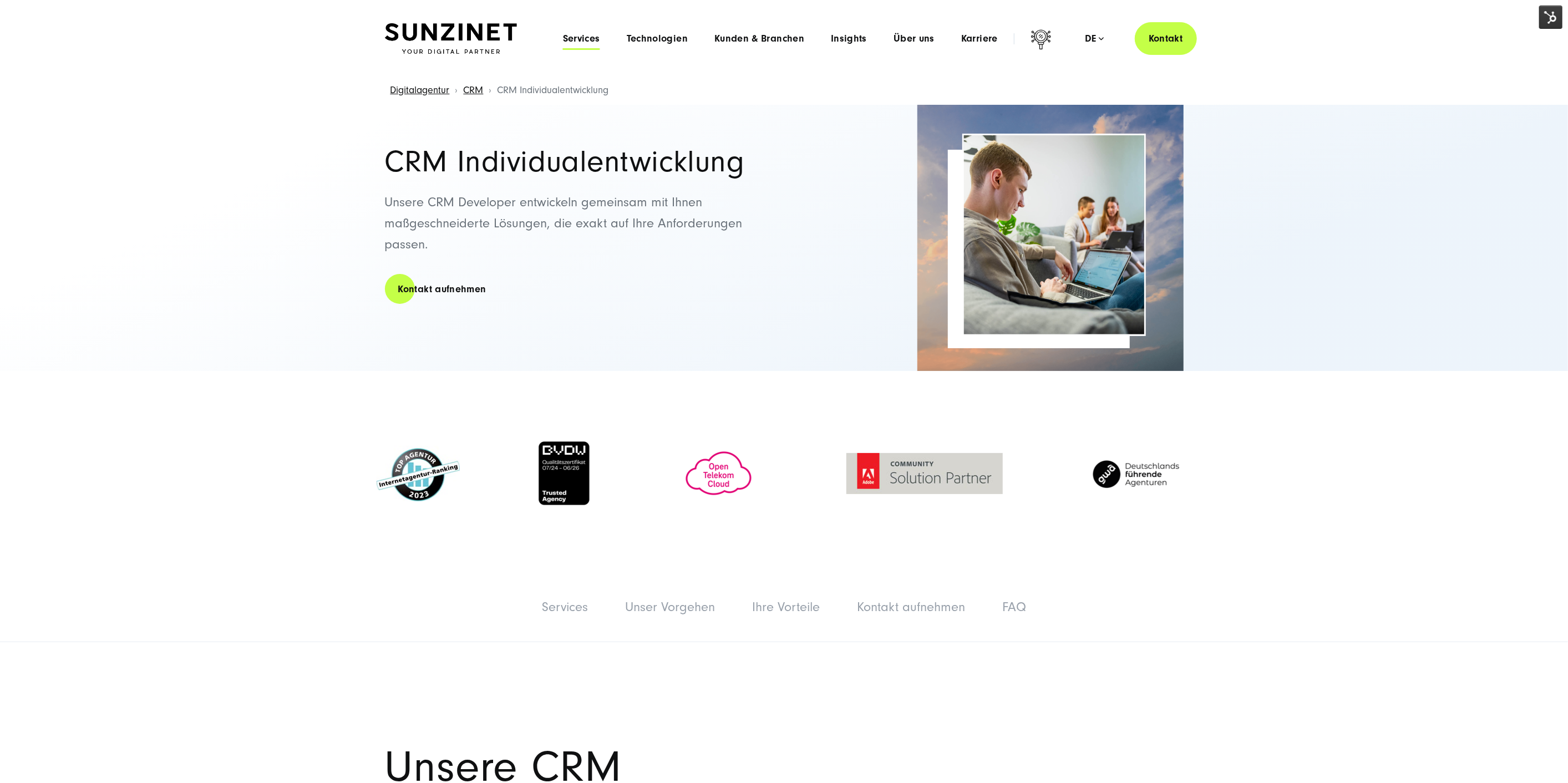
click at [593, 36] on span "Services" at bounding box center [582, 39] width 37 height 11
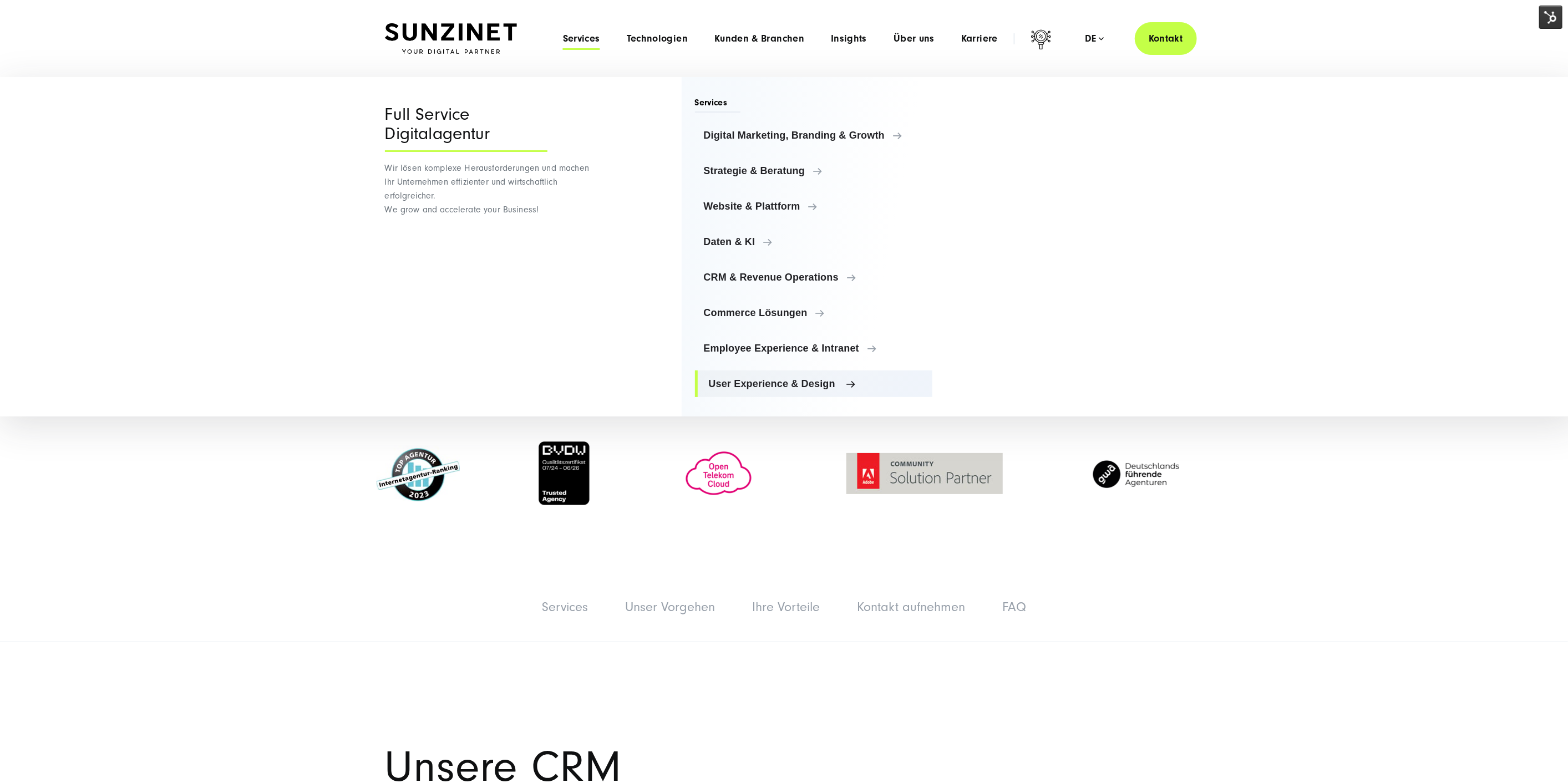
click at [759, 378] on span "User Experience & Design" at bounding box center [817, 383] width 215 height 11
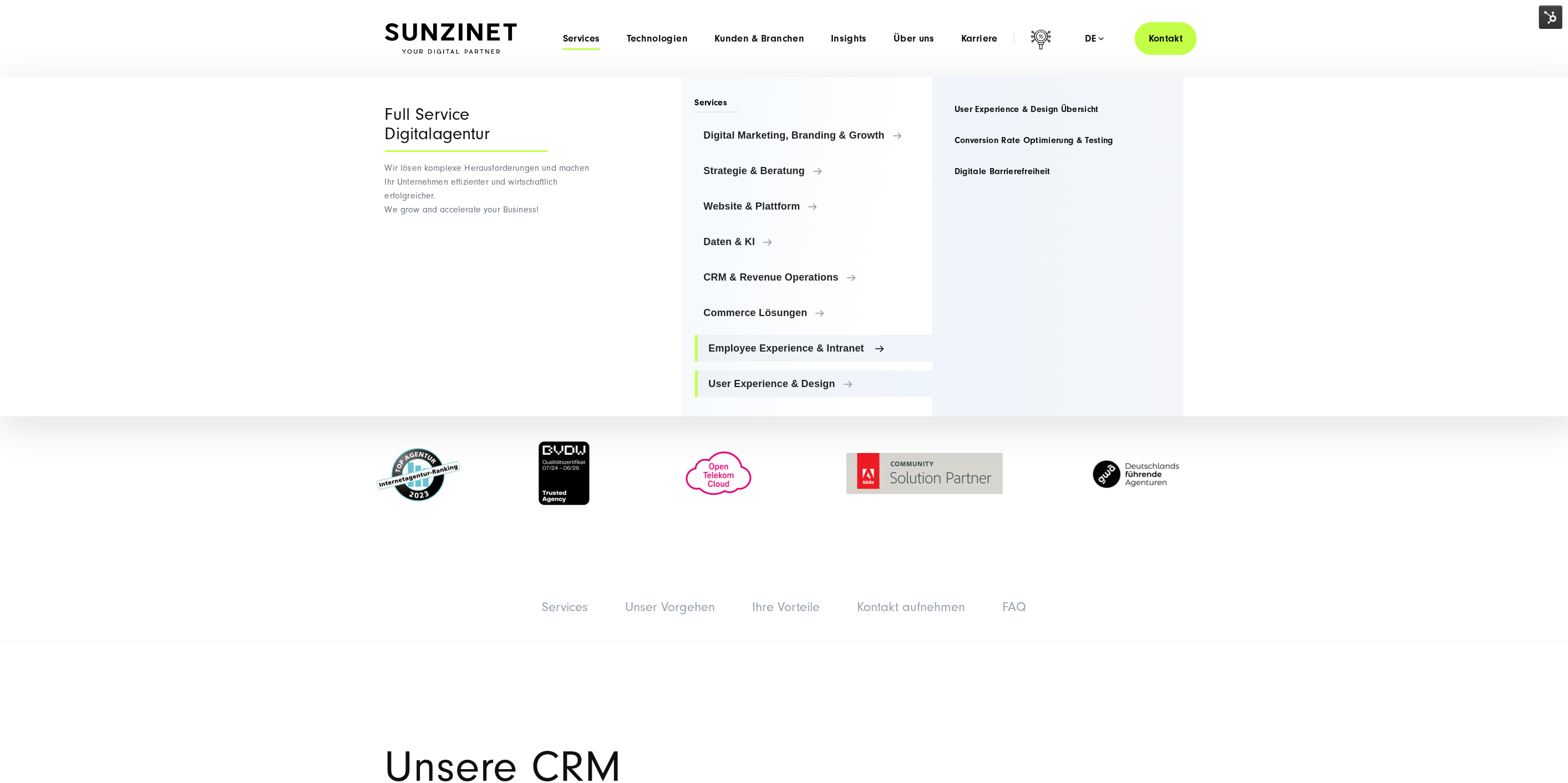
click at [763, 352] on span "Employee Experience & Intranet" at bounding box center [817, 349] width 215 height 11
click at [988, 109] on link "Intranet & Digital Workplace Überblick" at bounding box center [1058, 109] width 225 height 26
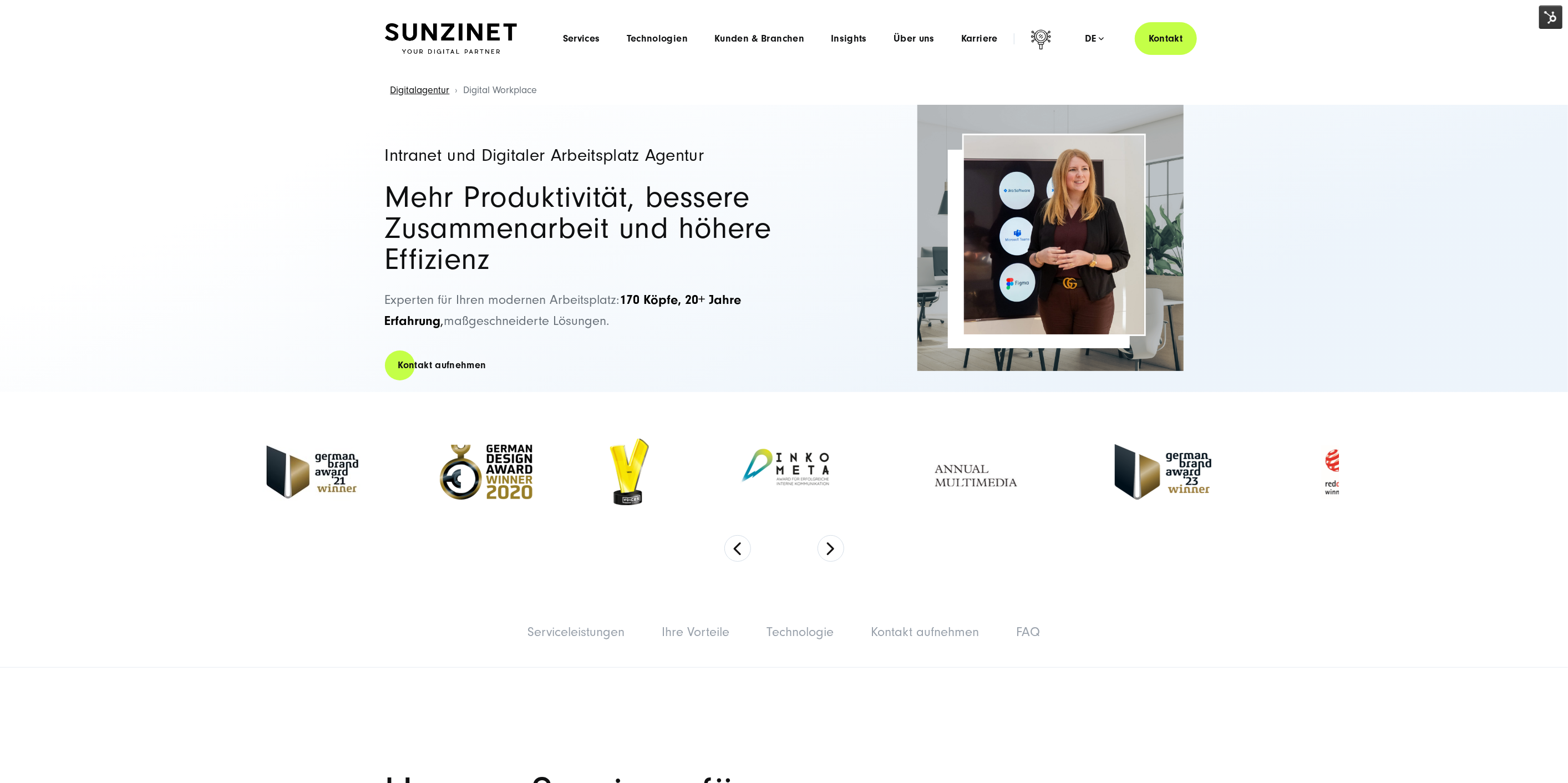
click at [594, 33] on li "Services Menu Full Service Digitalagentur Wir lösen komplexe Herausforderungen …" at bounding box center [582, 38] width 64 height 12
click at [597, 42] on span "Services" at bounding box center [582, 39] width 37 height 11
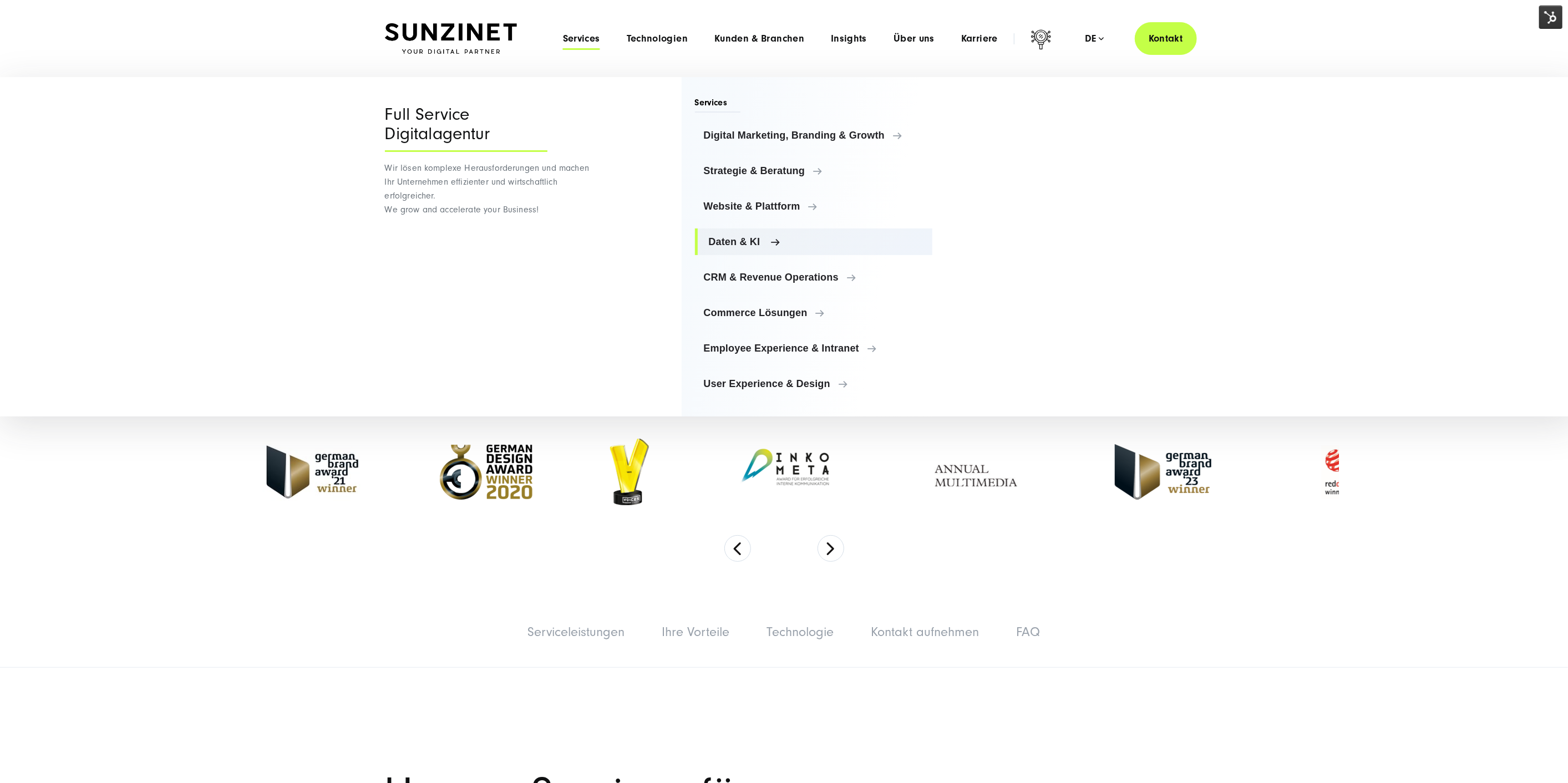
click at [746, 239] on span "Daten & KI" at bounding box center [817, 242] width 215 height 11
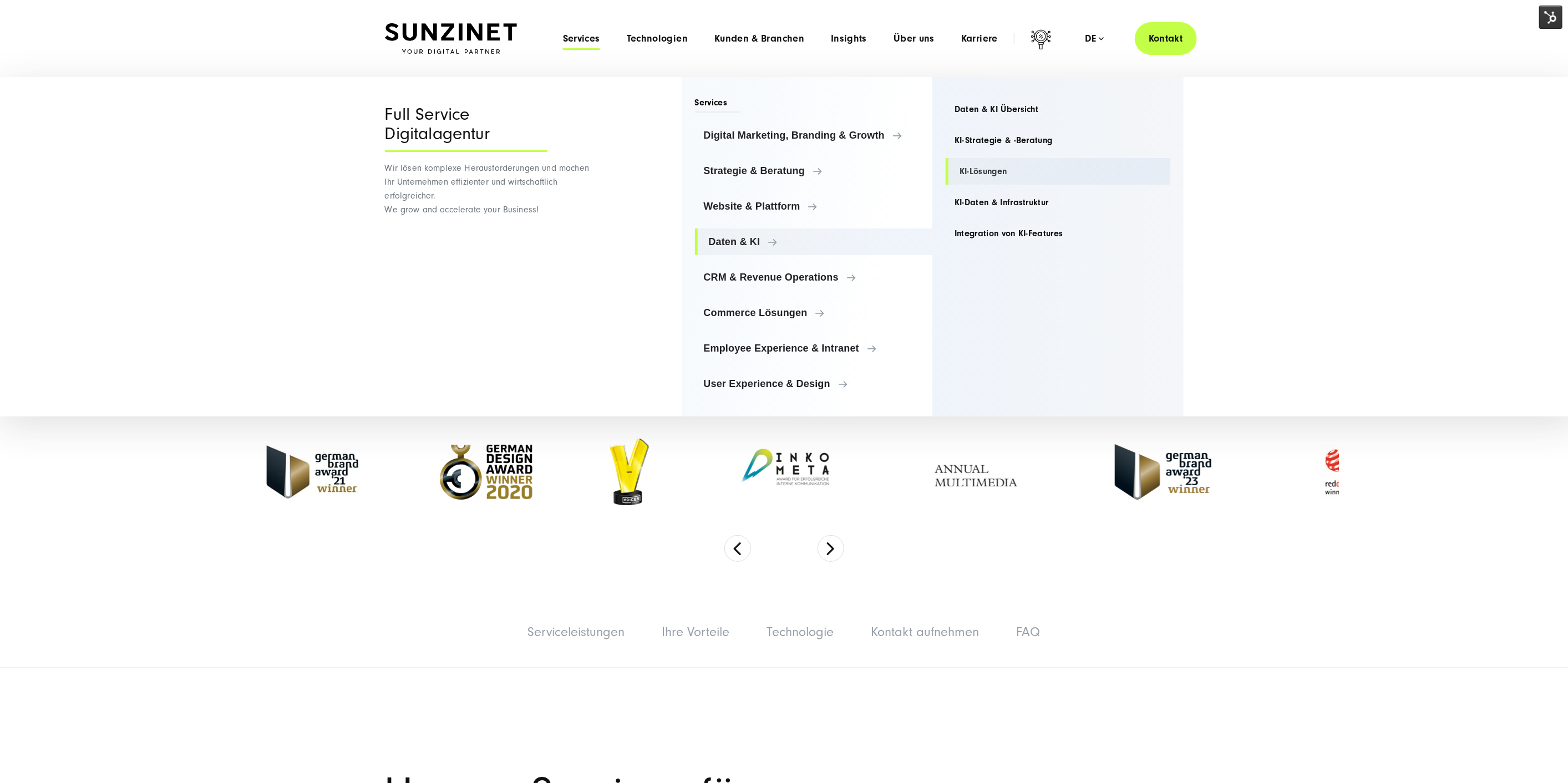
click at [972, 163] on link "KI-Lösungen" at bounding box center [1058, 171] width 225 height 26
click at [726, 126] on link "Digital Marketing, Branding & Growth" at bounding box center [813, 136] width 238 height 26
click at [997, 167] on link "Performance Marketing" at bounding box center [1058, 171] width 225 height 26
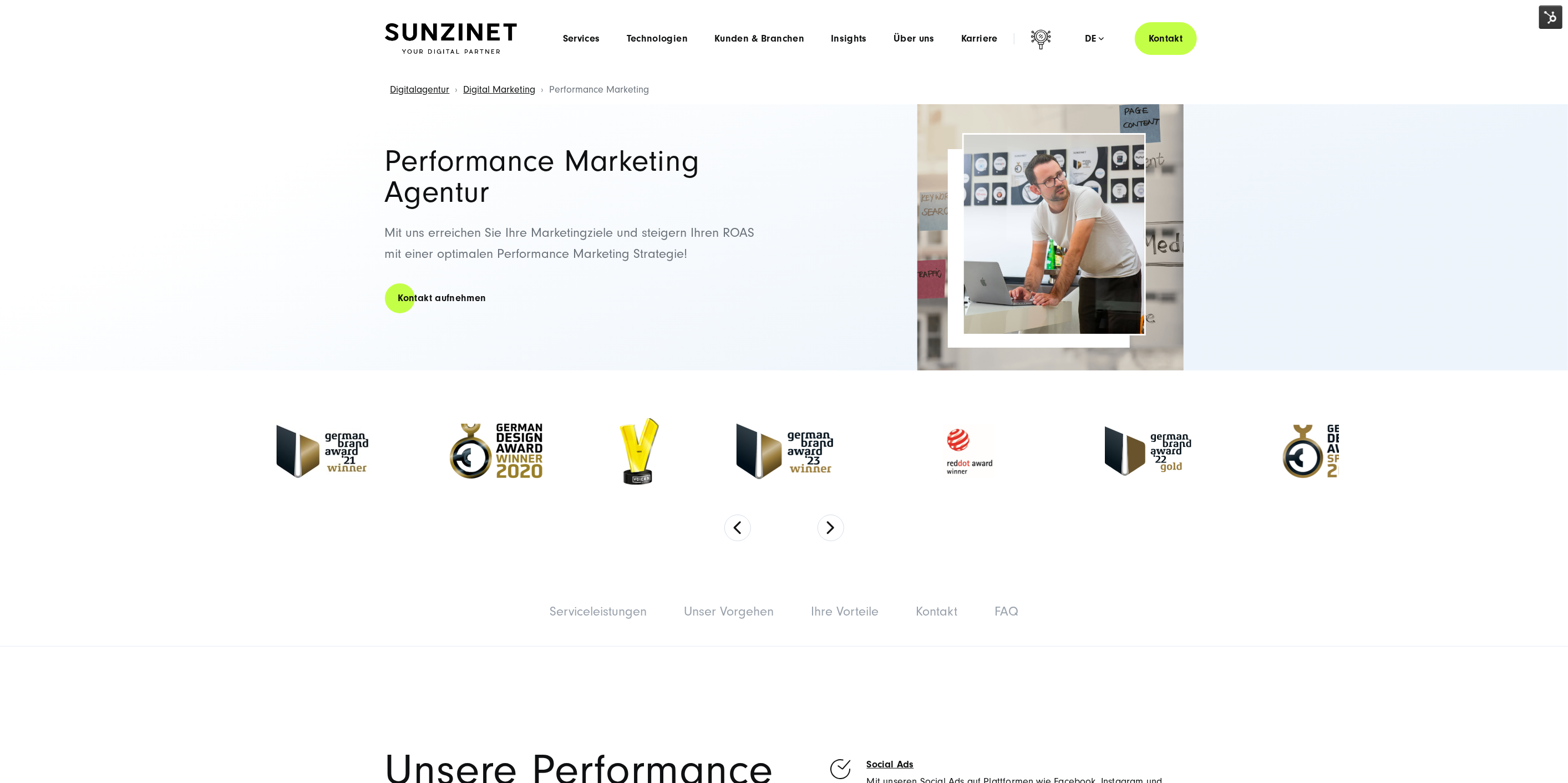
click at [600, 50] on div "Menu Services Menu Full Service Digitalagentur Wir lösen komplexe Herausforderu…" at bounding box center [874, 39] width 648 height 33
click at [591, 38] on span "Services" at bounding box center [582, 39] width 37 height 11
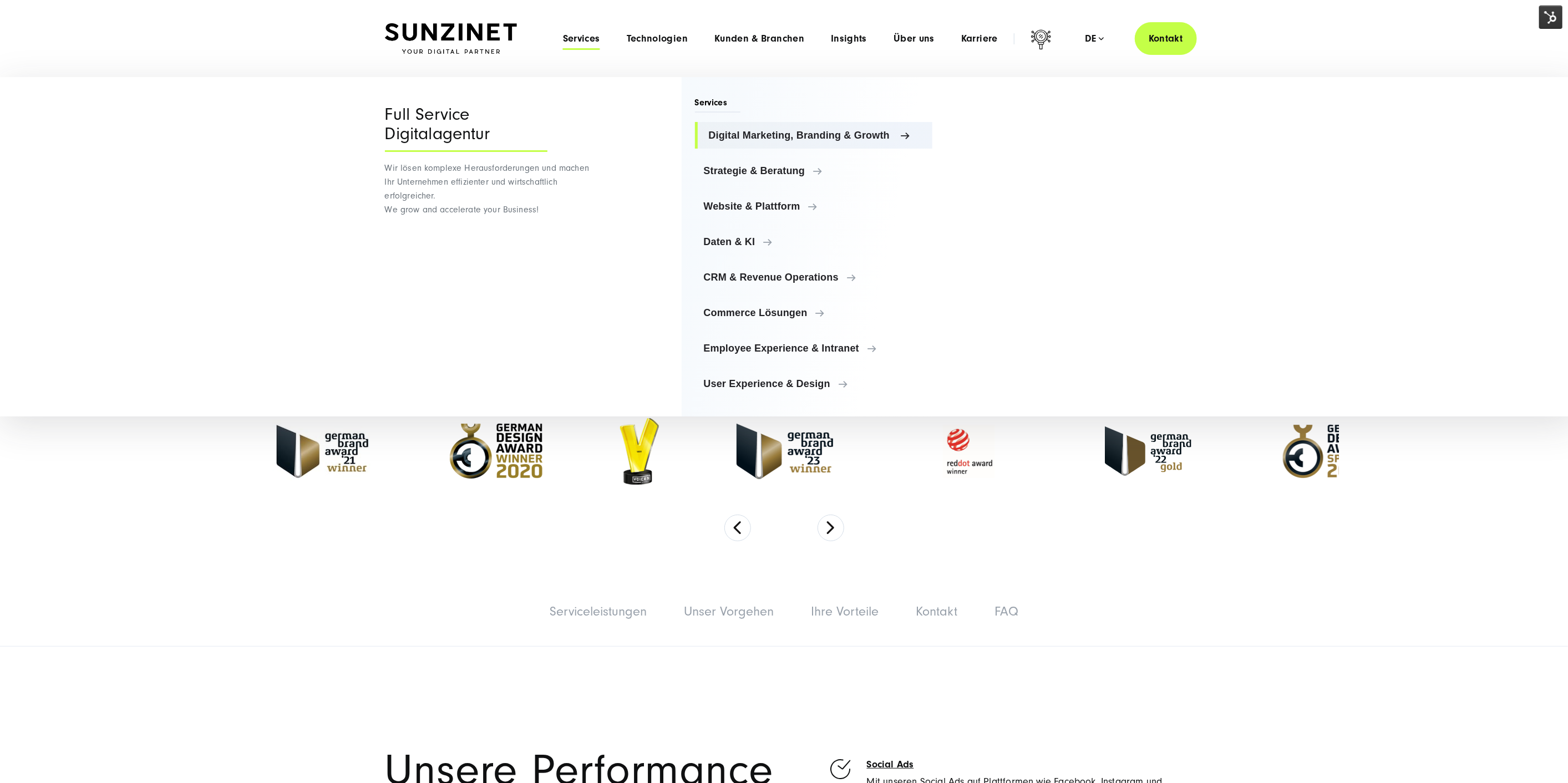
click at [753, 132] on span "Digital Marketing, Branding & Growth" at bounding box center [817, 136] width 215 height 11
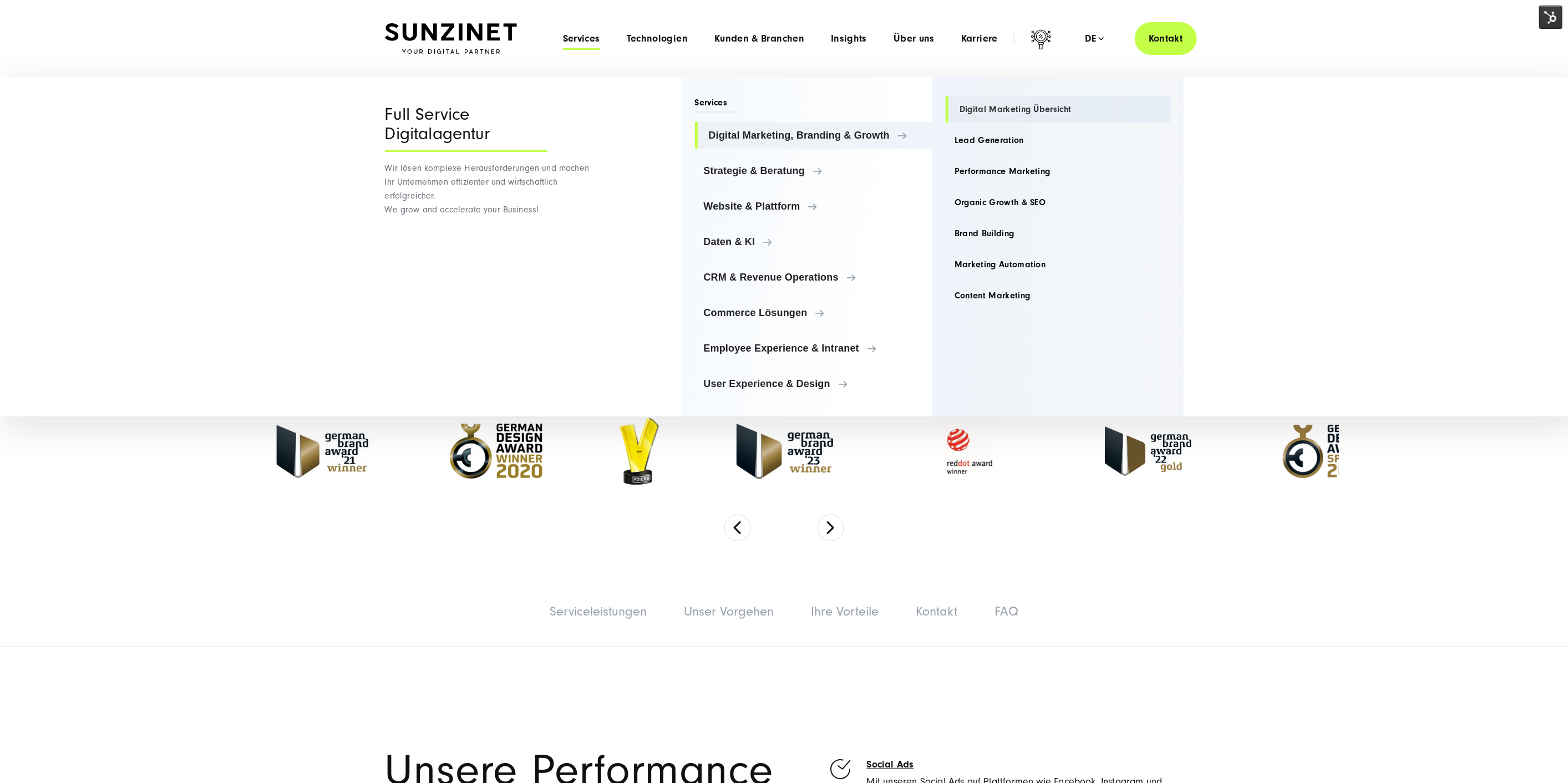
click at [999, 110] on link "Digital Marketing Übersicht" at bounding box center [1058, 109] width 225 height 26
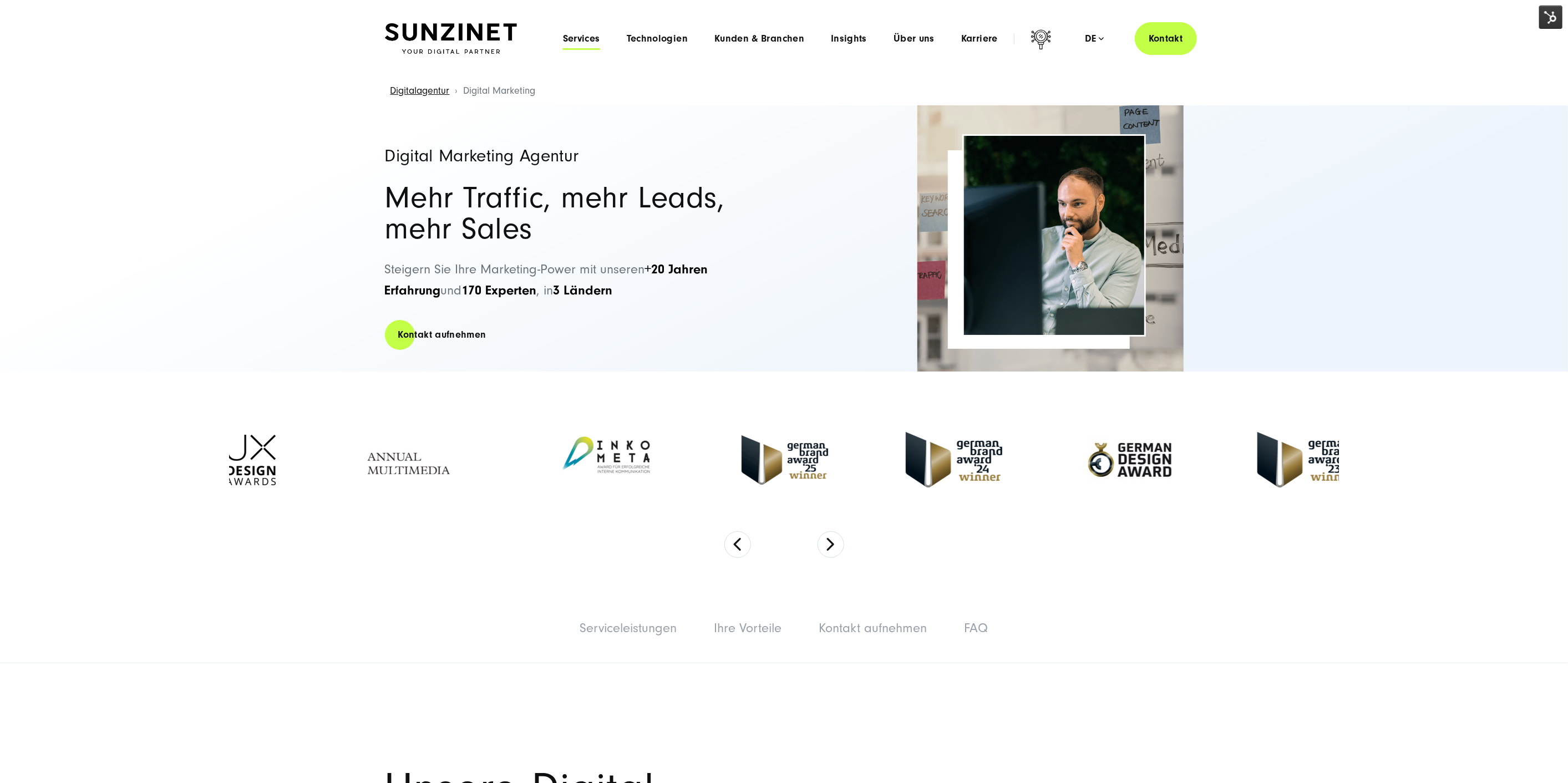
click at [587, 33] on span "Services" at bounding box center [582, 39] width 37 height 11
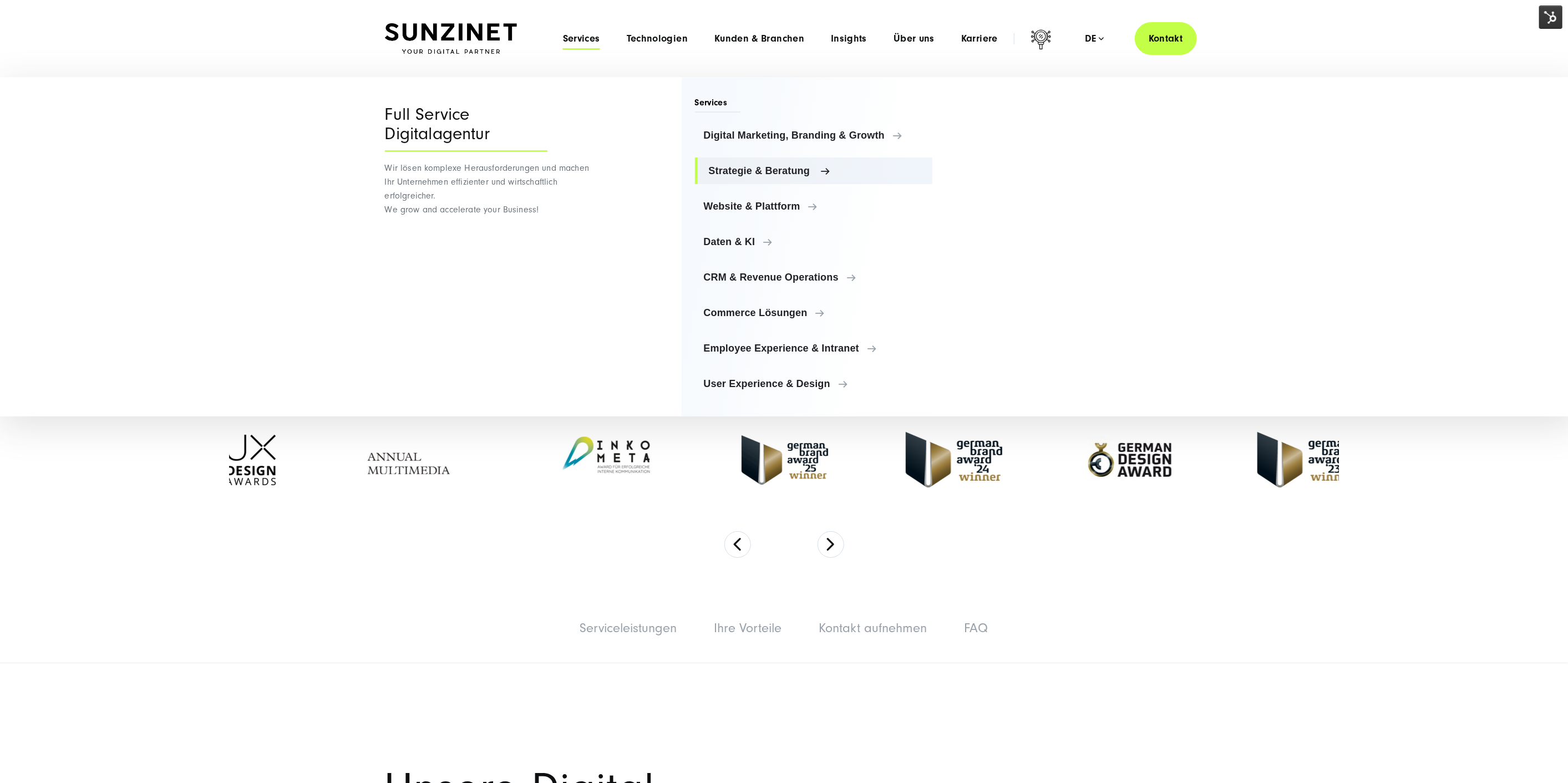
click at [772, 178] on link "Strategie & Beratung" at bounding box center [813, 170] width 238 height 26
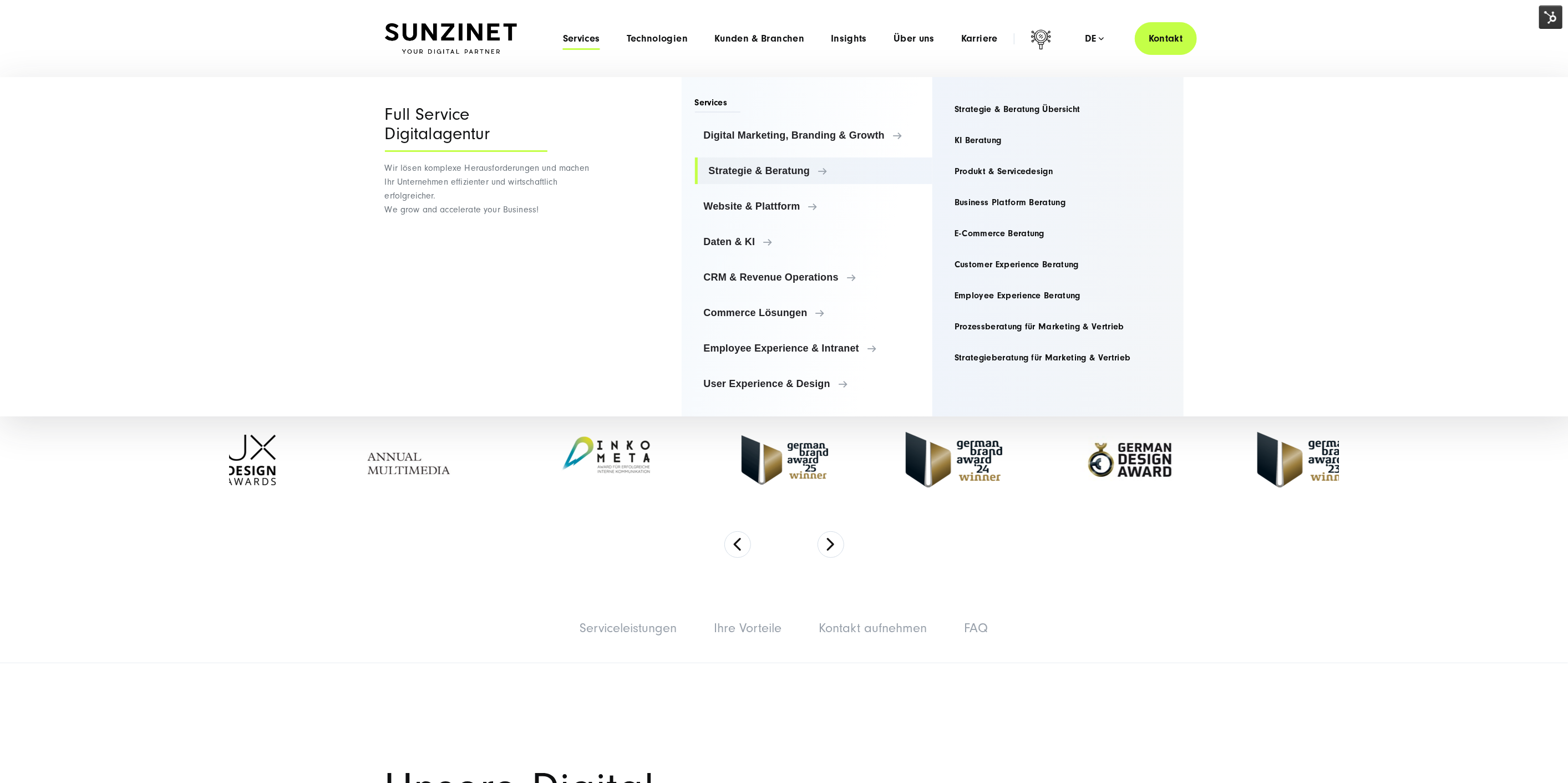
click at [757, 120] on div "Services Digital Marketing, Branding & Growth Digital Marketing, Branding & Gro…" at bounding box center [807, 247] width 251 height 339
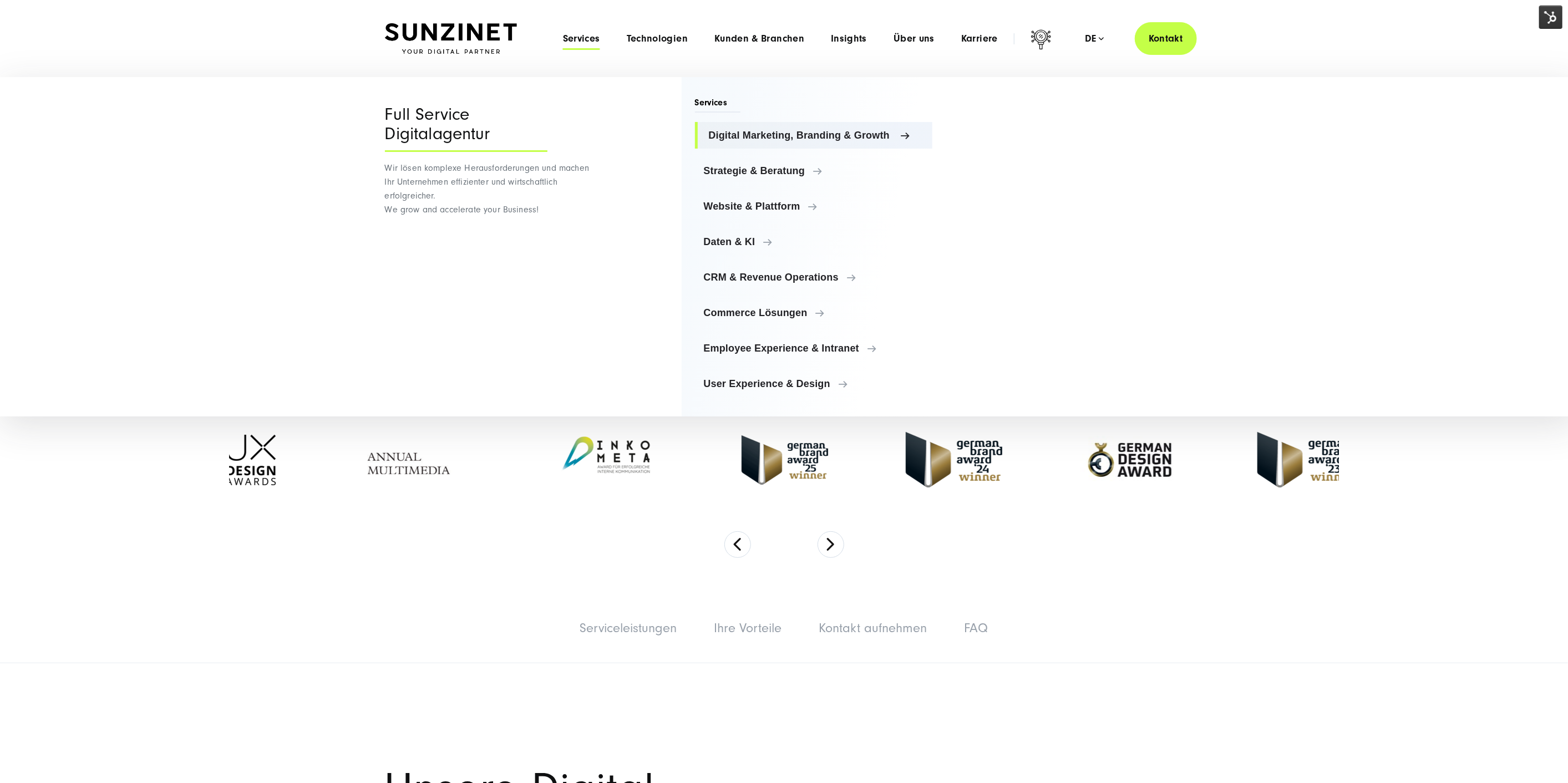
click at [761, 132] on span "Digital Marketing, Branding & Growth" at bounding box center [817, 136] width 215 height 11
click at [786, 306] on link "Commerce Lösungen" at bounding box center [813, 313] width 238 height 26
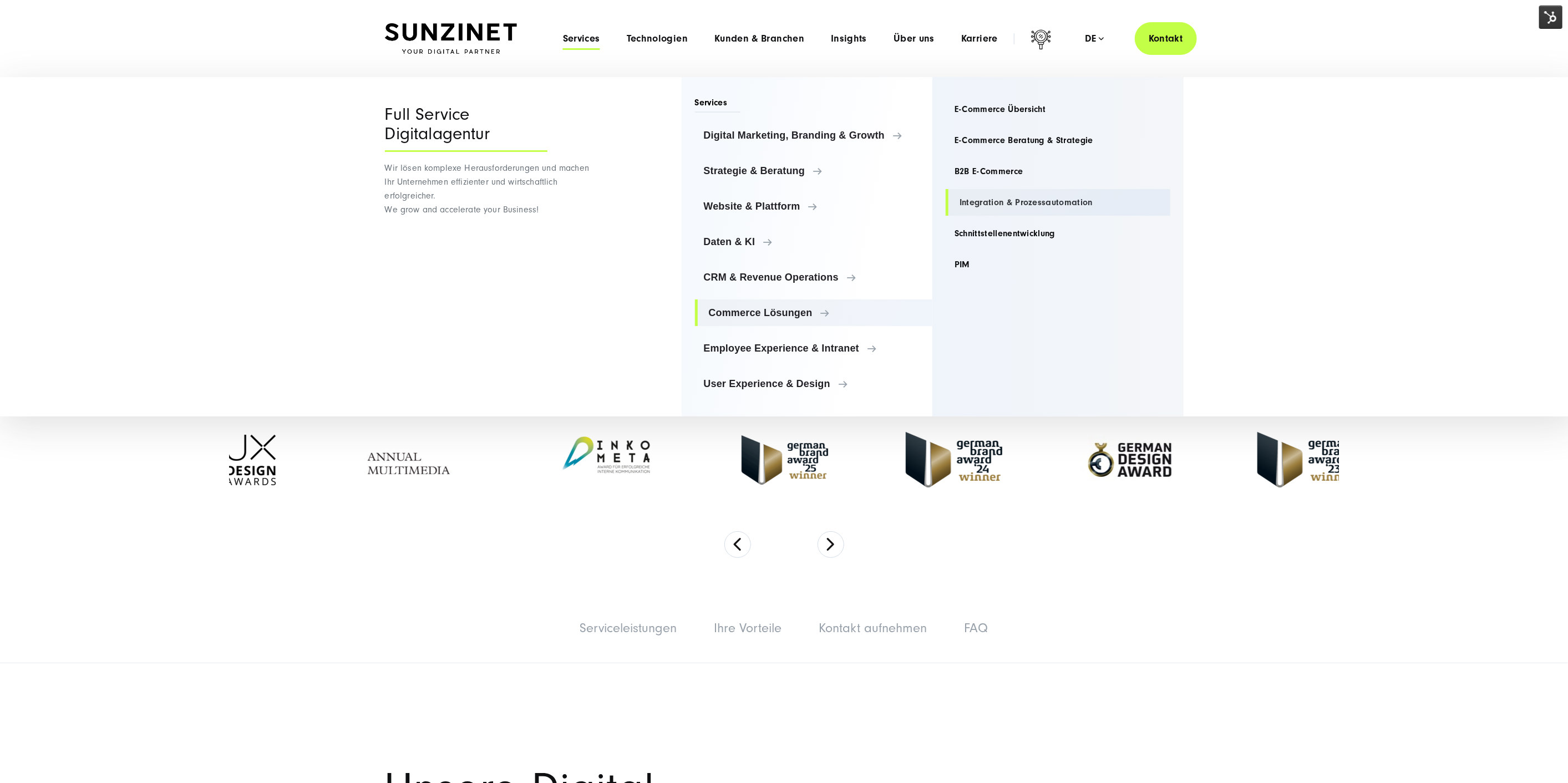
click at [1033, 201] on link "Integration & Prozessautomation" at bounding box center [1058, 202] width 225 height 26
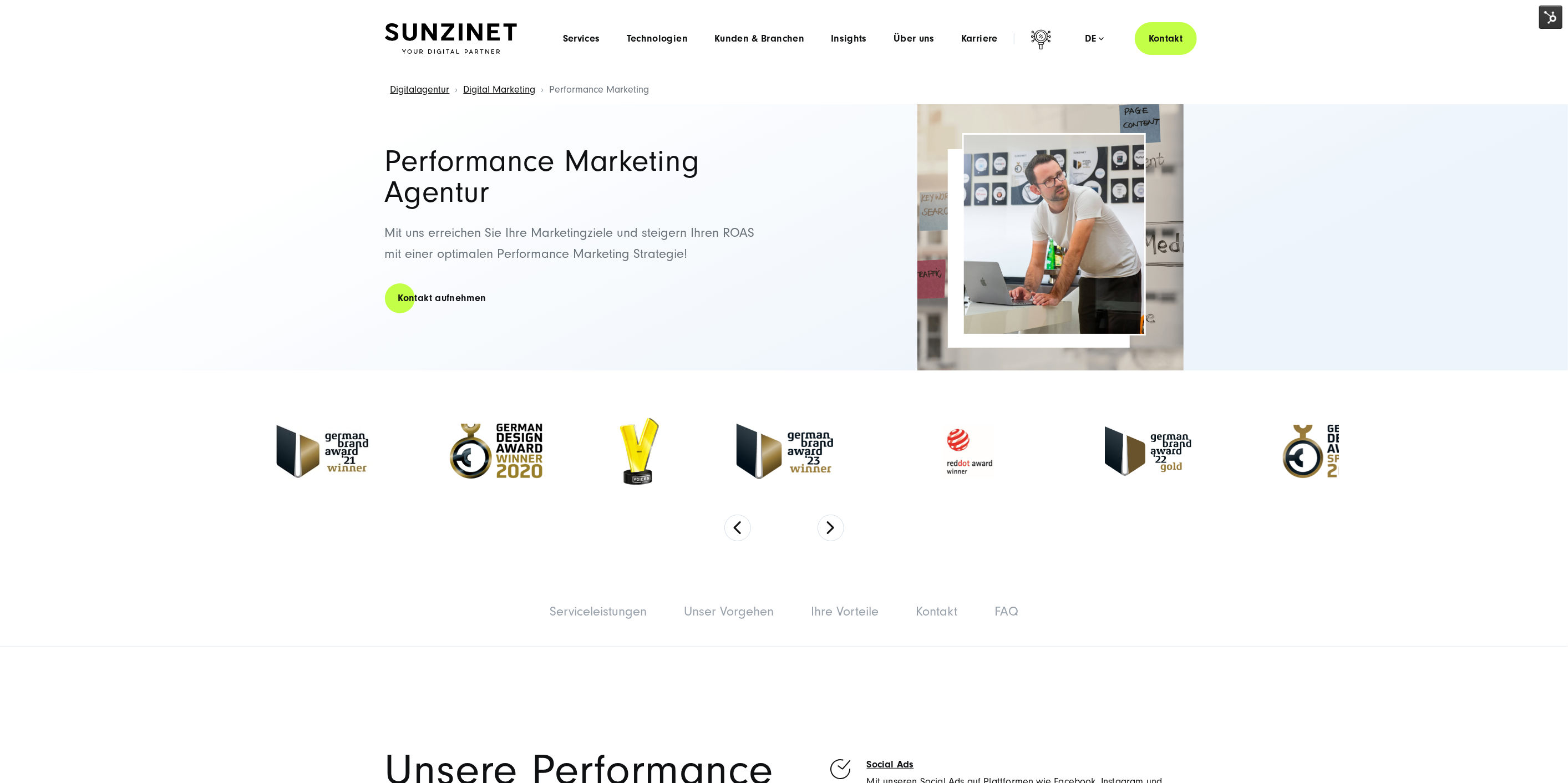
drag, startPoint x: 1213, startPoint y: 0, endPoint x: 1302, endPoint y: 84, distance: 122.4
click at [1302, 84] on div "Digitalagentur Digital Marketing Performance Marketing" at bounding box center [784, 90] width 1524 height 29
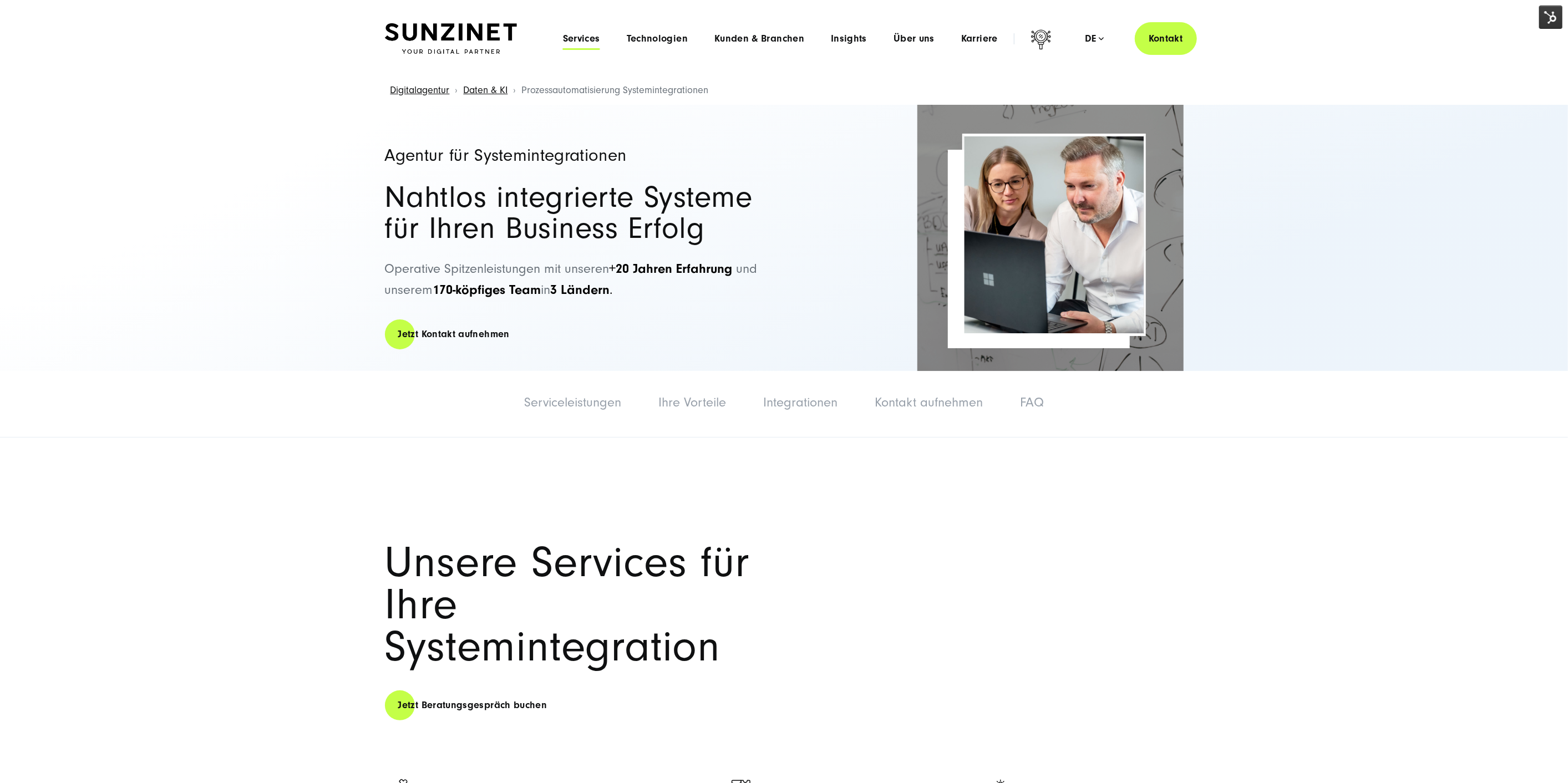
click at [572, 36] on span "Services" at bounding box center [582, 39] width 37 height 11
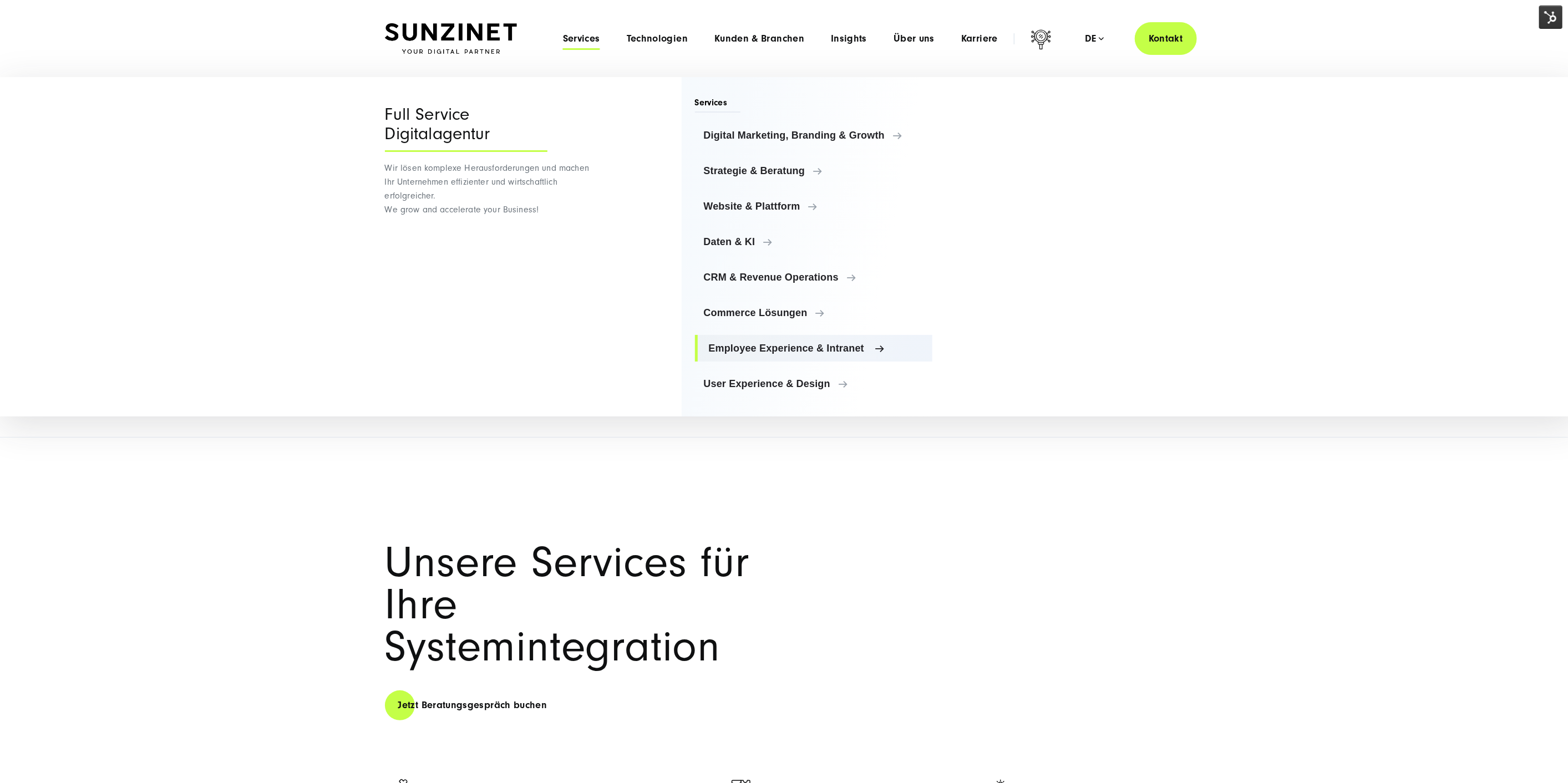
click at [755, 338] on link "Employee Experience & Intranet" at bounding box center [813, 348] width 238 height 26
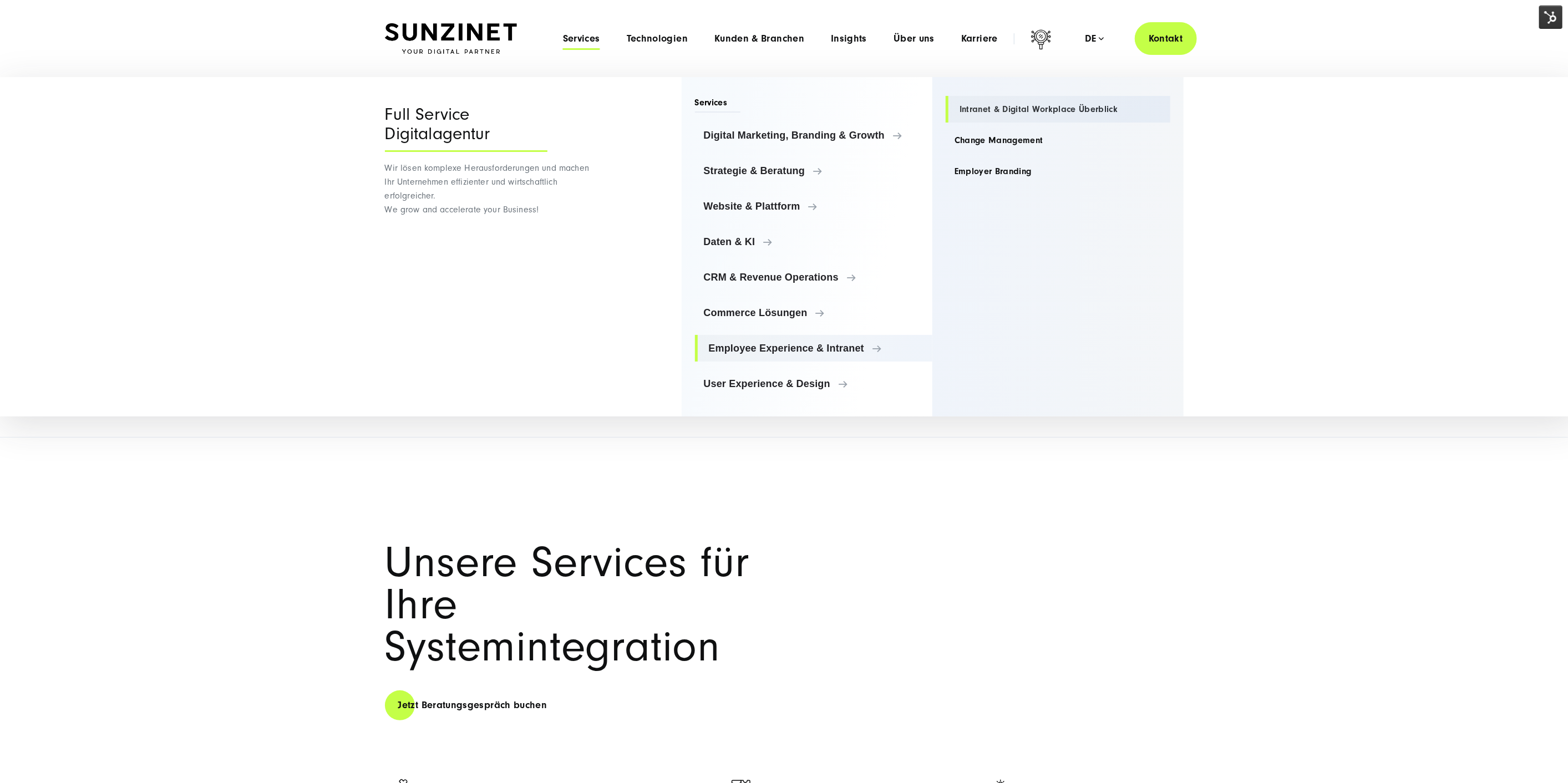
click at [982, 108] on link "Intranet & Digital Workplace Überblick" at bounding box center [1058, 109] width 225 height 26
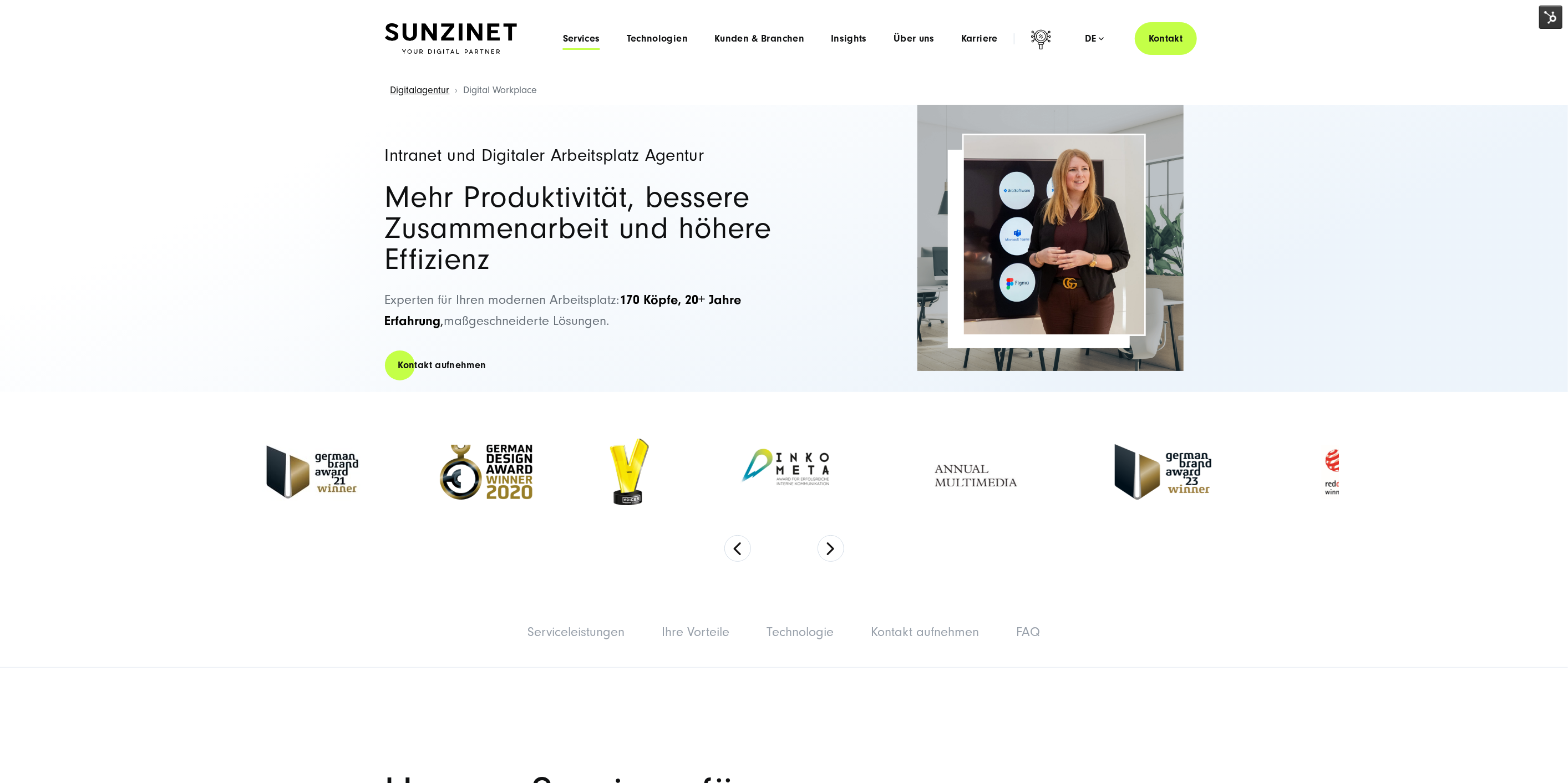
click at [577, 33] on span "Services" at bounding box center [582, 39] width 37 height 11
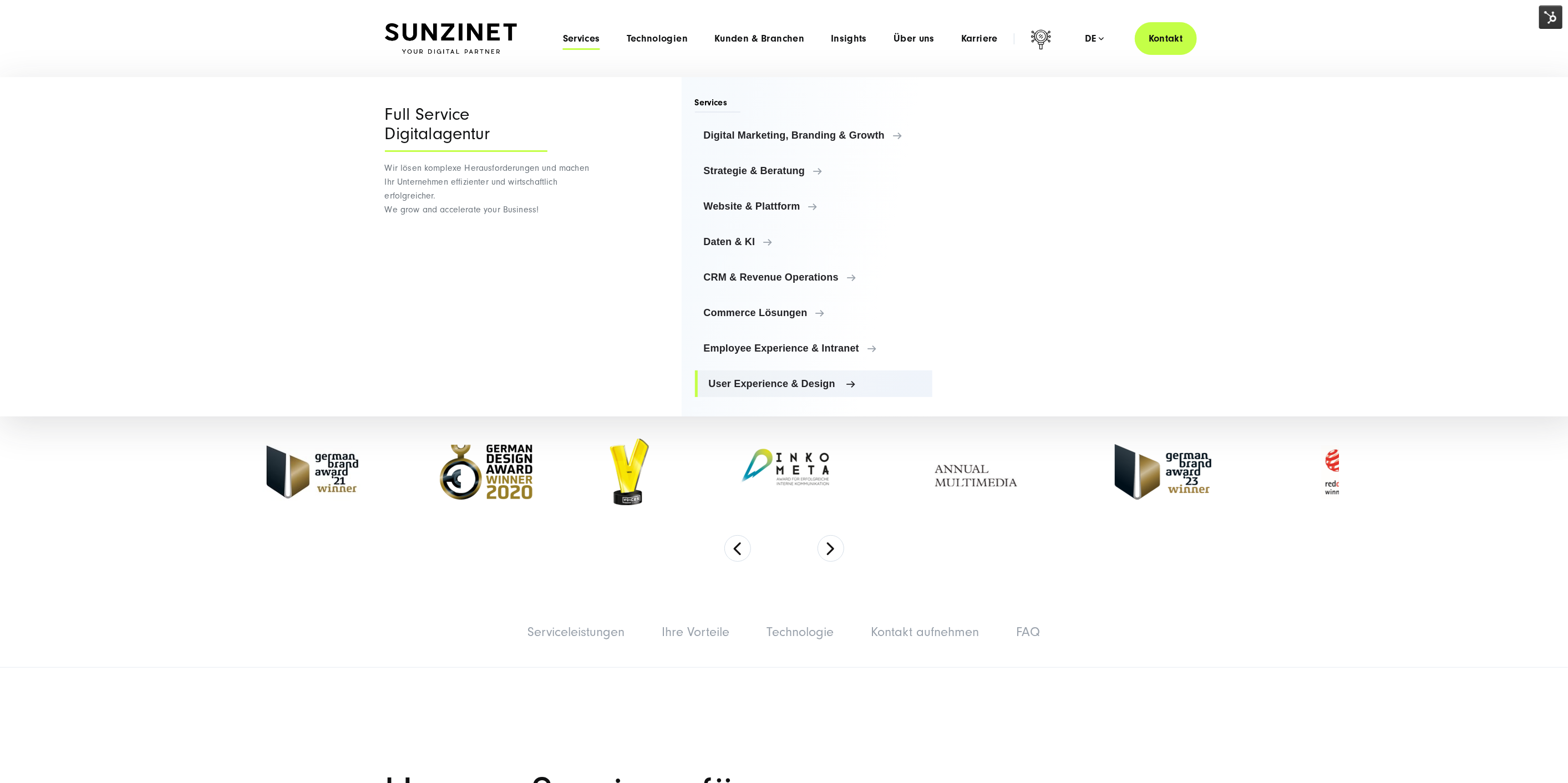
click at [809, 388] on span "User Experience & Design" at bounding box center [817, 383] width 215 height 11
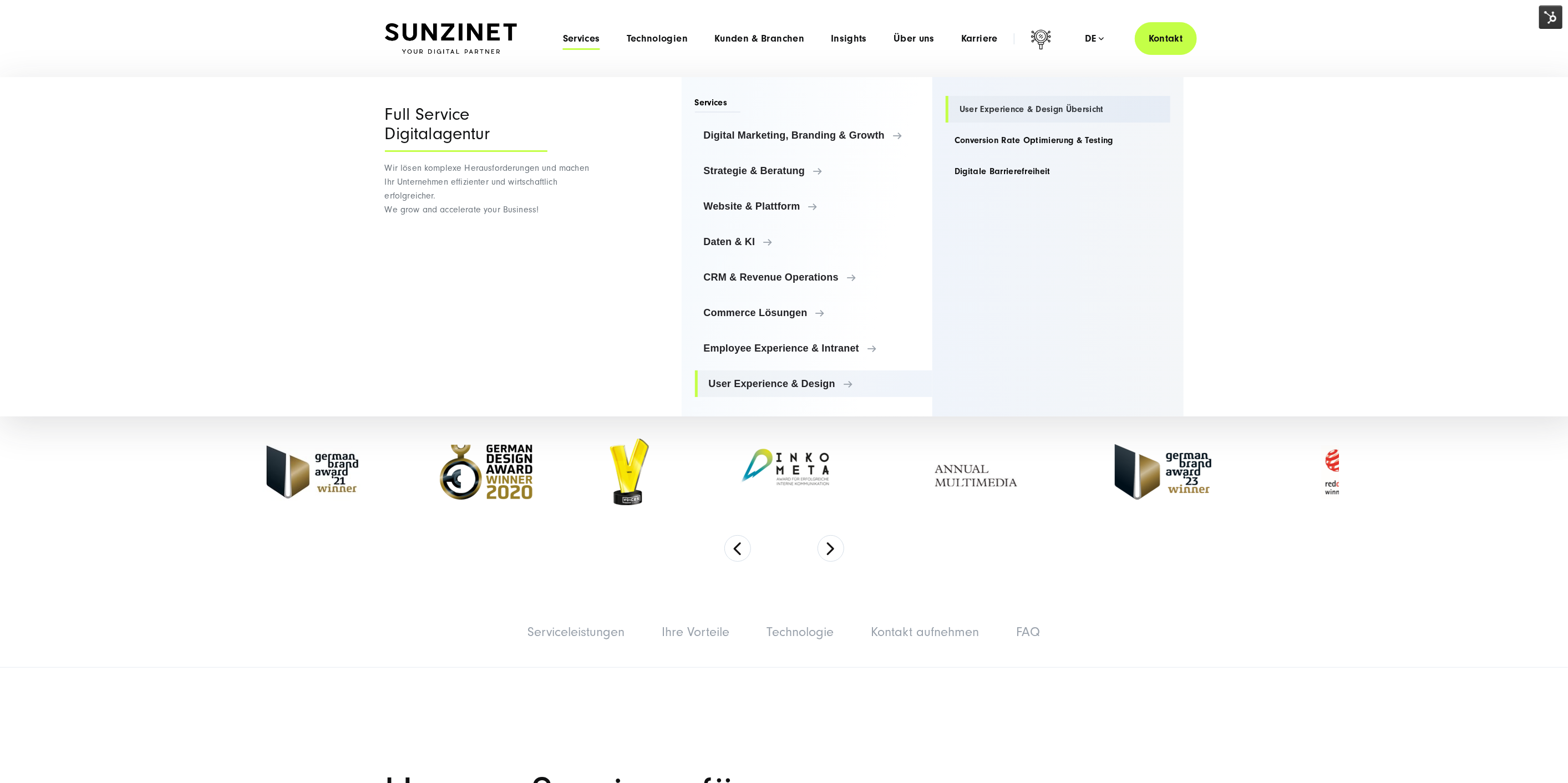
click at [1017, 103] on link "User Experience & Design Übersicht" at bounding box center [1058, 109] width 225 height 26
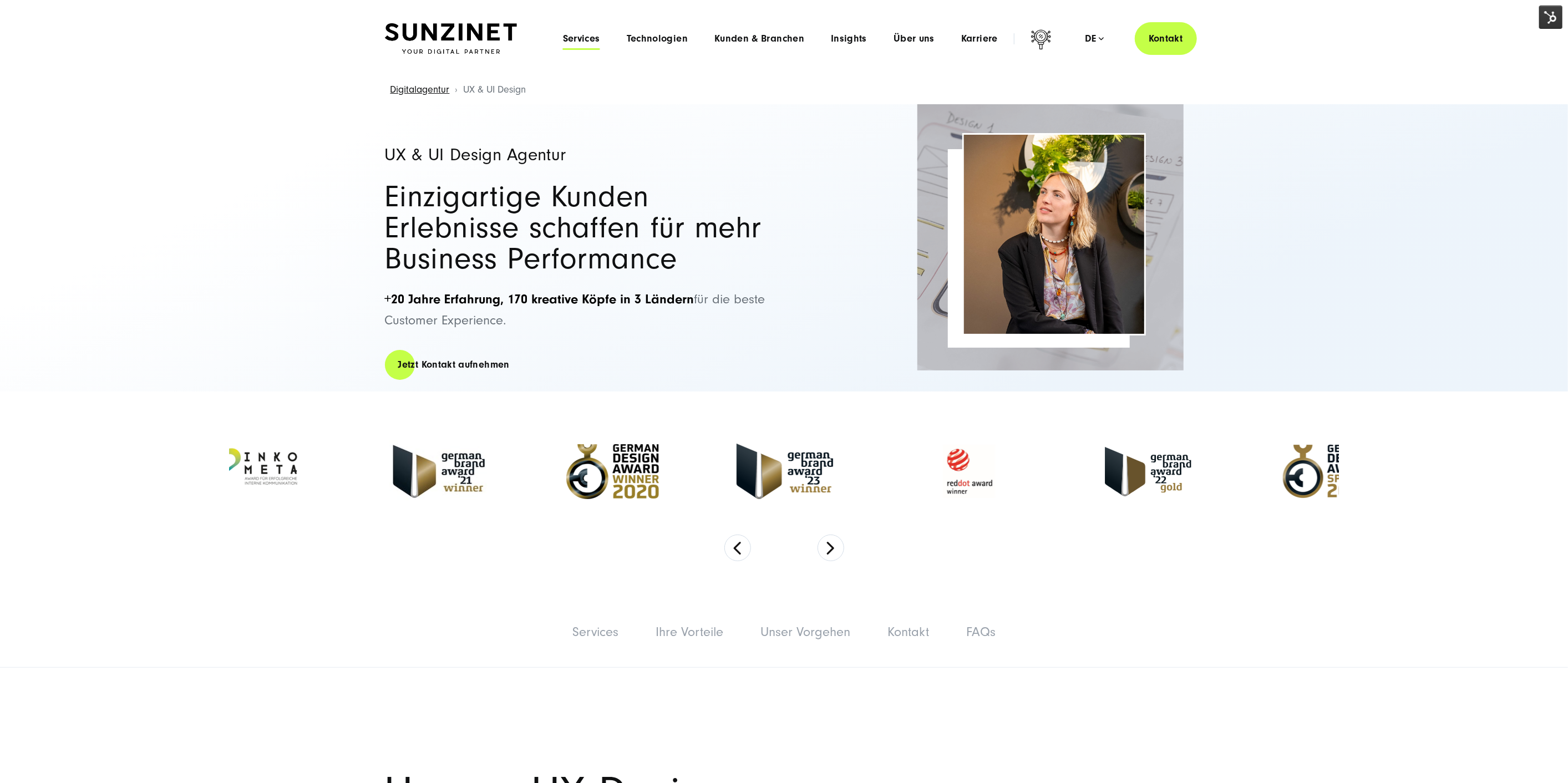
click at [585, 38] on span "Services" at bounding box center [582, 39] width 37 height 11
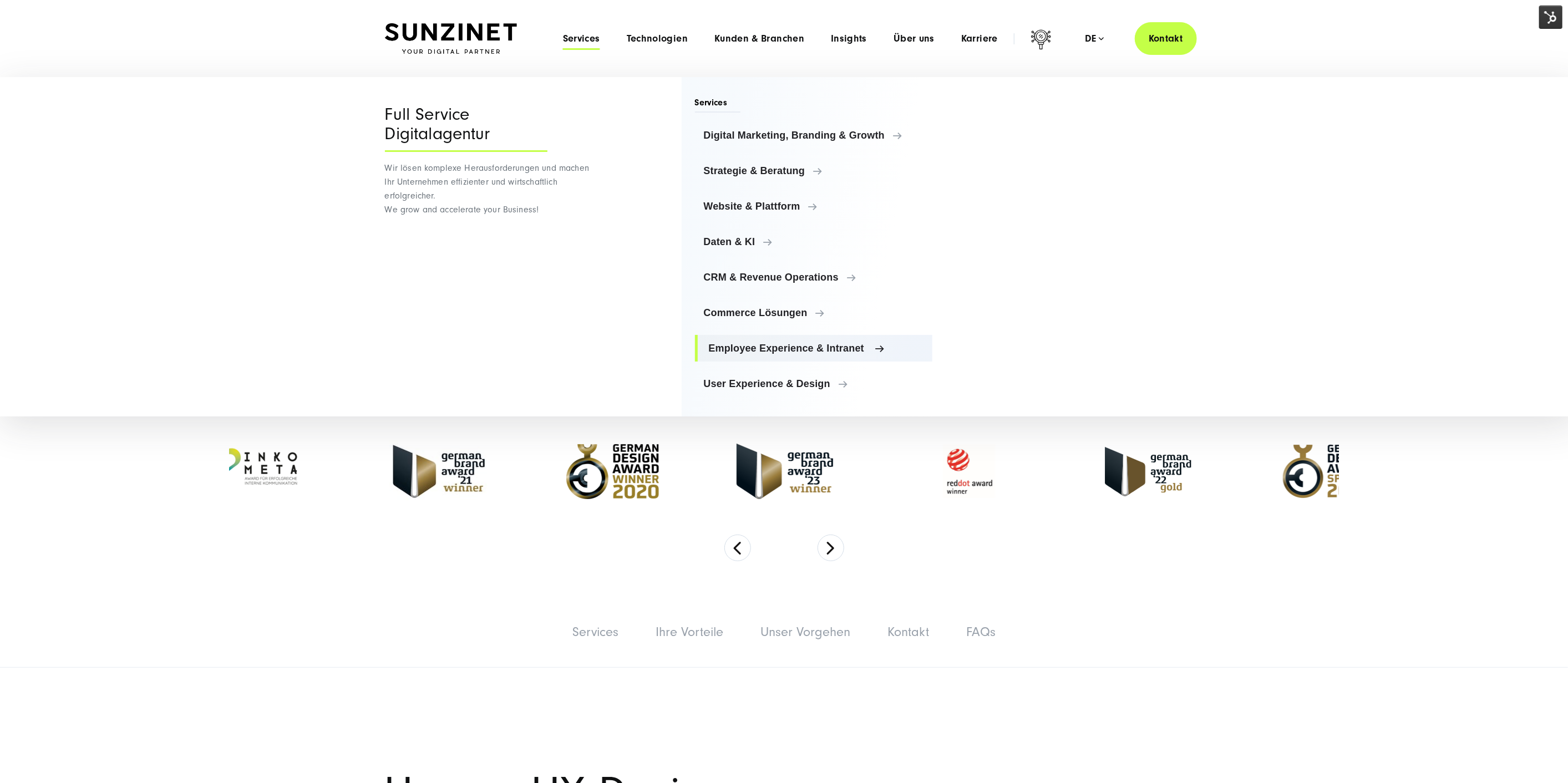
click at [772, 346] on span "Employee Experience & Intranet" at bounding box center [817, 349] width 215 height 11
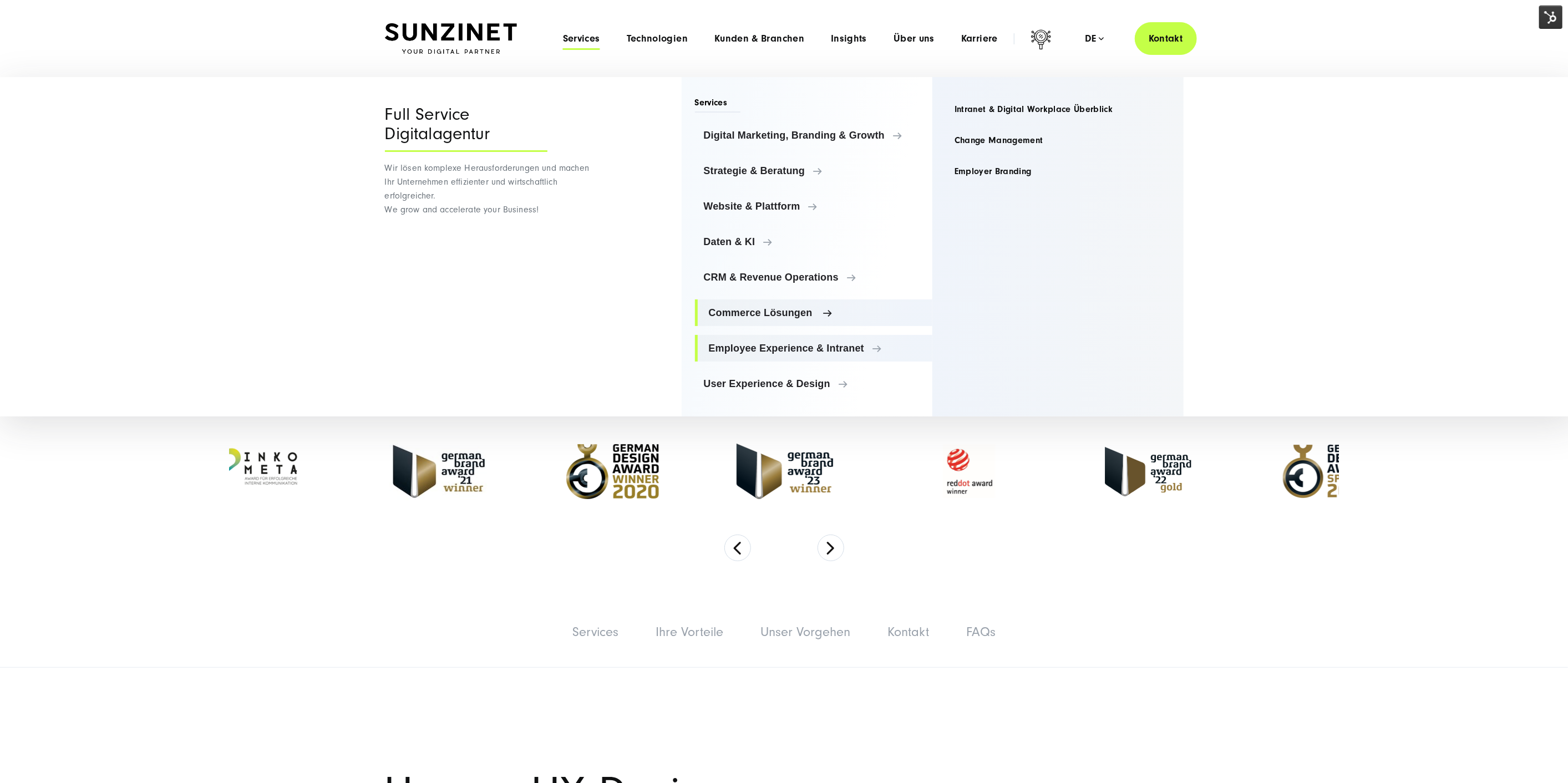
click at [797, 314] on span "Commerce Lösungen" at bounding box center [817, 313] width 215 height 11
click at [995, 110] on link "E-Commerce Übersicht" at bounding box center [1058, 109] width 225 height 26
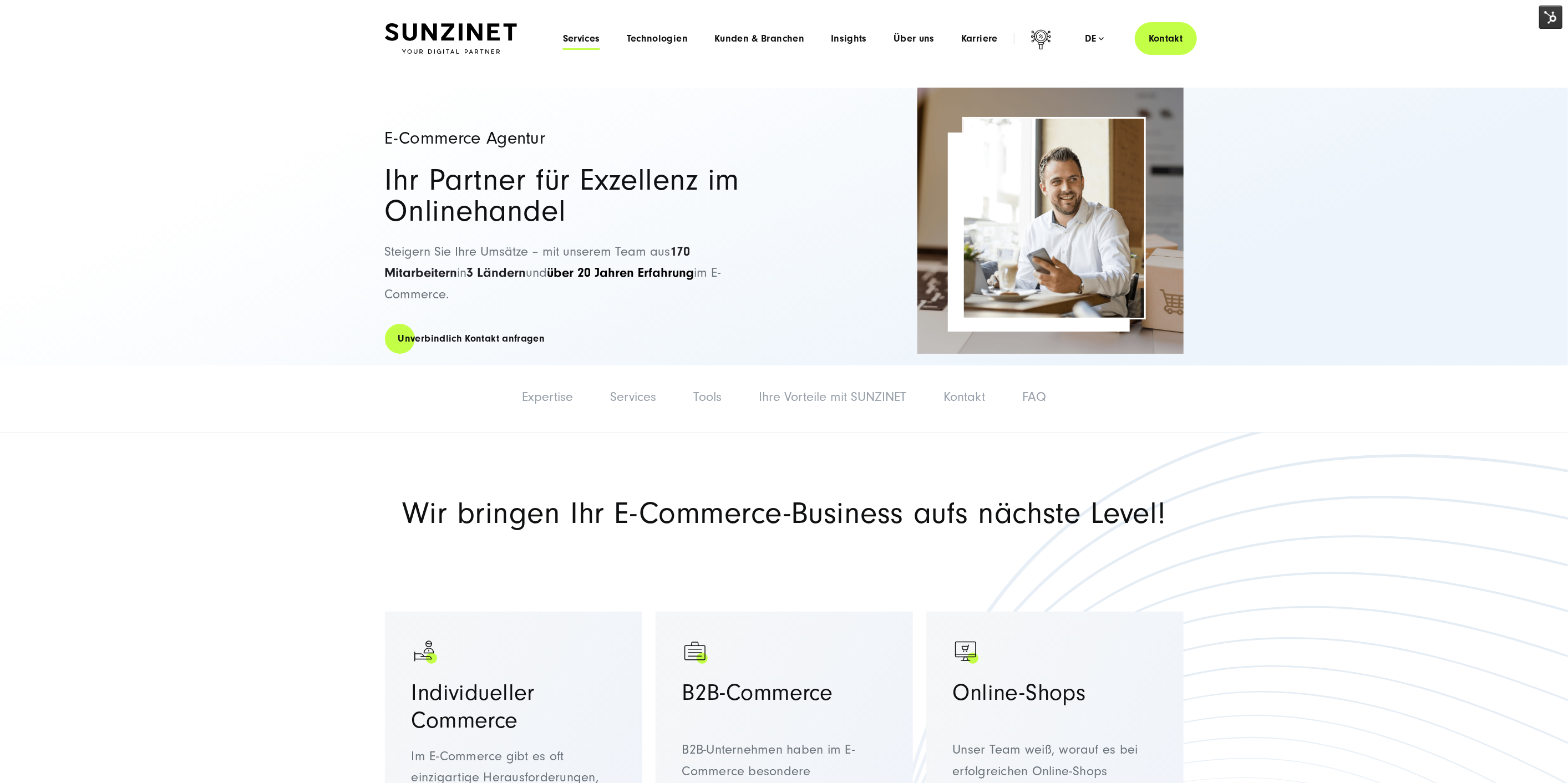
click at [599, 36] on span "Services" at bounding box center [582, 39] width 37 height 11
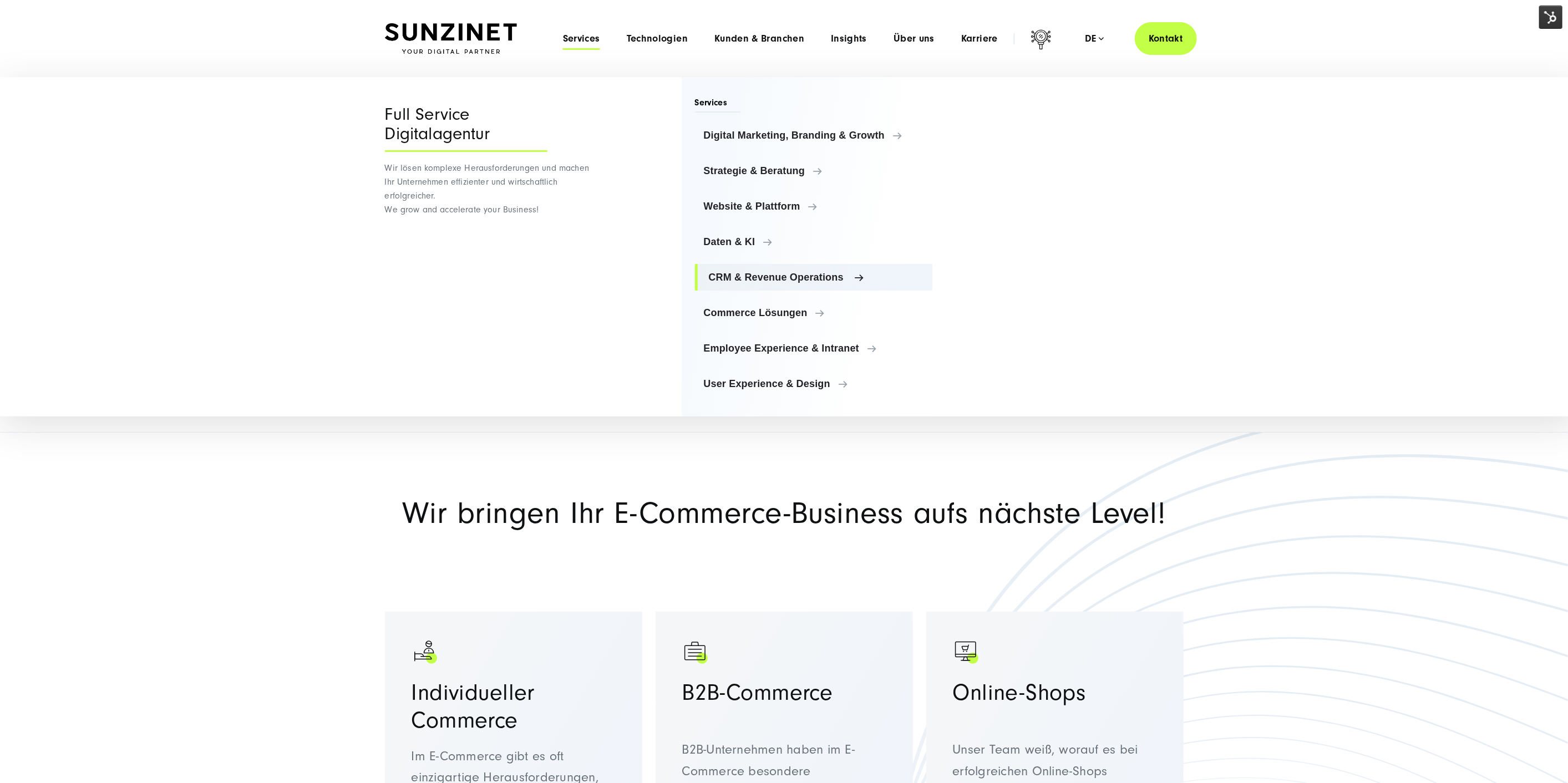
drag, startPoint x: 796, startPoint y: 273, endPoint x: 814, endPoint y: 266, distance: 19.3
click at [796, 273] on span "CRM & Revenue Operations" at bounding box center [817, 277] width 215 height 11
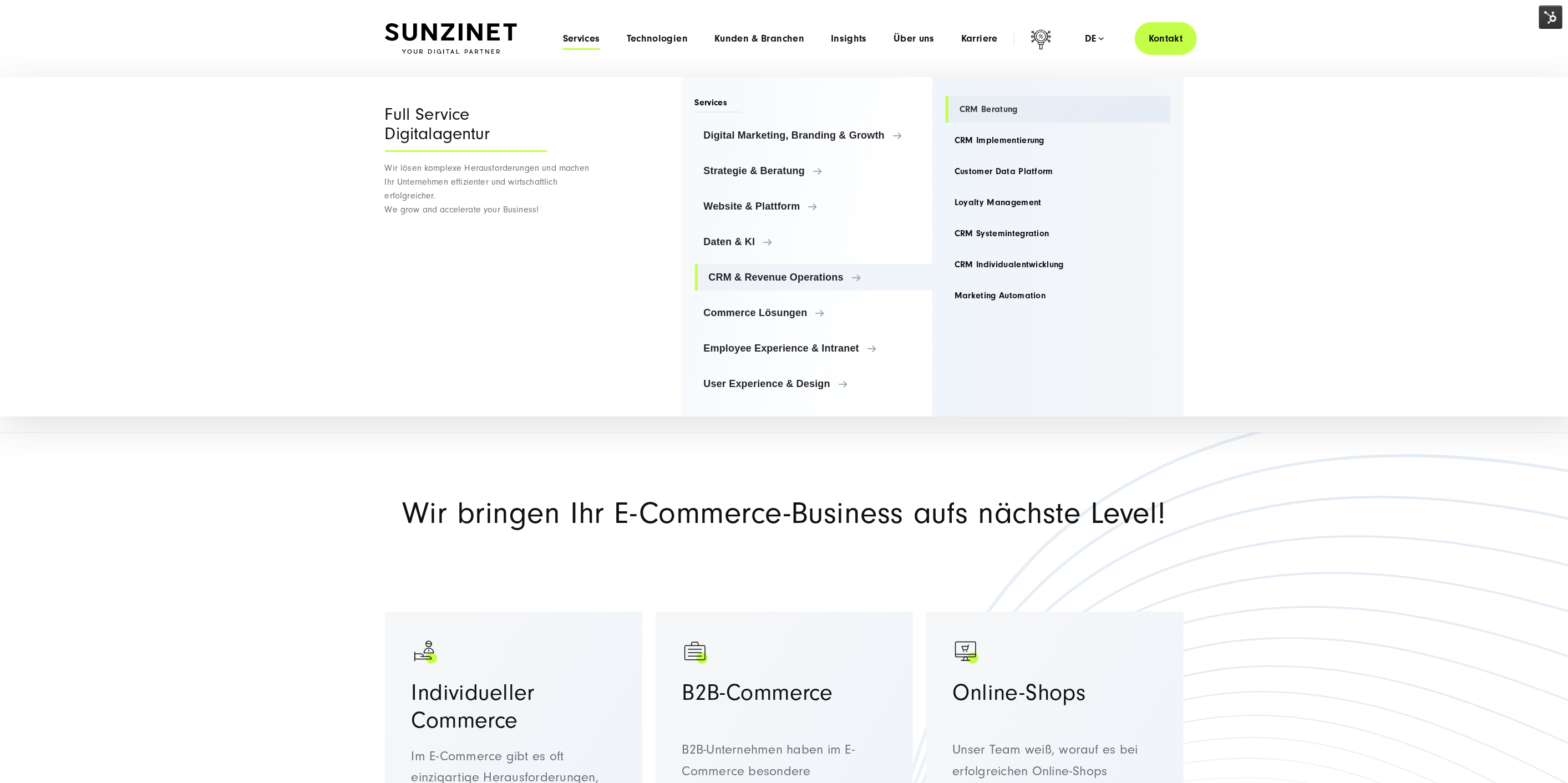
click at [985, 105] on link "CRM Beratung" at bounding box center [1058, 109] width 225 height 26
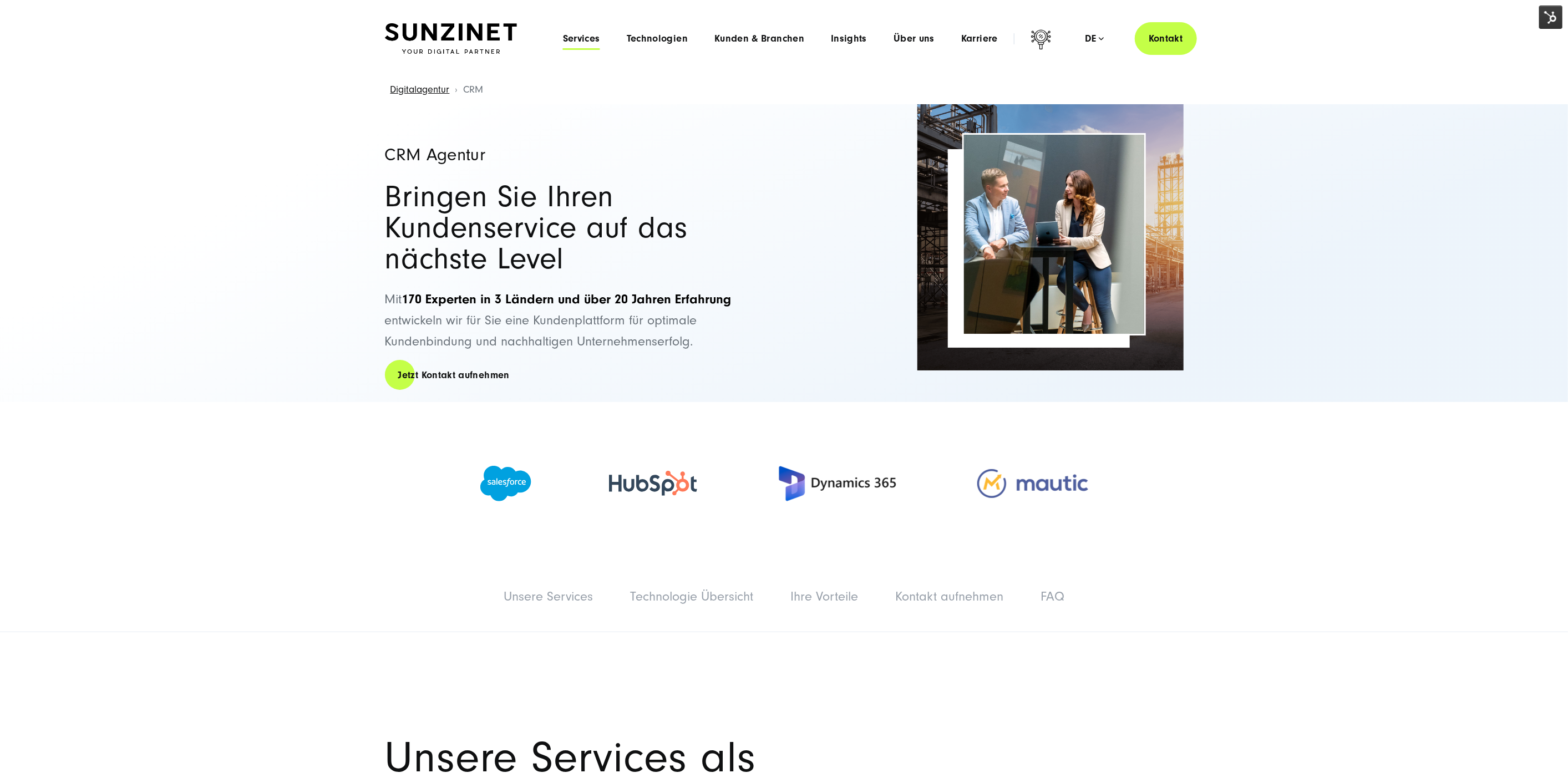
click at [585, 42] on span "Services" at bounding box center [582, 39] width 37 height 11
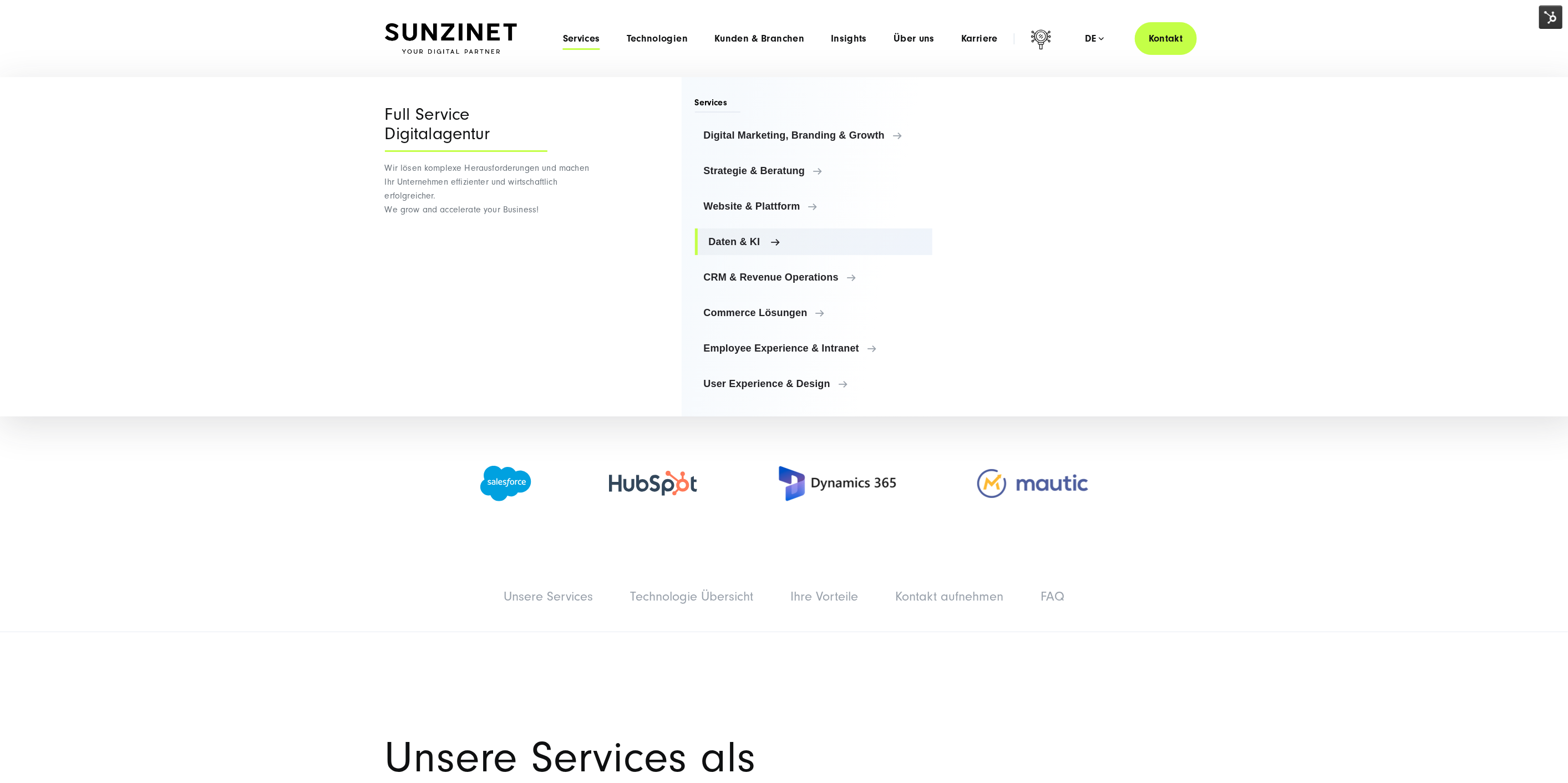
click at [762, 242] on span "Daten & KI" at bounding box center [817, 242] width 215 height 11
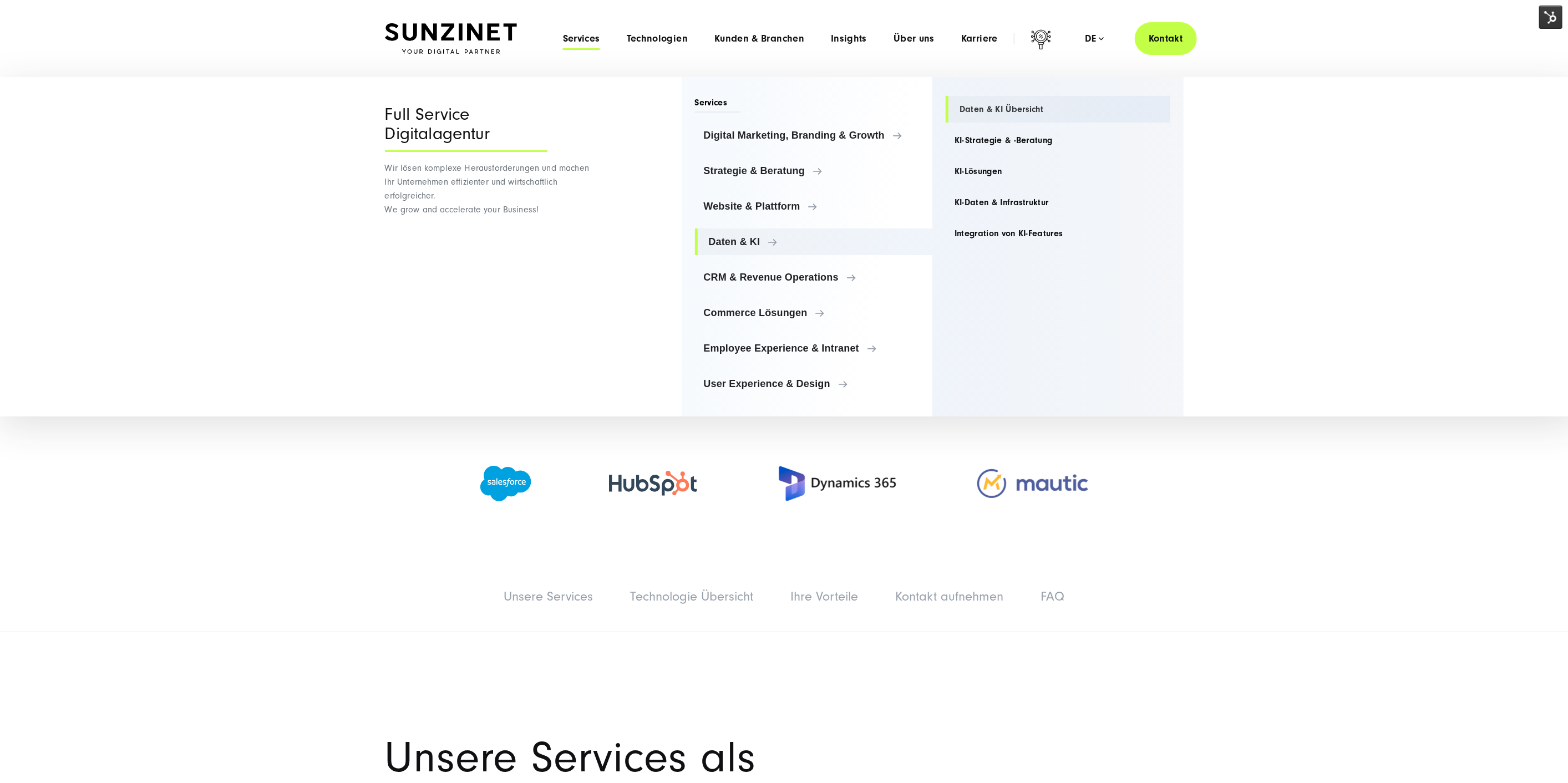
click at [979, 105] on link "Daten & KI Übersicht" at bounding box center [1058, 109] width 225 height 26
click at [762, 206] on span "Website & Plattform" at bounding box center [817, 206] width 215 height 11
click at [992, 105] on link "Website & Plattform Übersicht" at bounding box center [1058, 109] width 225 height 26
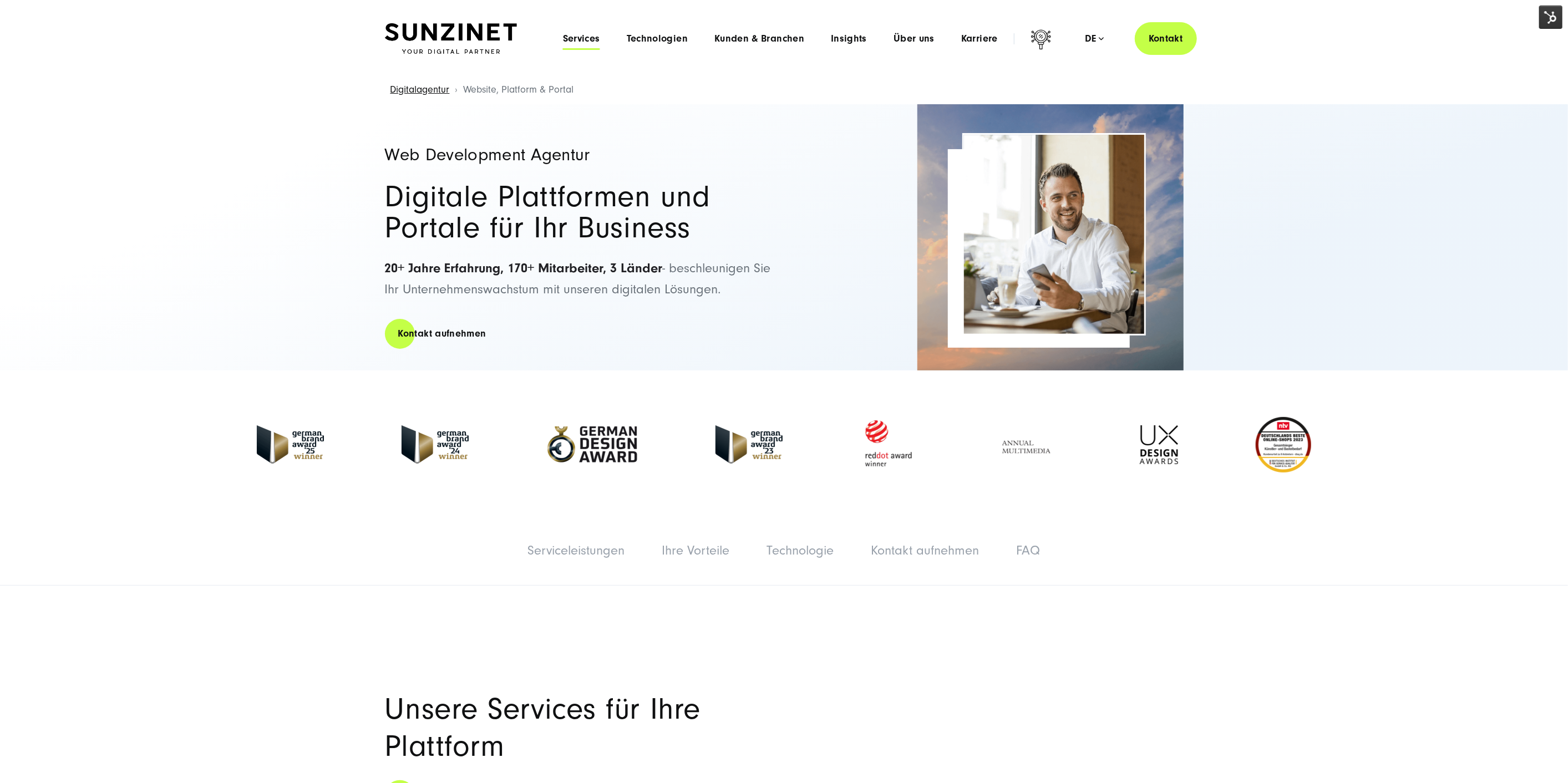
click at [600, 34] on span "Services" at bounding box center [582, 39] width 37 height 11
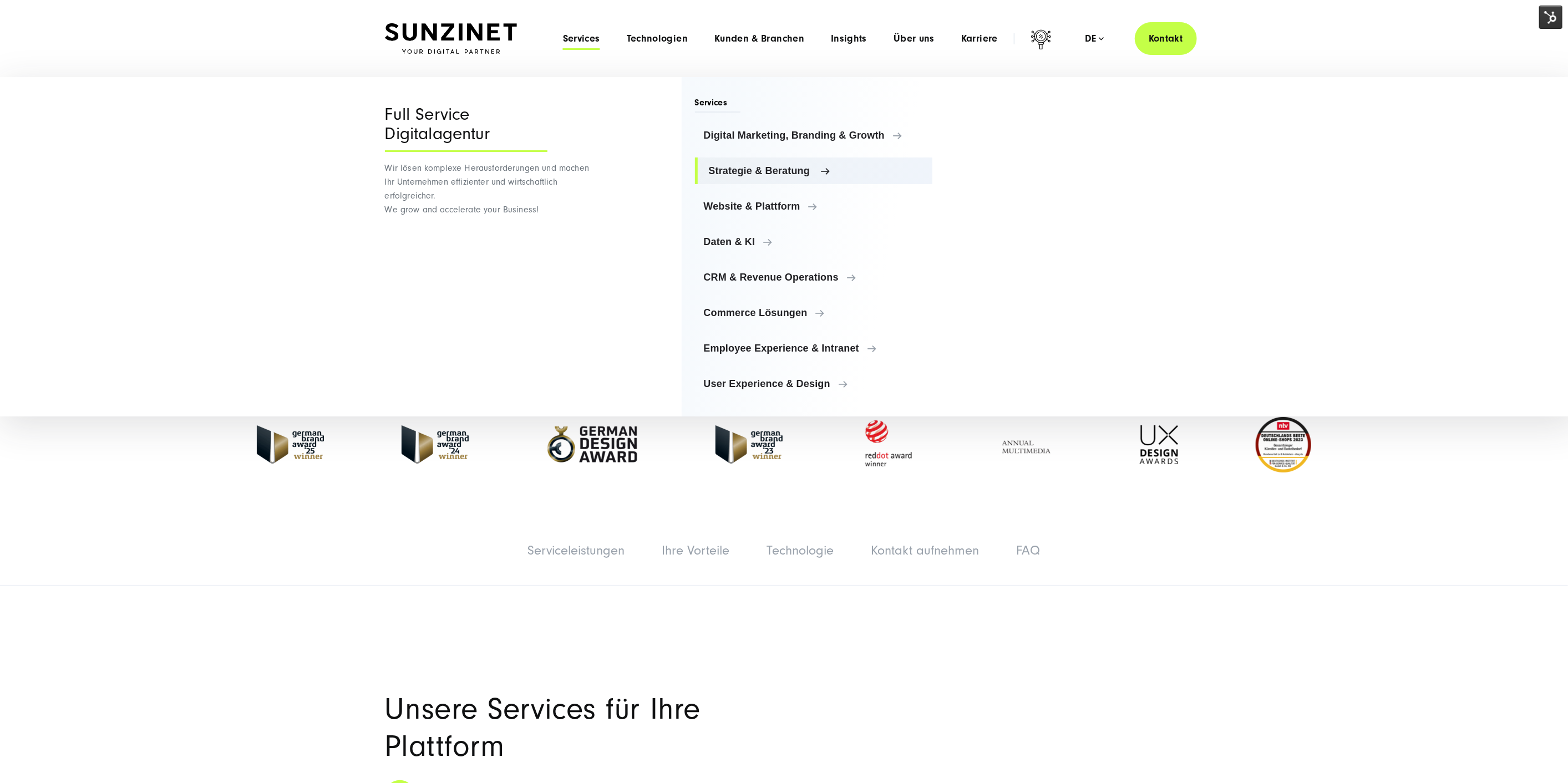
click at [753, 168] on span "Strategie & Beratung" at bounding box center [817, 170] width 215 height 11
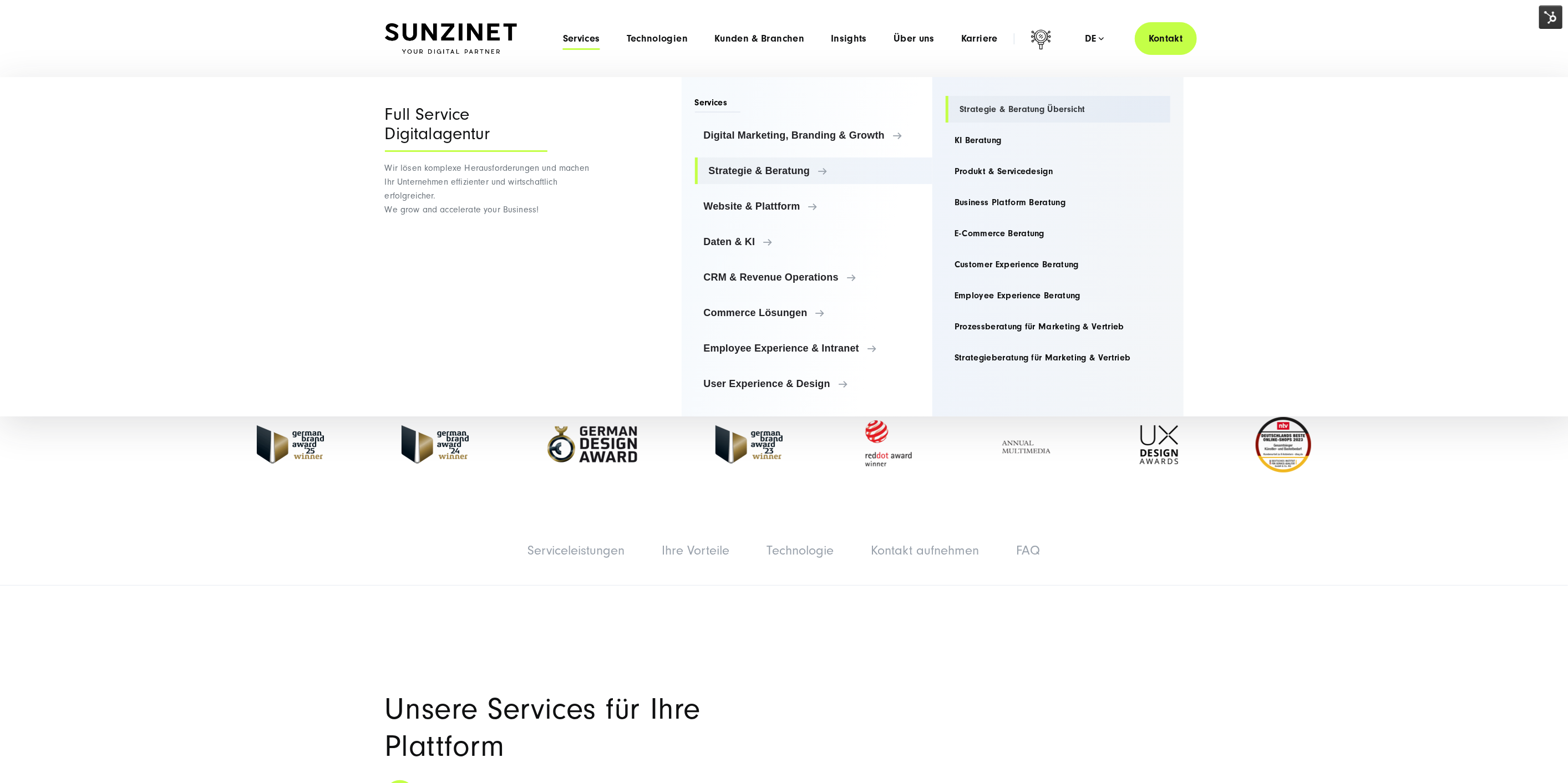
click at [976, 106] on link "Strategie & Beratung Übersicht" at bounding box center [1058, 109] width 225 height 26
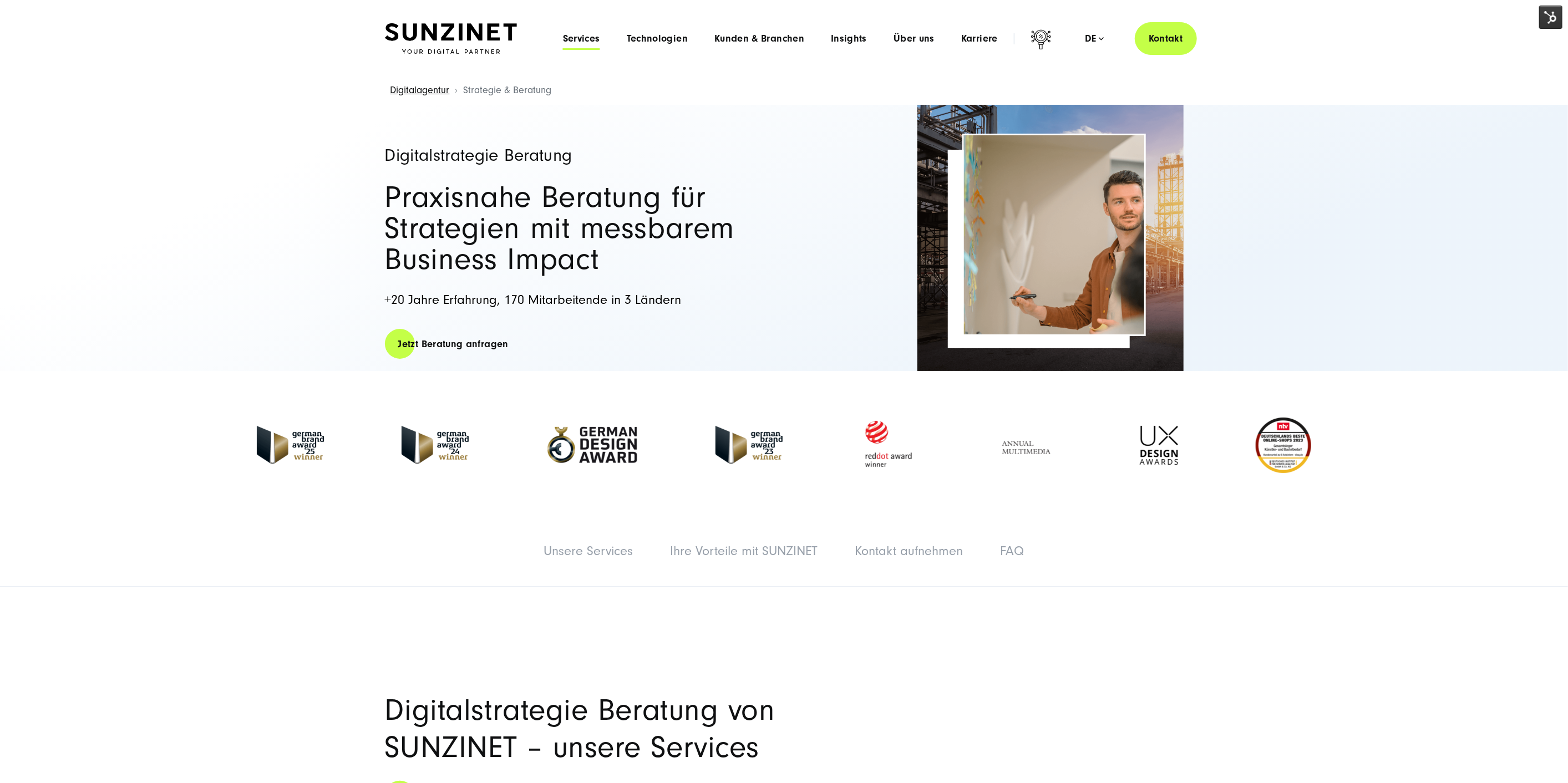
click at [572, 38] on span "Services" at bounding box center [582, 39] width 37 height 11
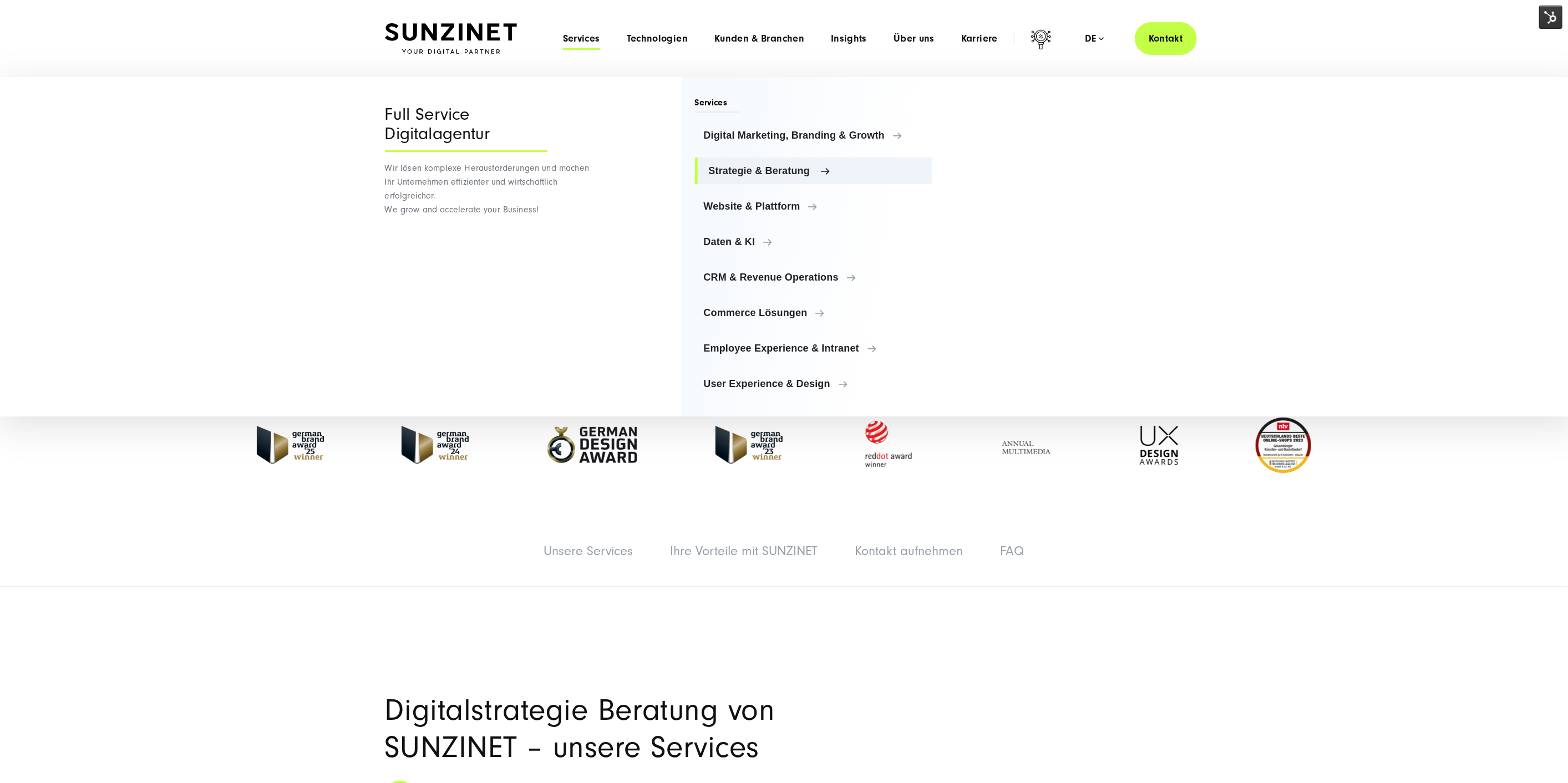
click at [749, 165] on span "Strategie & Beratung" at bounding box center [817, 170] width 215 height 11
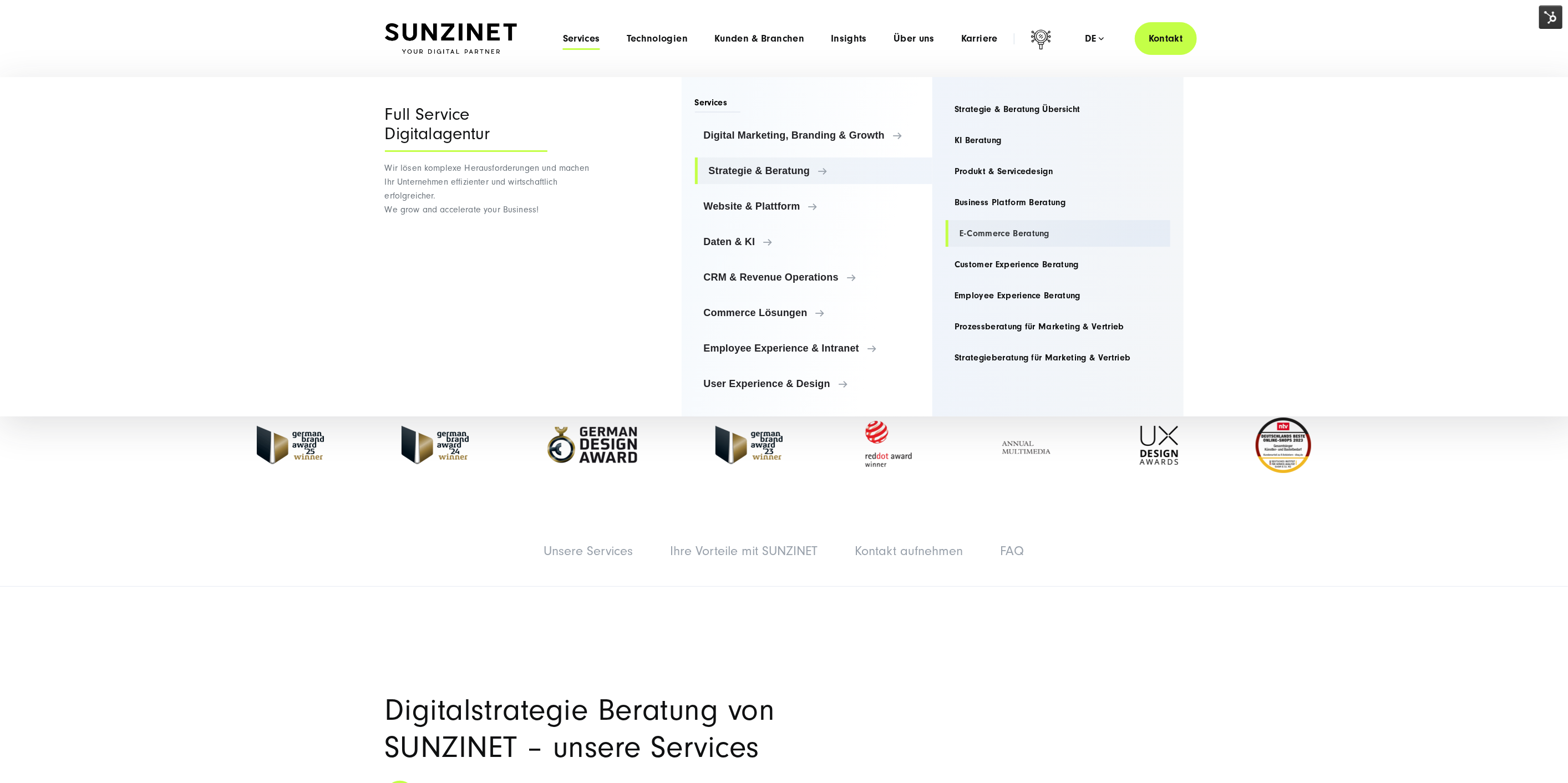
click at [999, 237] on link "E-Commerce Beratung" at bounding box center [1058, 233] width 225 height 26
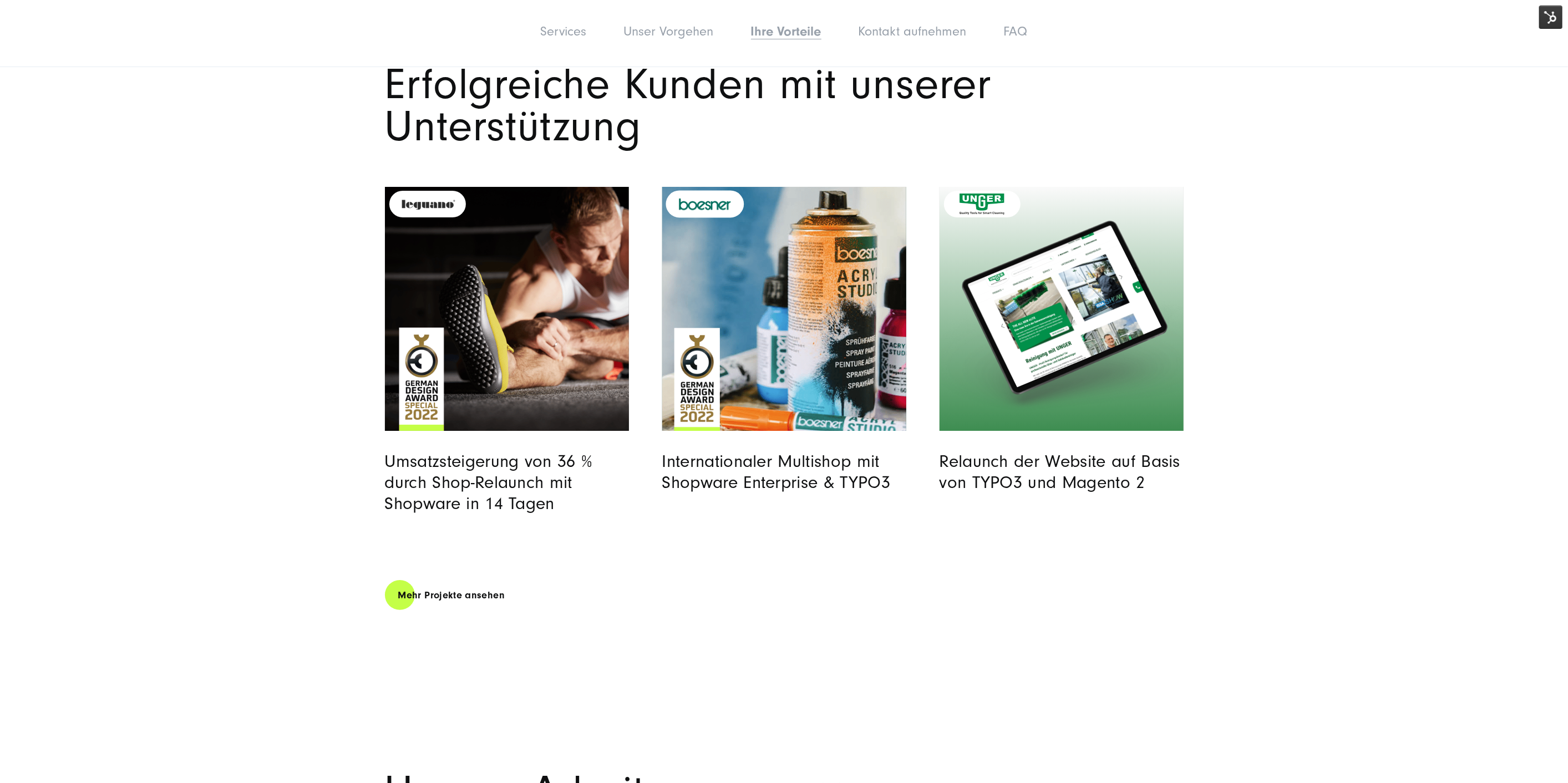
scroll to position [3759, 0]
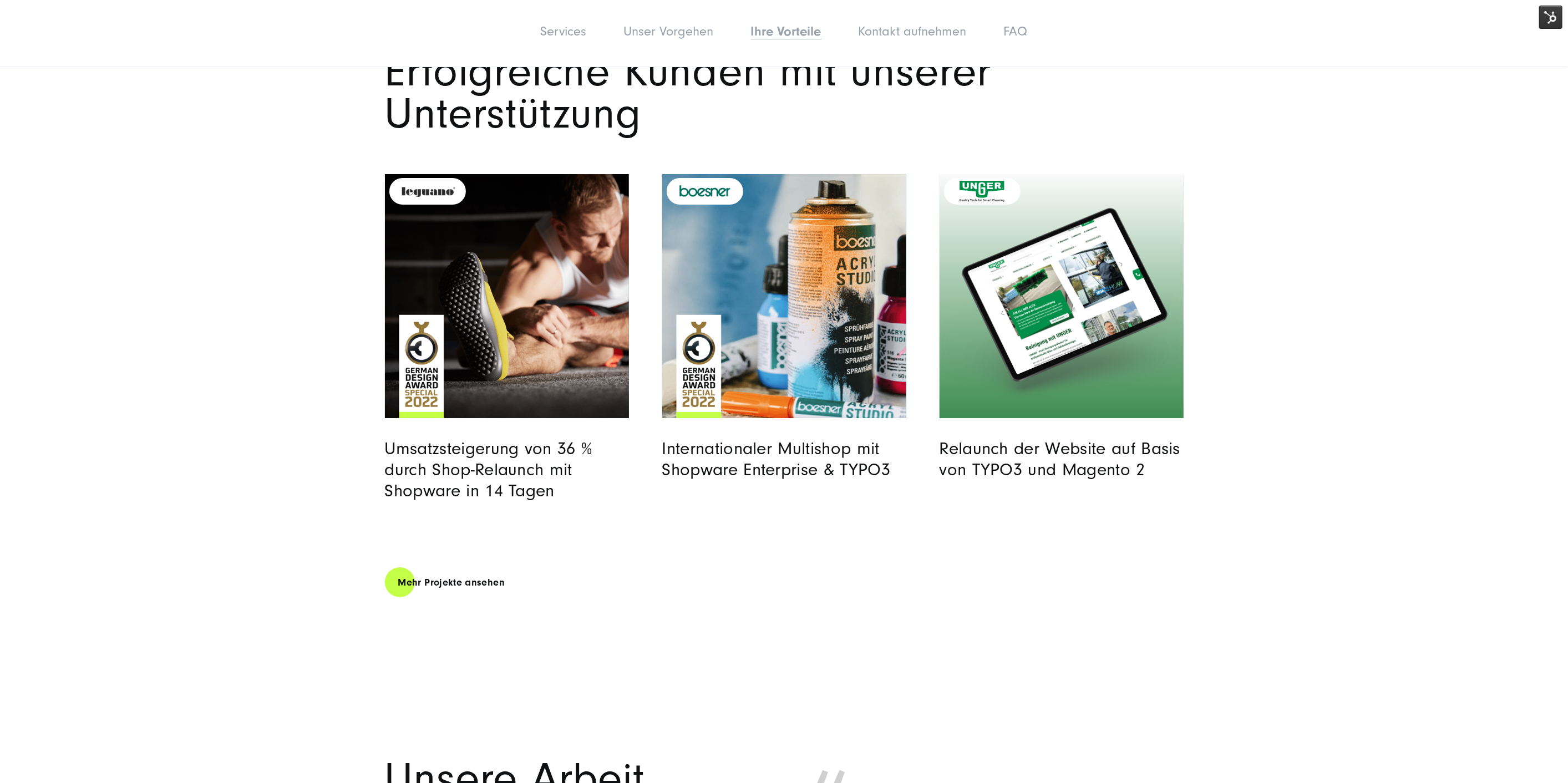
drag, startPoint x: 897, startPoint y: 557, endPoint x: 888, endPoint y: 630, distance: 73.6
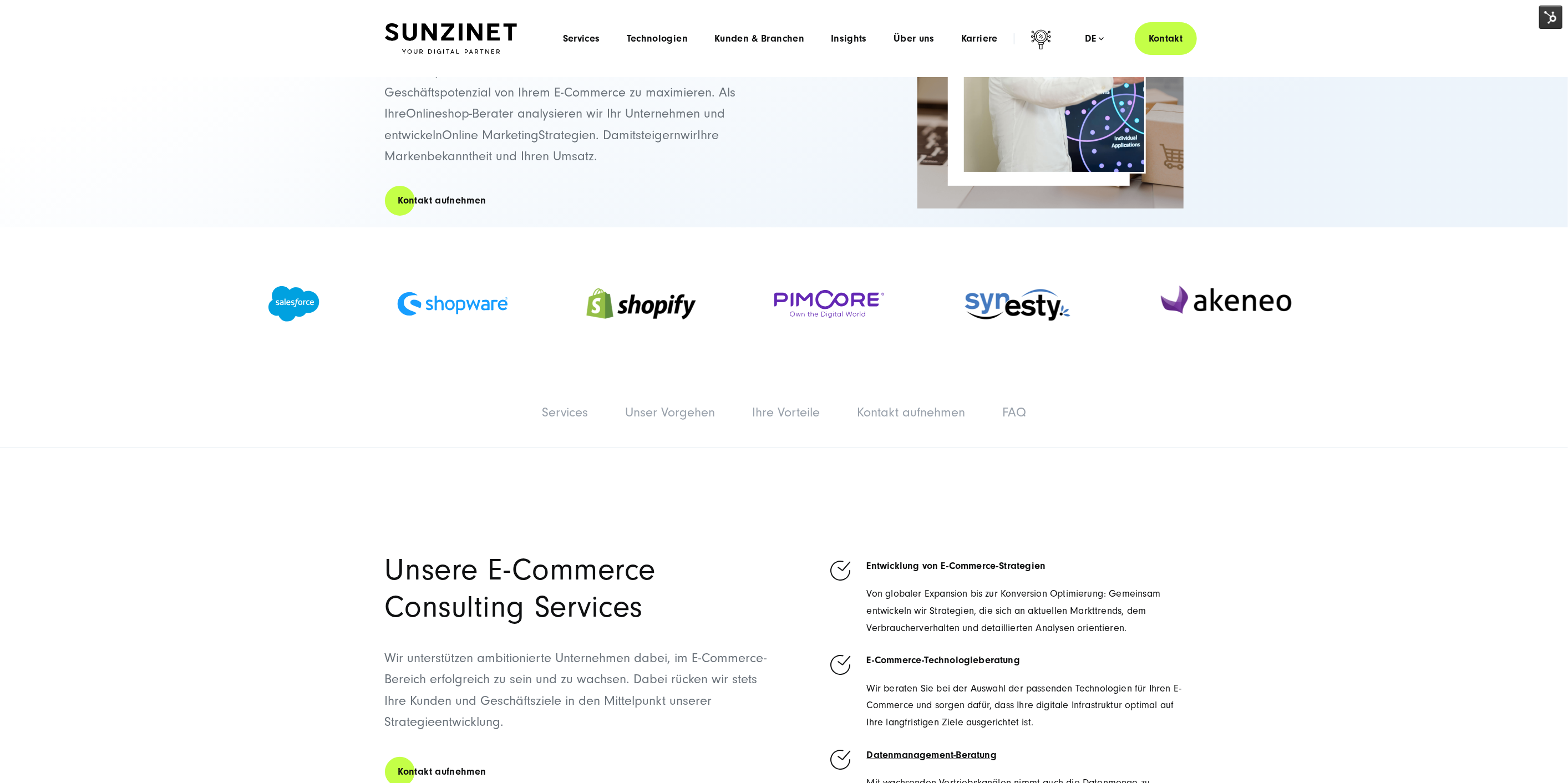
scroll to position [0, 0]
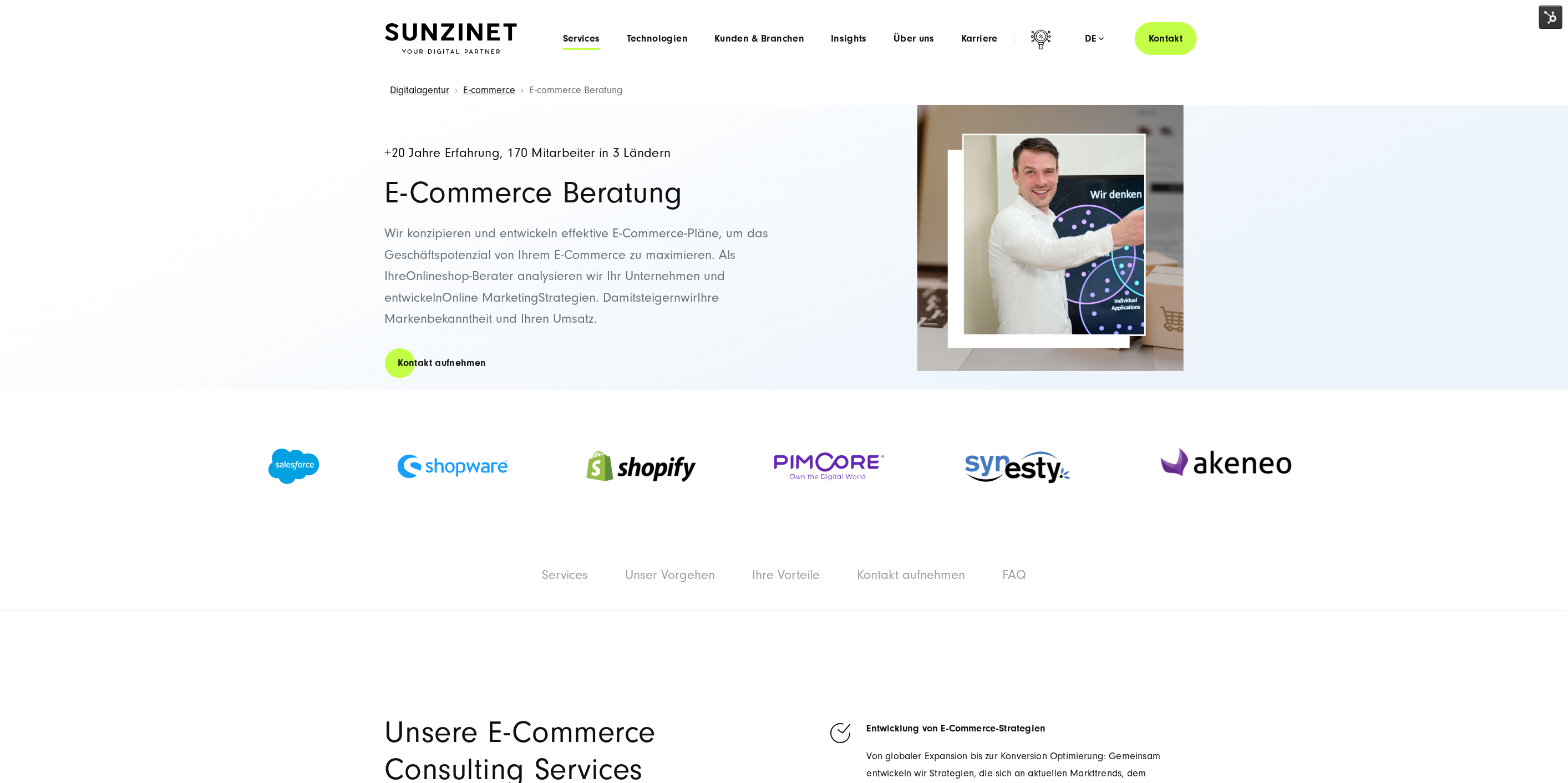
click at [593, 38] on span "Services" at bounding box center [582, 39] width 37 height 11
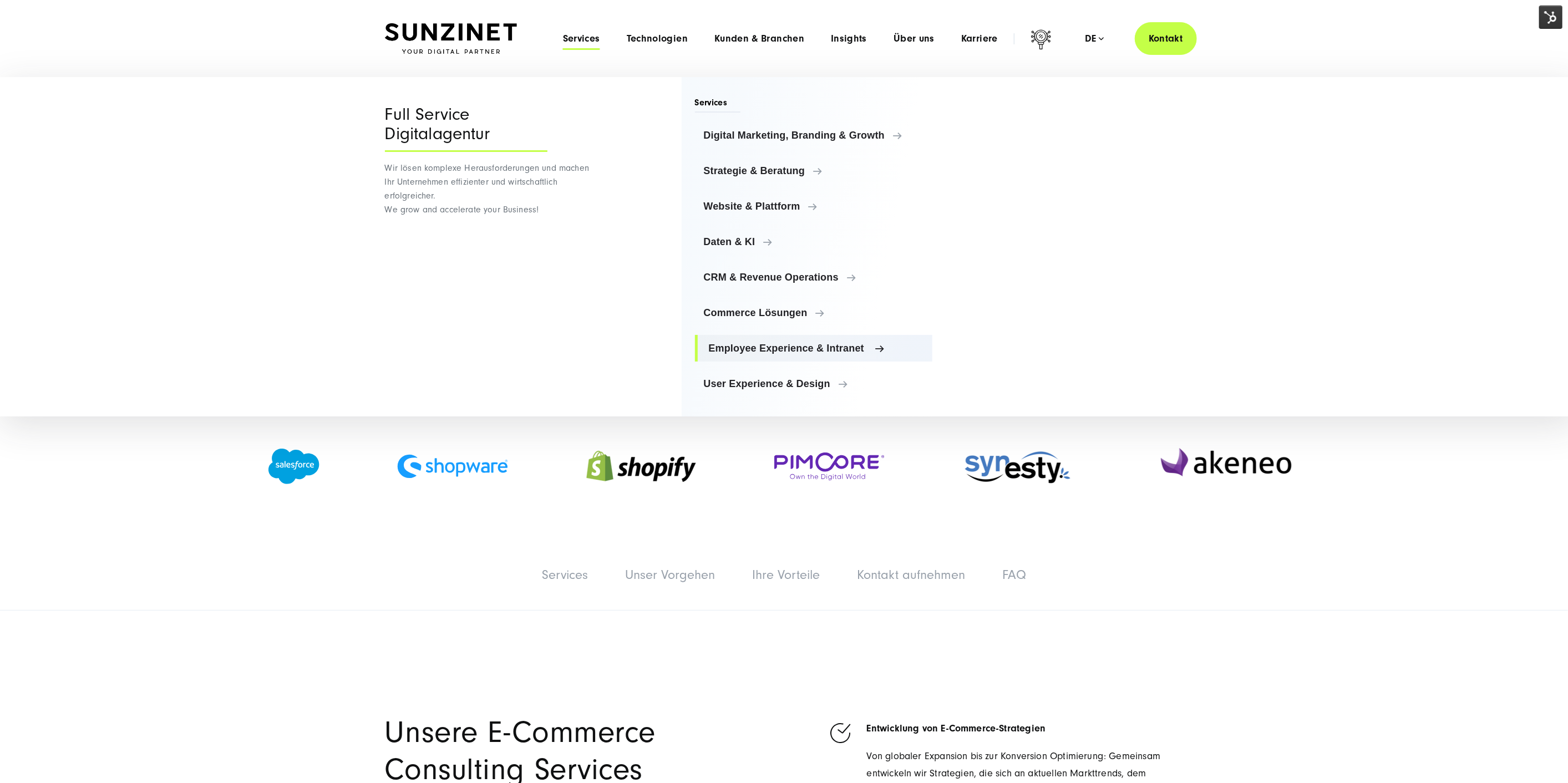
click at [801, 353] on link "Employee Experience & Intranet" at bounding box center [813, 348] width 238 height 26
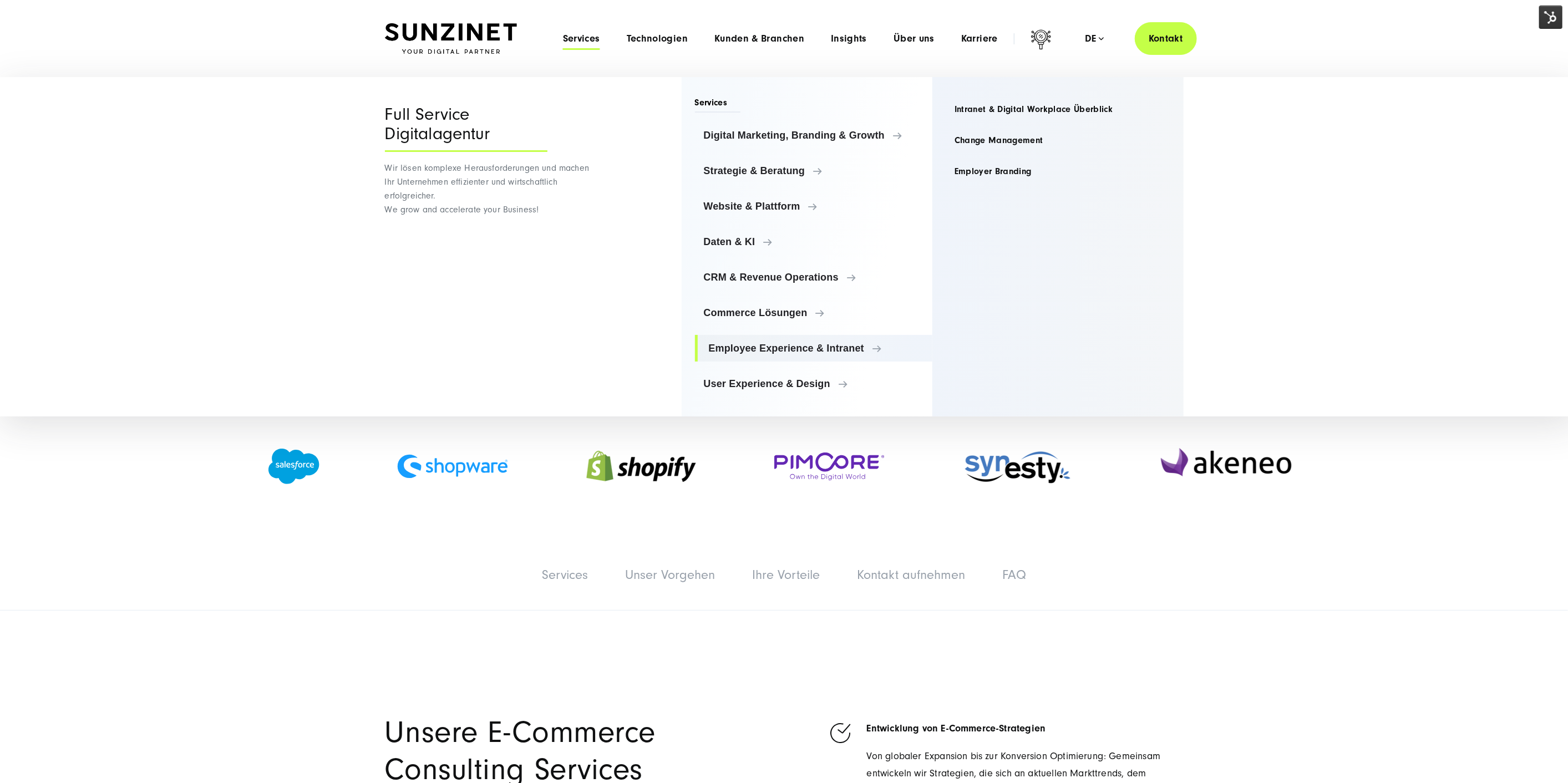
click at [804, 325] on ul "Digital Marketing, Branding & Growth Digital Marketing, Branding & Growth Digit…" at bounding box center [813, 259] width 238 height 275
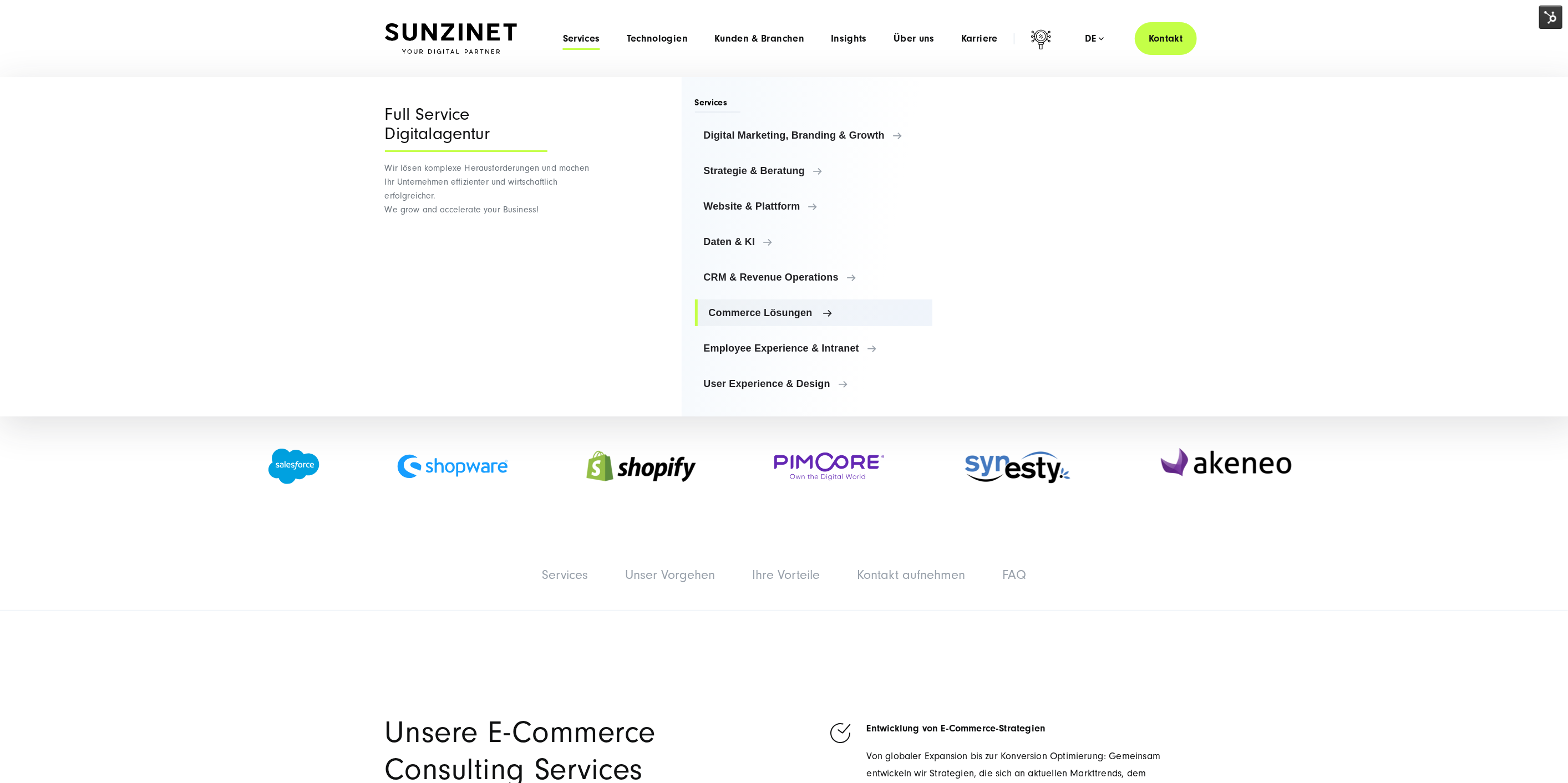
click at [802, 313] on span "Commerce Lösungen" at bounding box center [817, 313] width 215 height 11
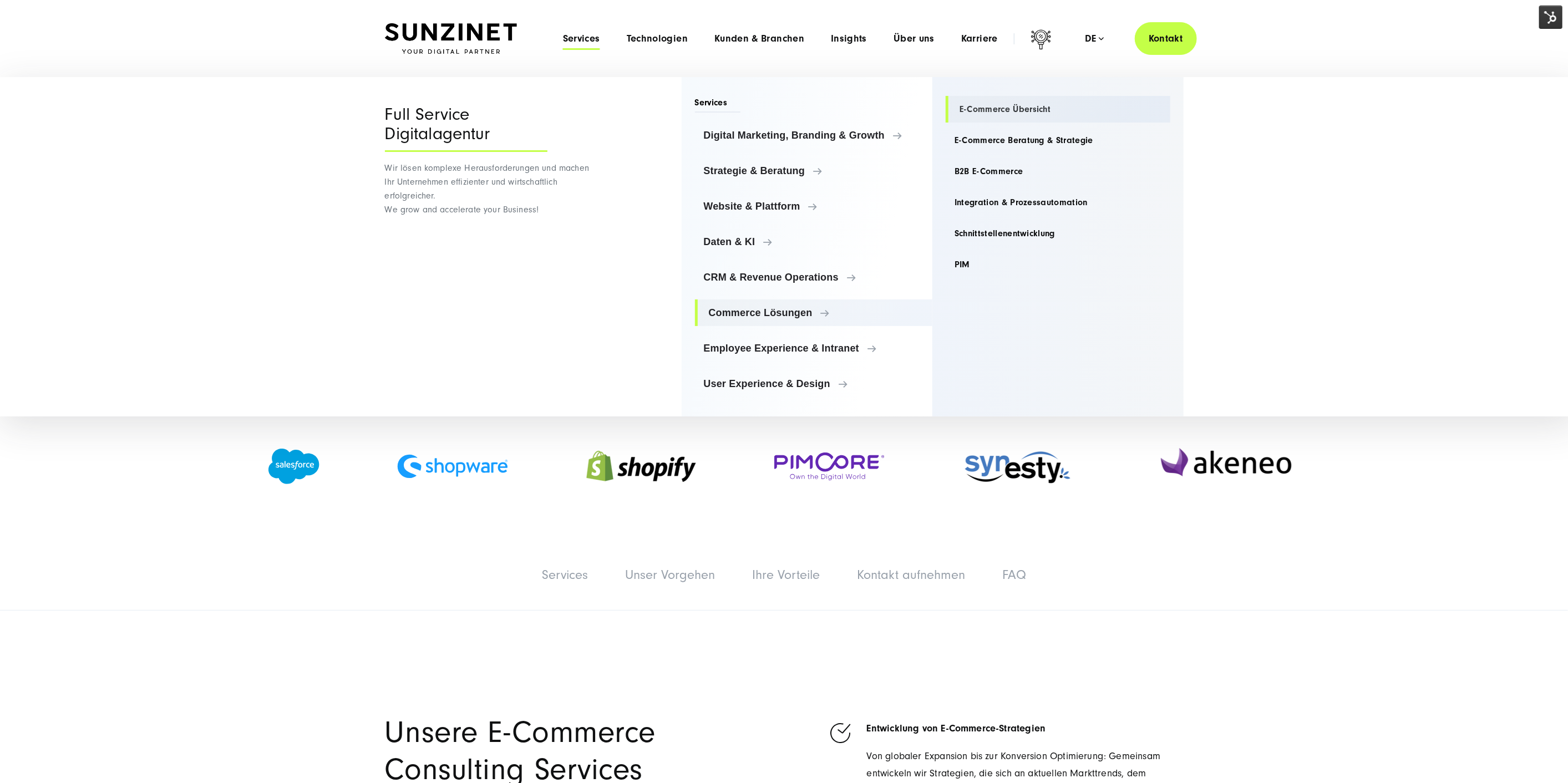
click at [997, 105] on link "E-Commerce Übersicht" at bounding box center [1058, 109] width 225 height 26
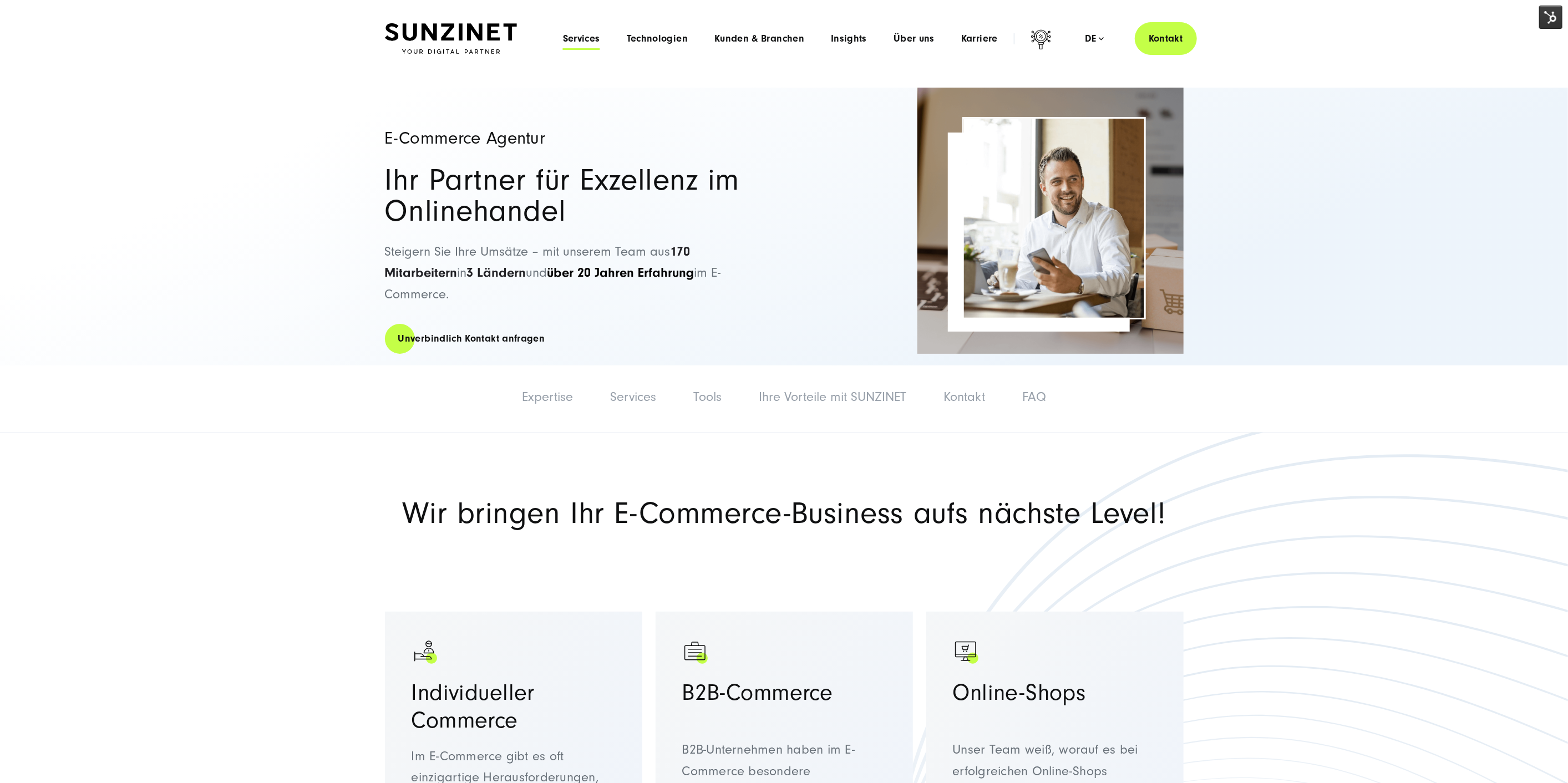
click at [569, 38] on span "Services" at bounding box center [582, 39] width 37 height 11
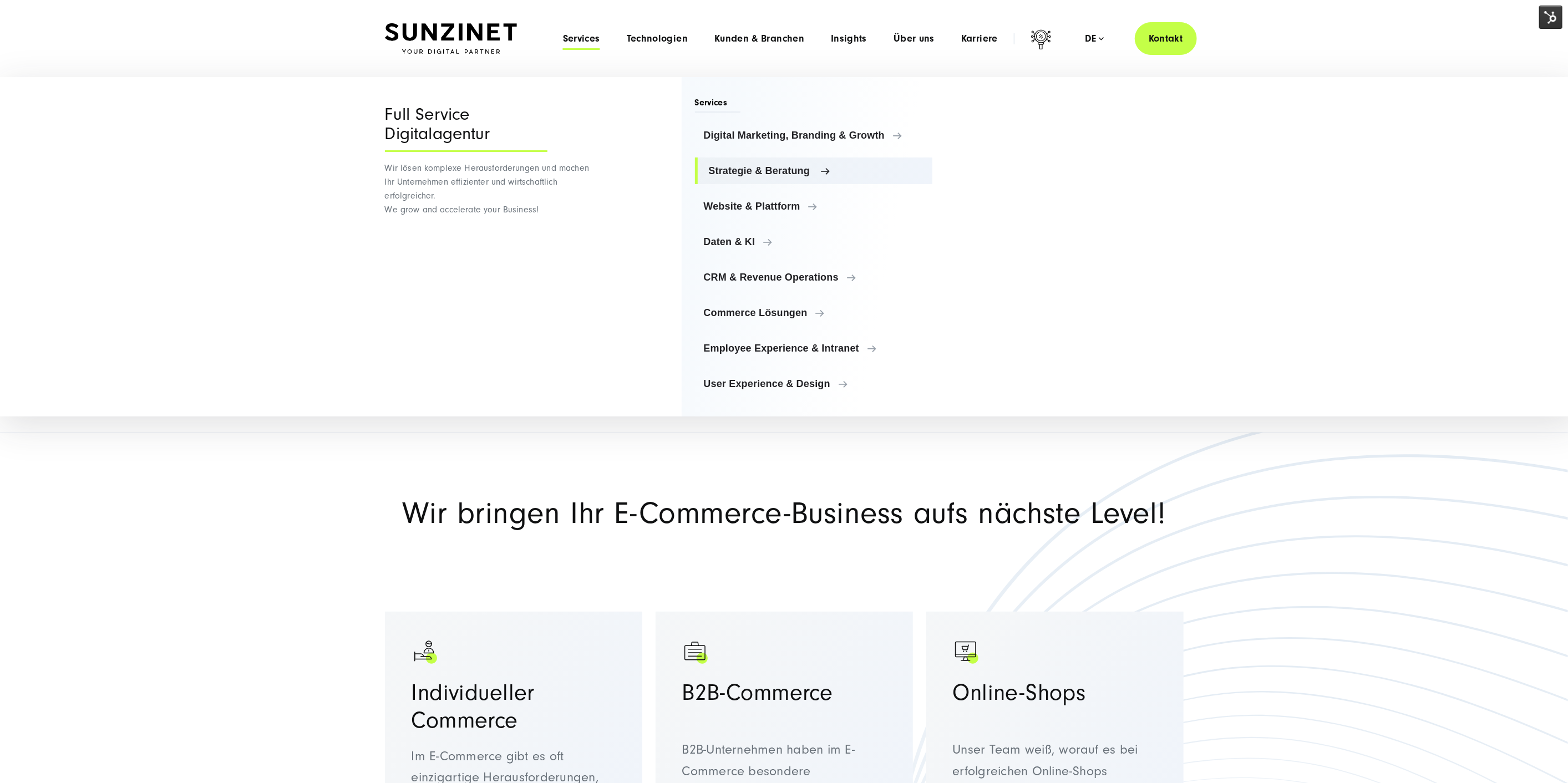
click at [789, 167] on span "Strategie & Beratung" at bounding box center [817, 170] width 215 height 11
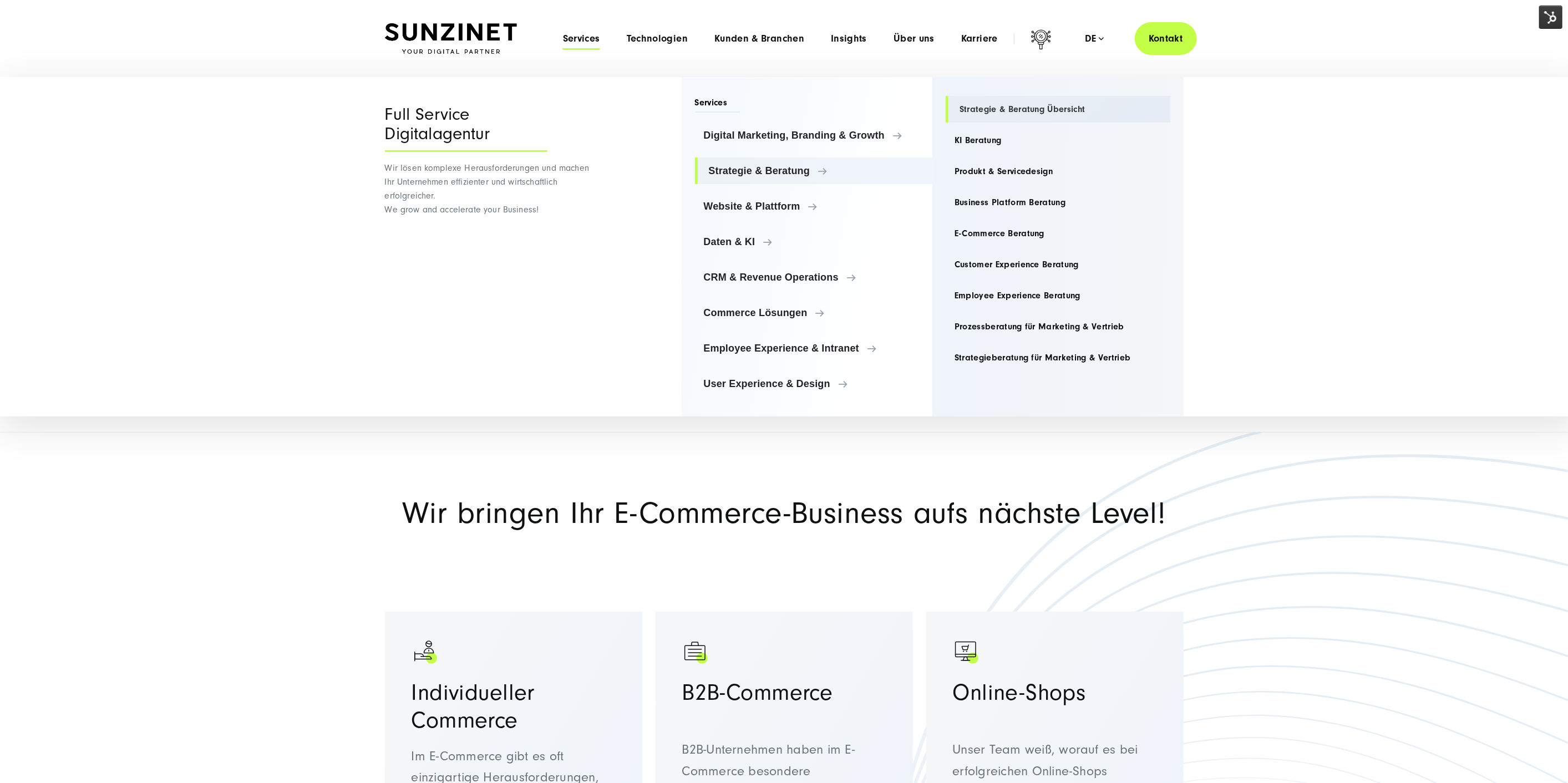
click at [999, 102] on link "Strategie & Beratung Übersicht" at bounding box center [1058, 109] width 225 height 26
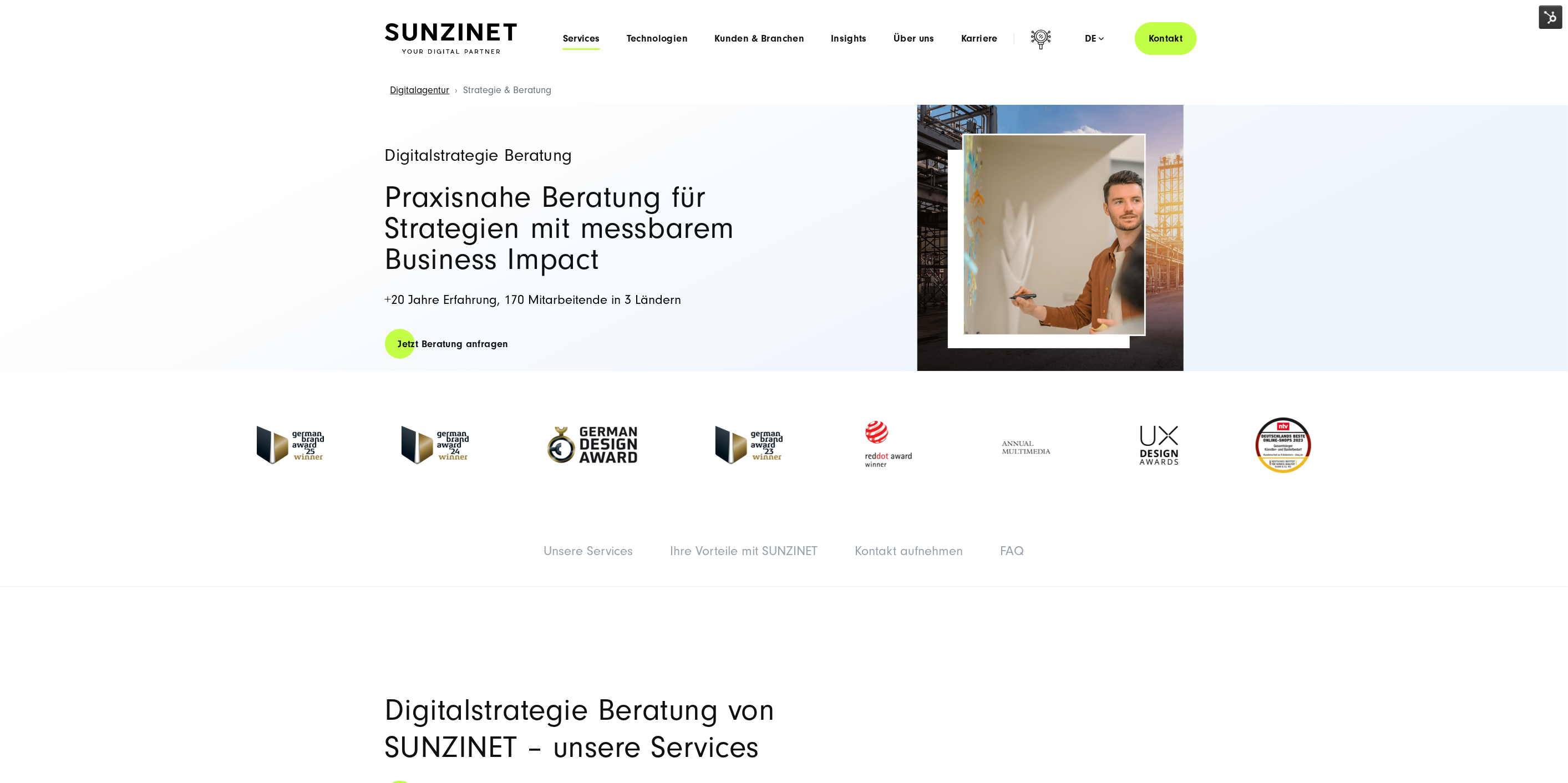
click at [586, 40] on span "Services" at bounding box center [582, 39] width 37 height 11
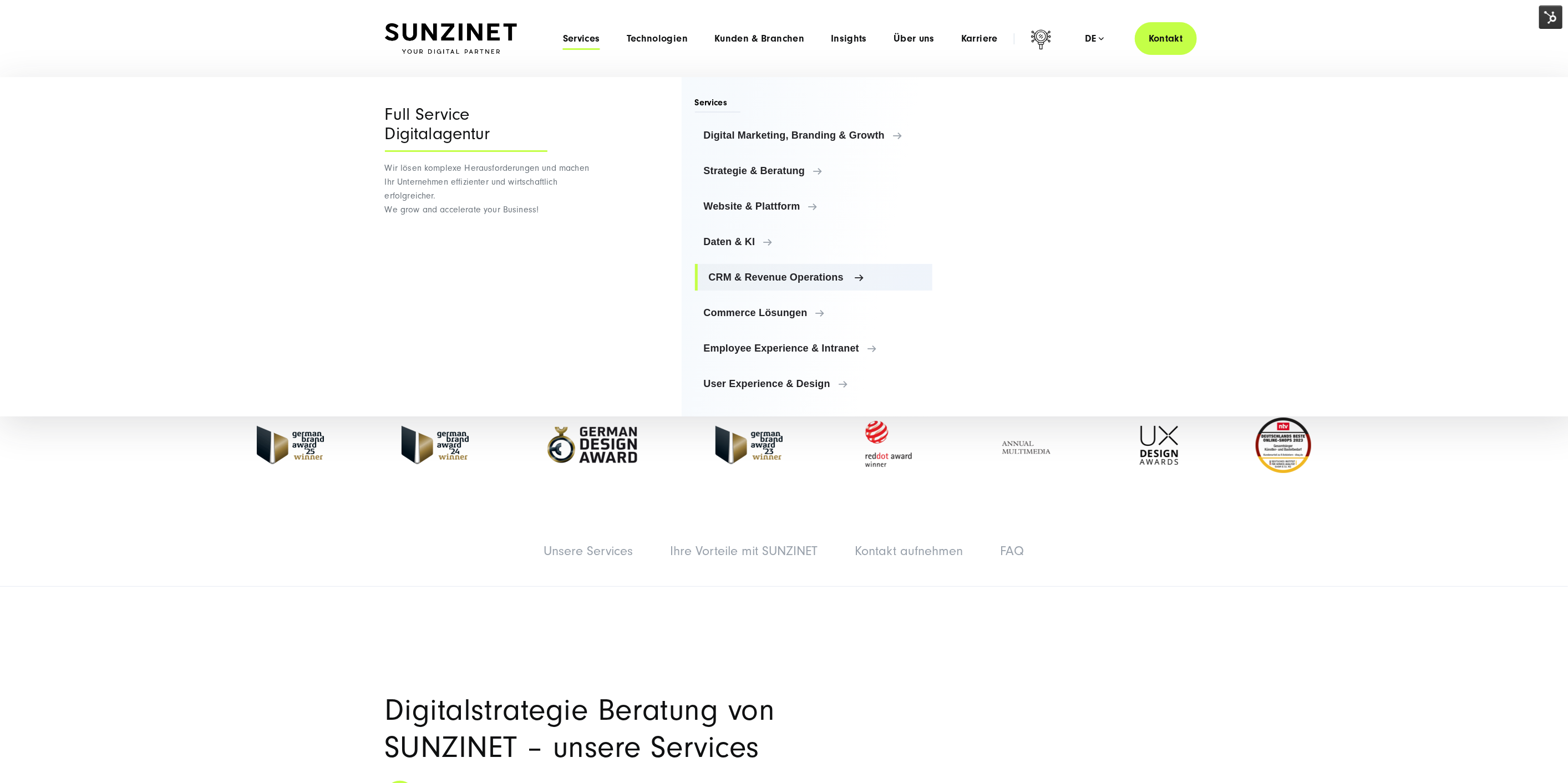
click at [753, 274] on span "CRM & Revenue Operations" at bounding box center [817, 277] width 215 height 11
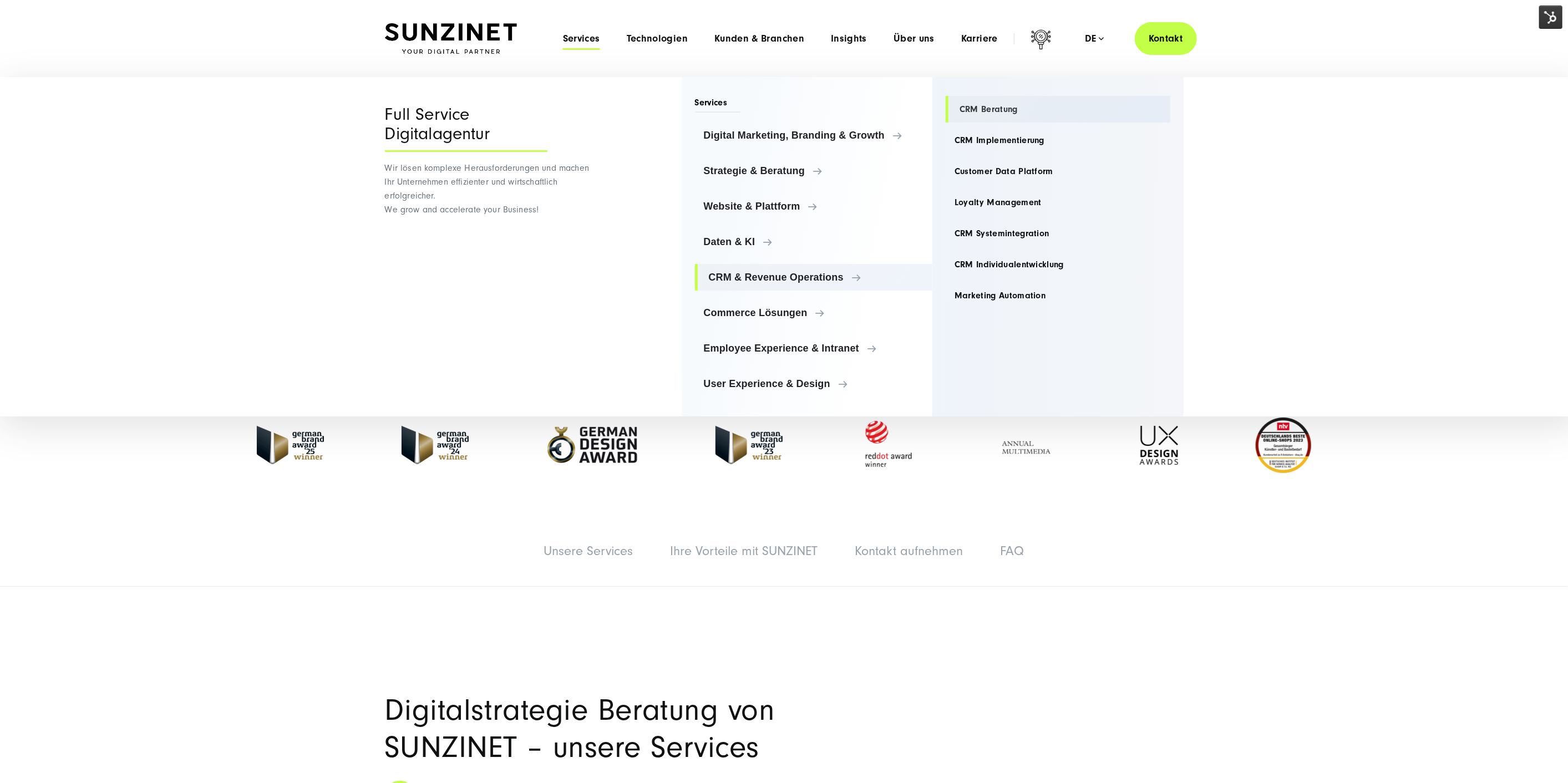
click at [975, 105] on link "CRM Beratung" at bounding box center [1058, 109] width 225 height 26
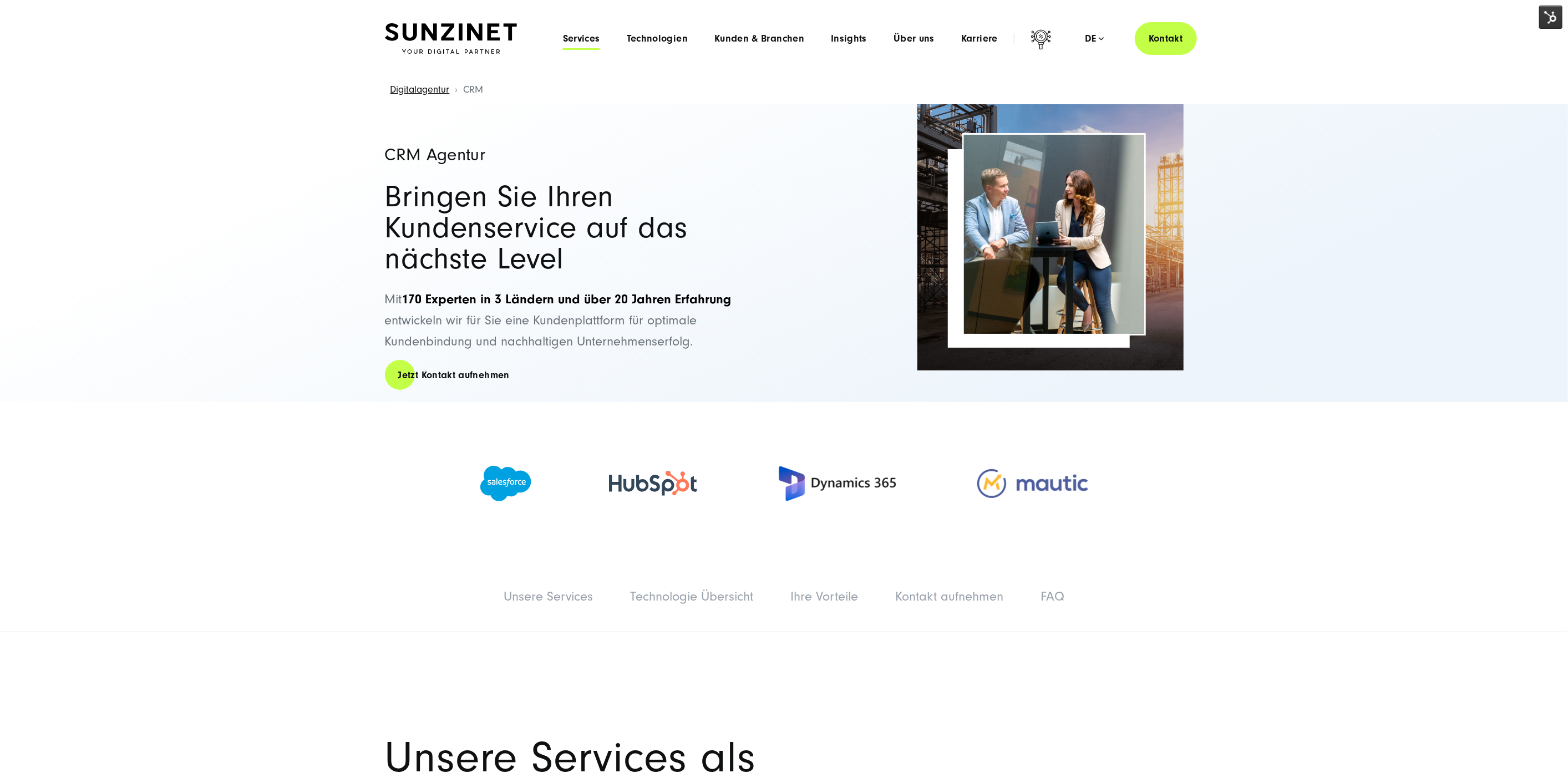
click at [572, 37] on span "Services" at bounding box center [582, 39] width 37 height 11
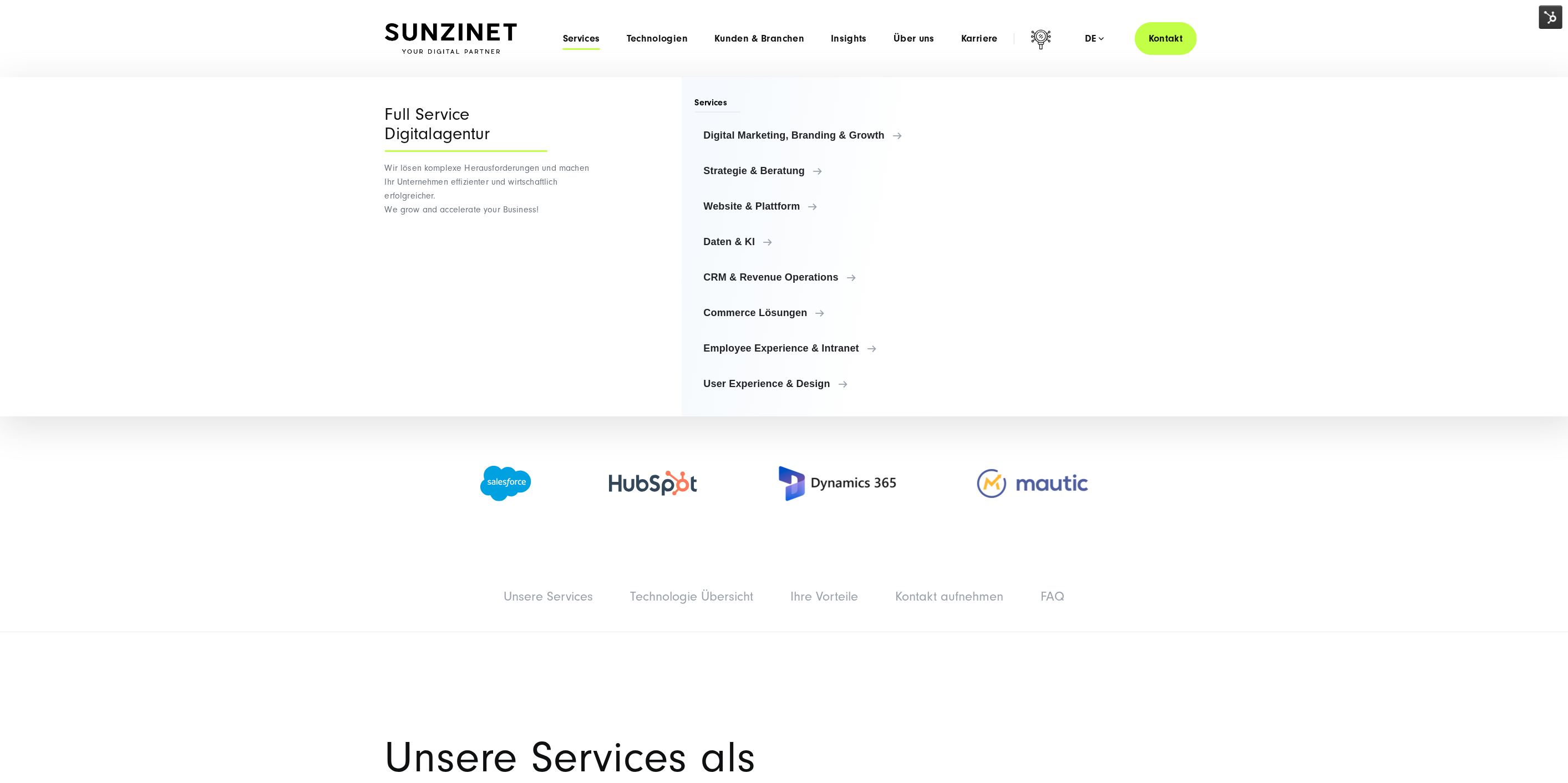
click at [823, 362] on ul "Digital Marketing, Branding & Growth Digital Marketing, Branding & Growth Digit…" at bounding box center [813, 259] width 238 height 275
click at [828, 343] on span "Employee Experience & Intranet" at bounding box center [817, 349] width 215 height 11
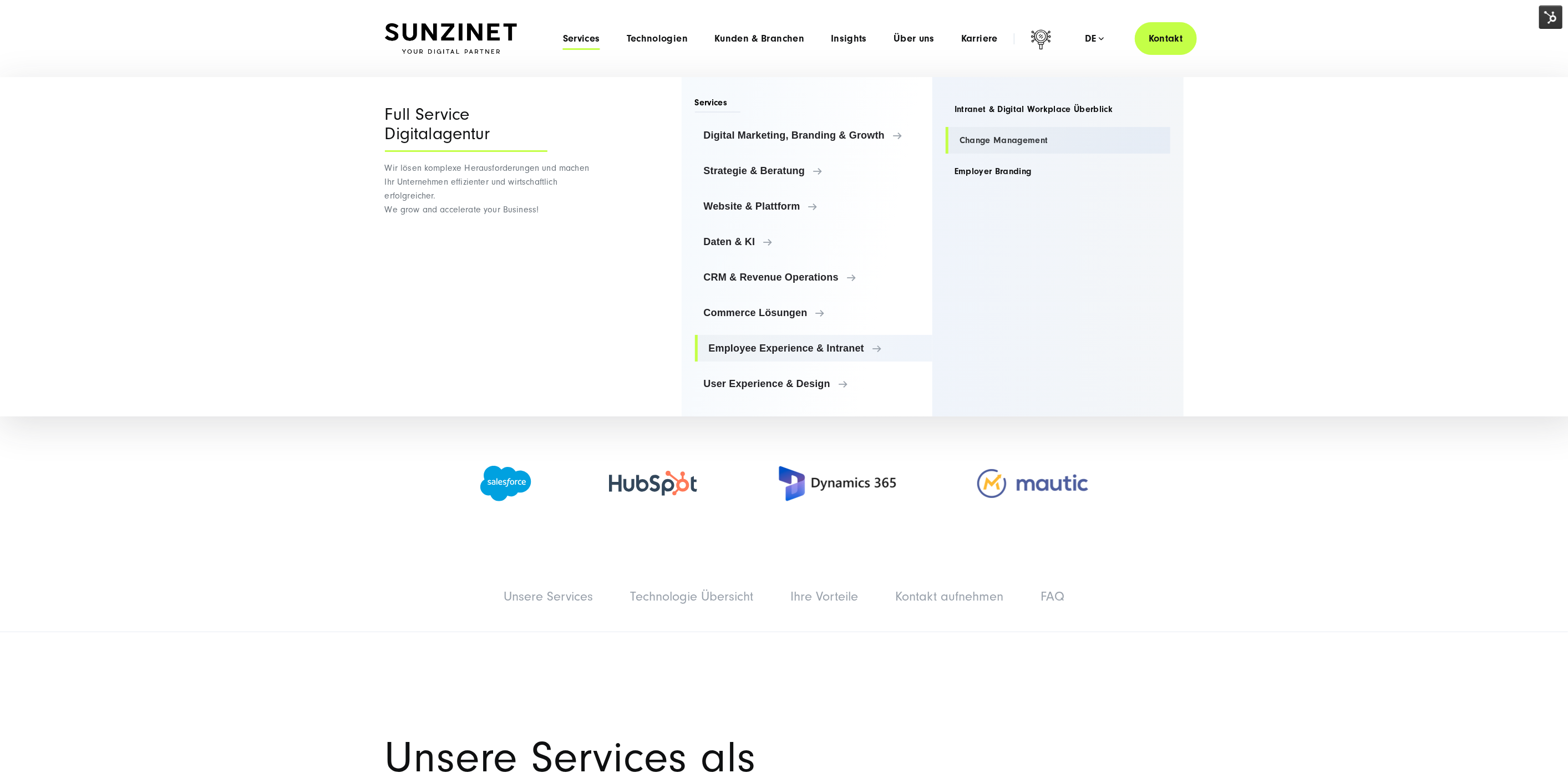
click at [993, 142] on link "Change Management" at bounding box center [1058, 140] width 225 height 26
